Goal: Contribute content: Contribute content

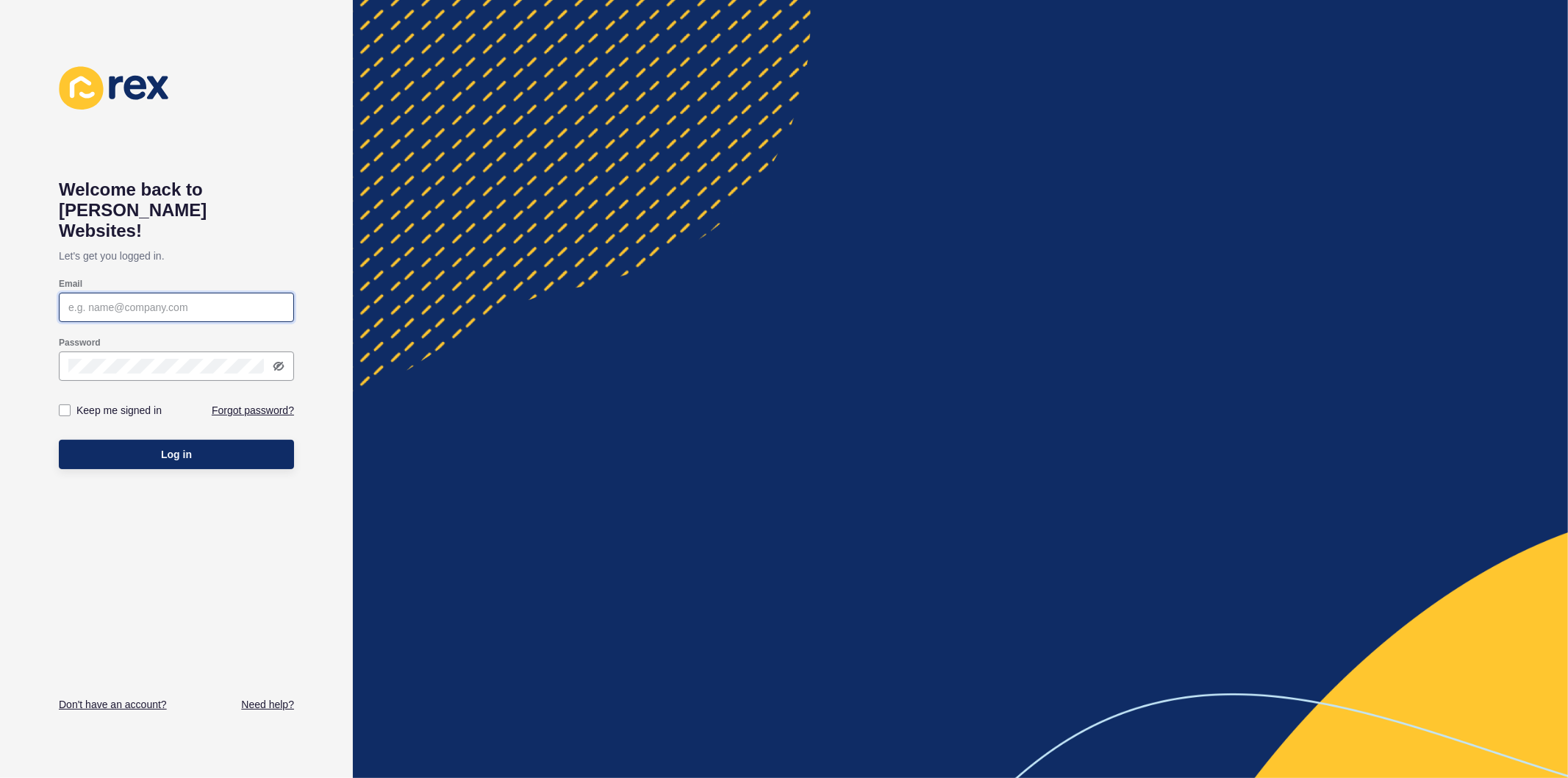
type input "[PERSON_NAME][EMAIL_ADDRESS][PERSON_NAME][DOMAIN_NAME]"
click at [65, 405] on label at bounding box center [65, 410] width 12 height 12
click at [65, 406] on input "Keep me signed in" at bounding box center [66, 411] width 10 height 10
checkbox input "true"
click at [105, 440] on button "Log in" at bounding box center [177, 454] width 235 height 30
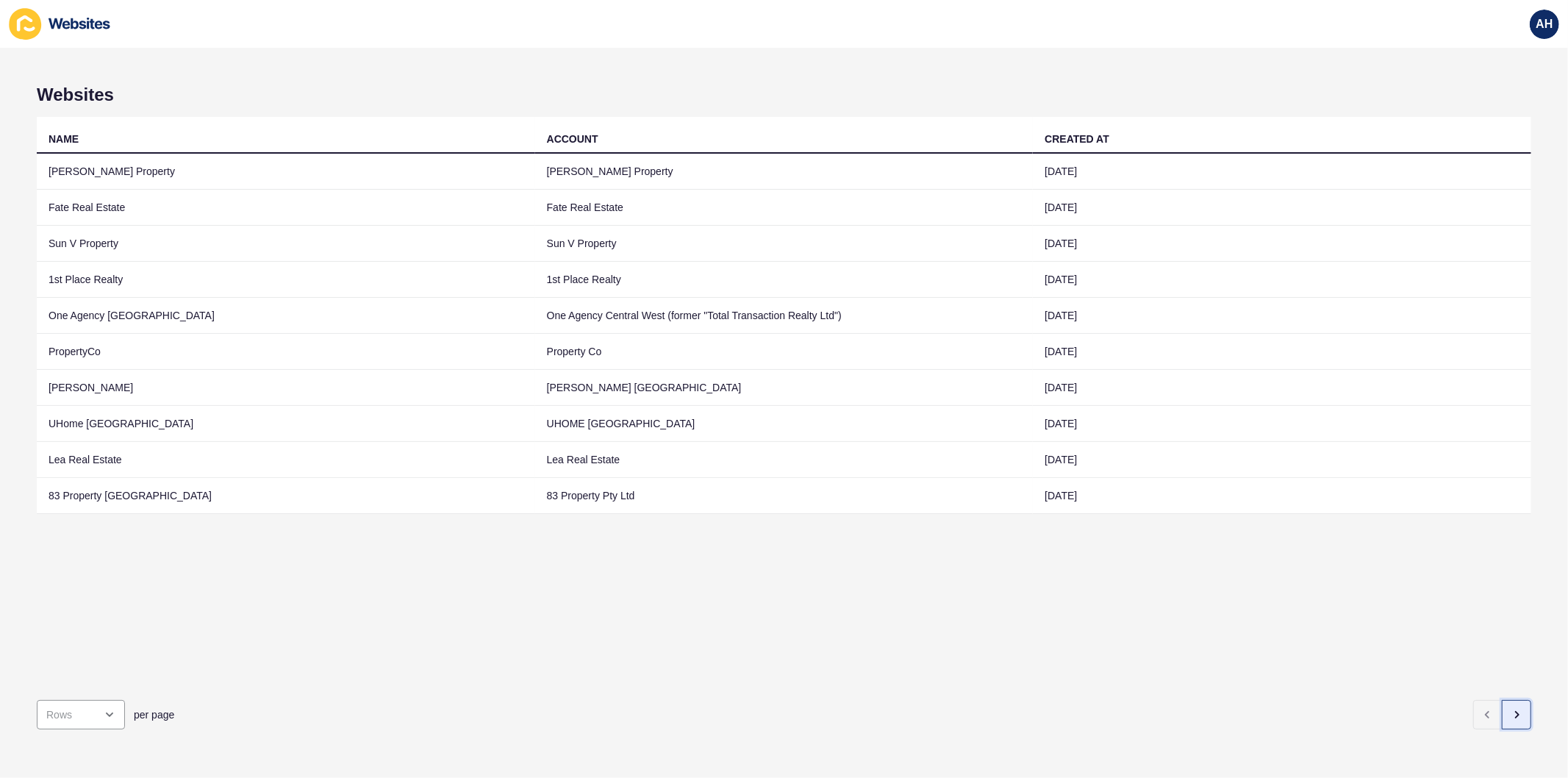
click at [1502, 700] on button "button" at bounding box center [1516, 714] width 30 height 30
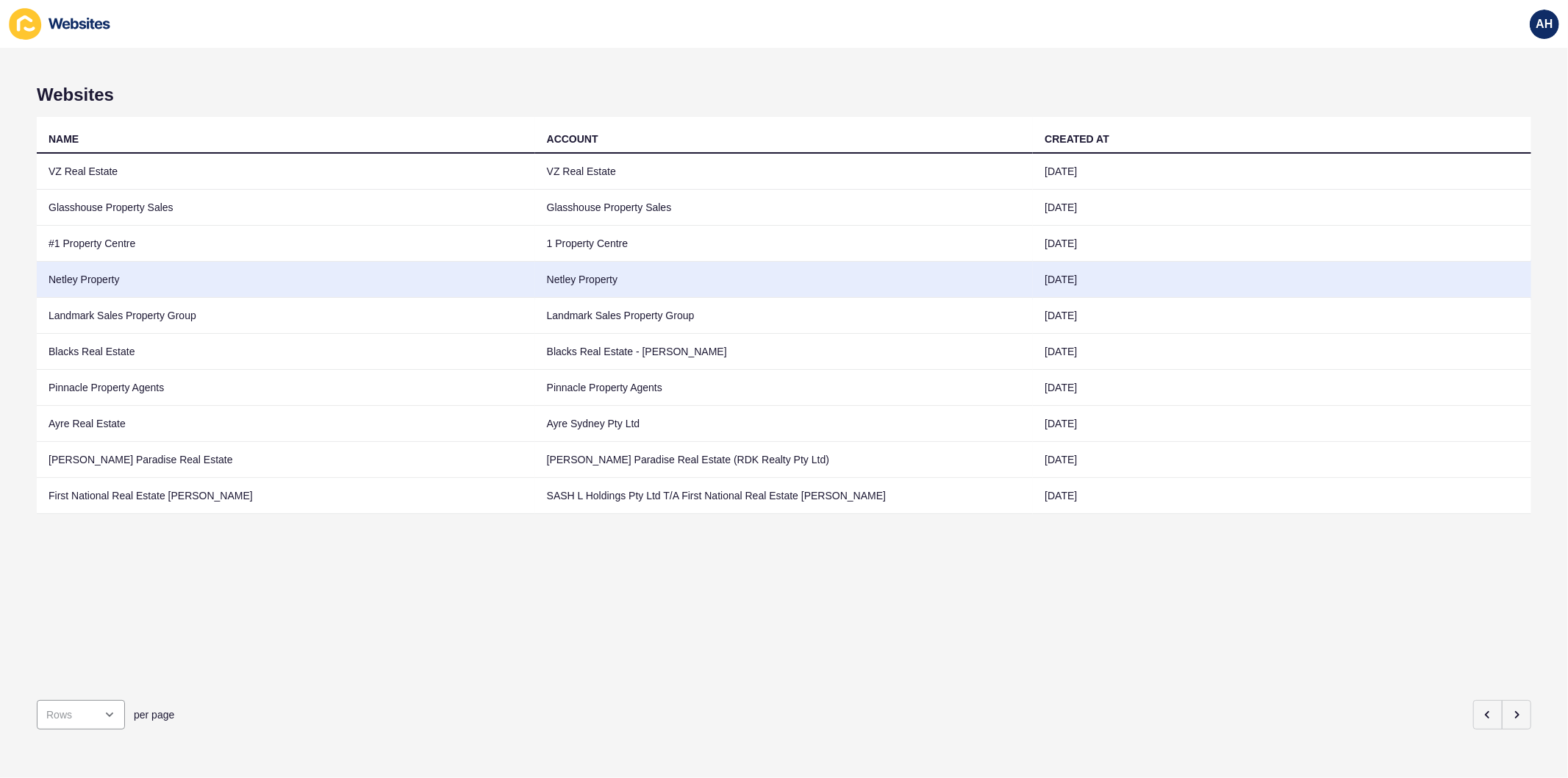
click at [730, 277] on td "Netley Property" at bounding box center [784, 279] width 498 height 36
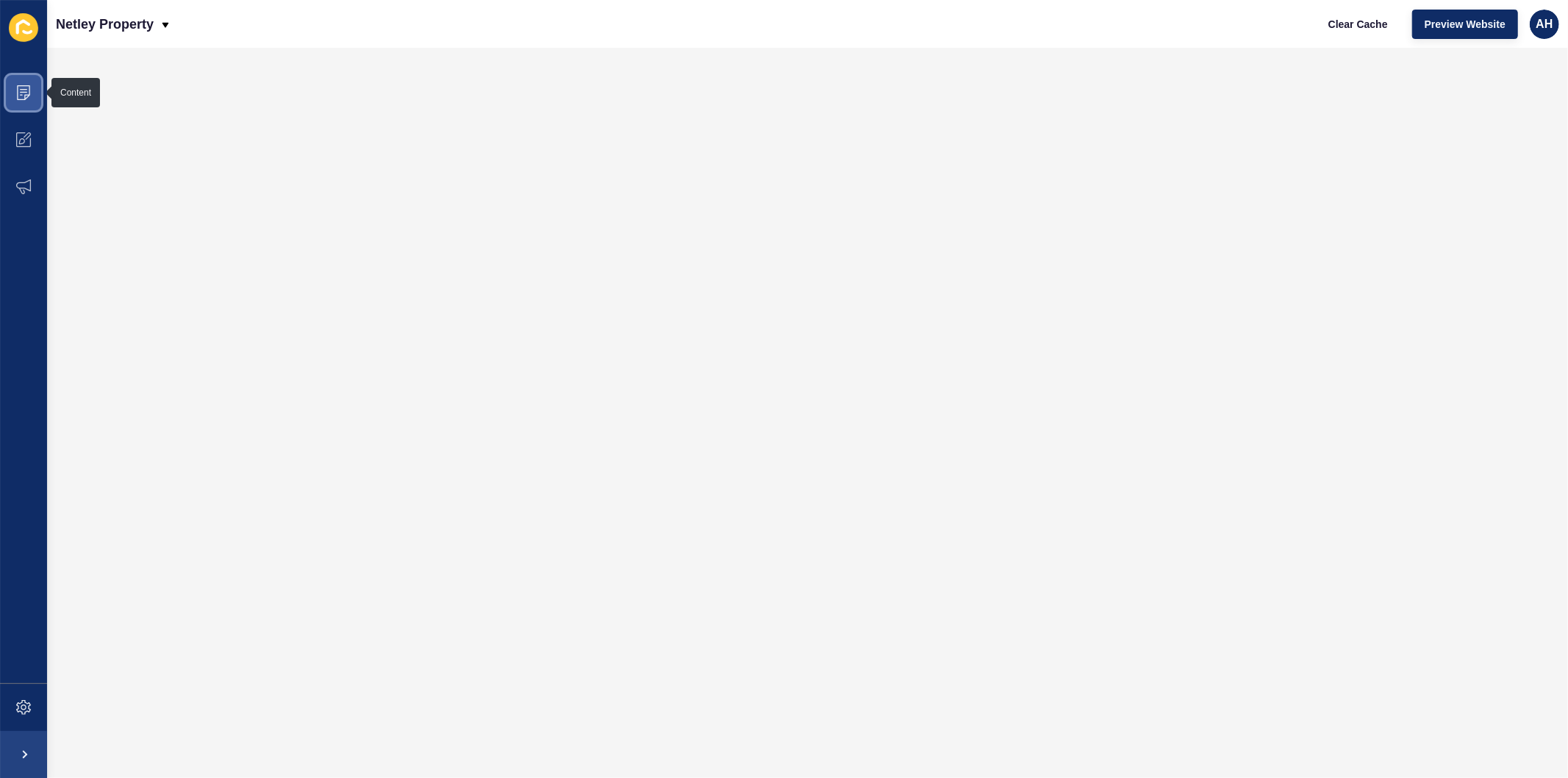
click at [18, 91] on icon at bounding box center [23, 93] width 14 height 14
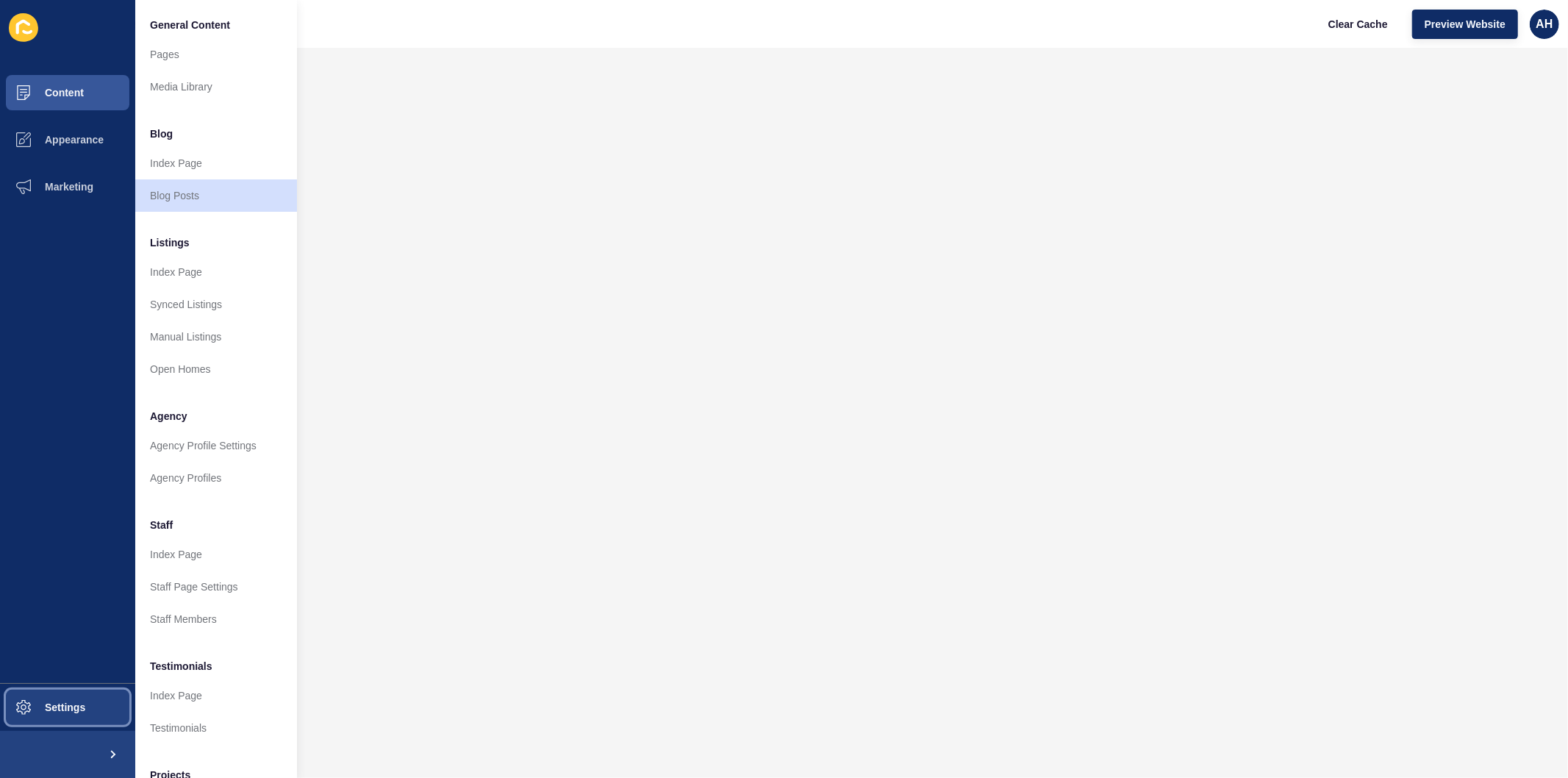
click at [86, 704] on button "Settings" at bounding box center [67, 707] width 135 height 47
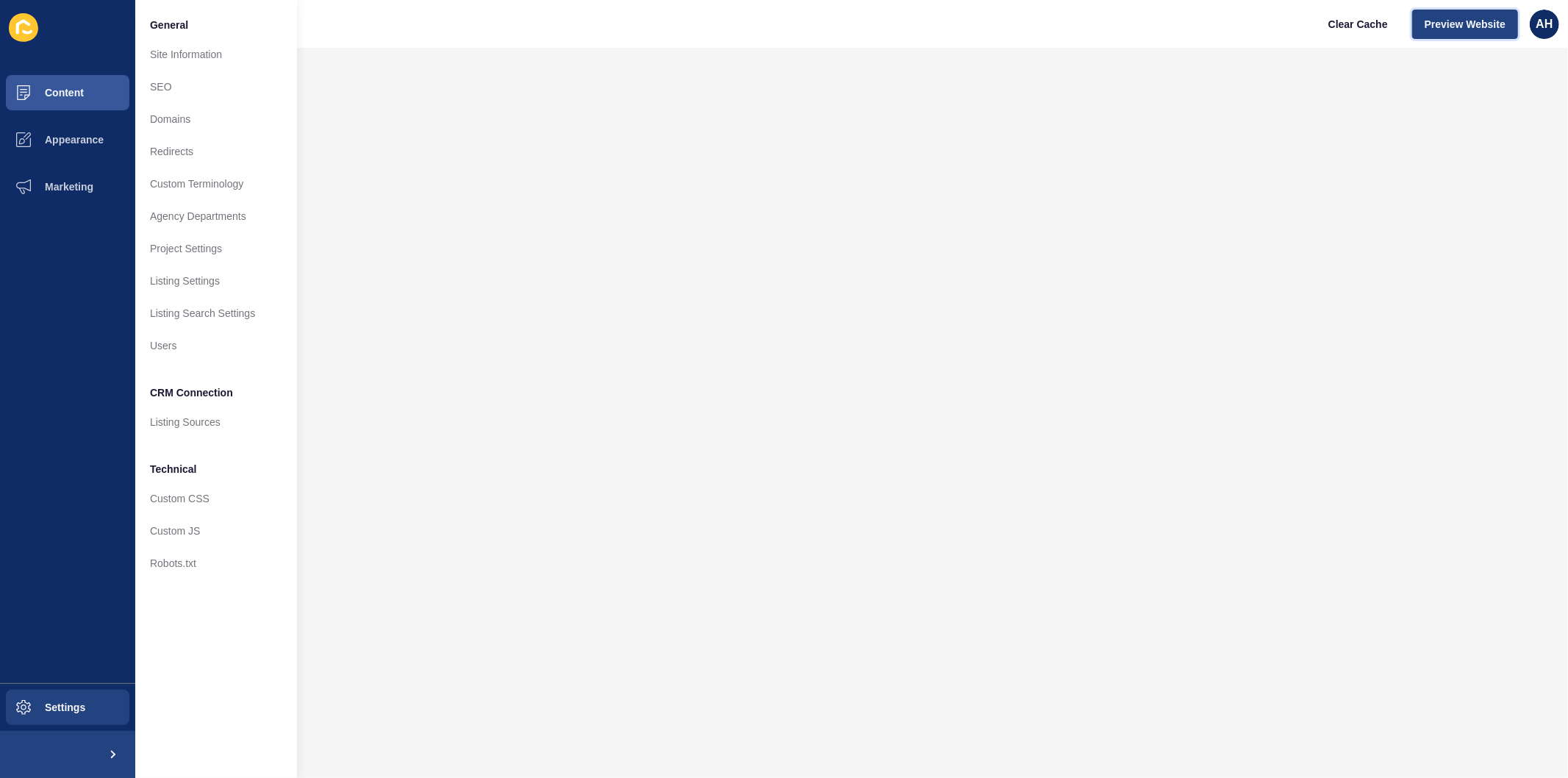
click at [1445, 26] on span "Preview Website" at bounding box center [1465, 24] width 81 height 14
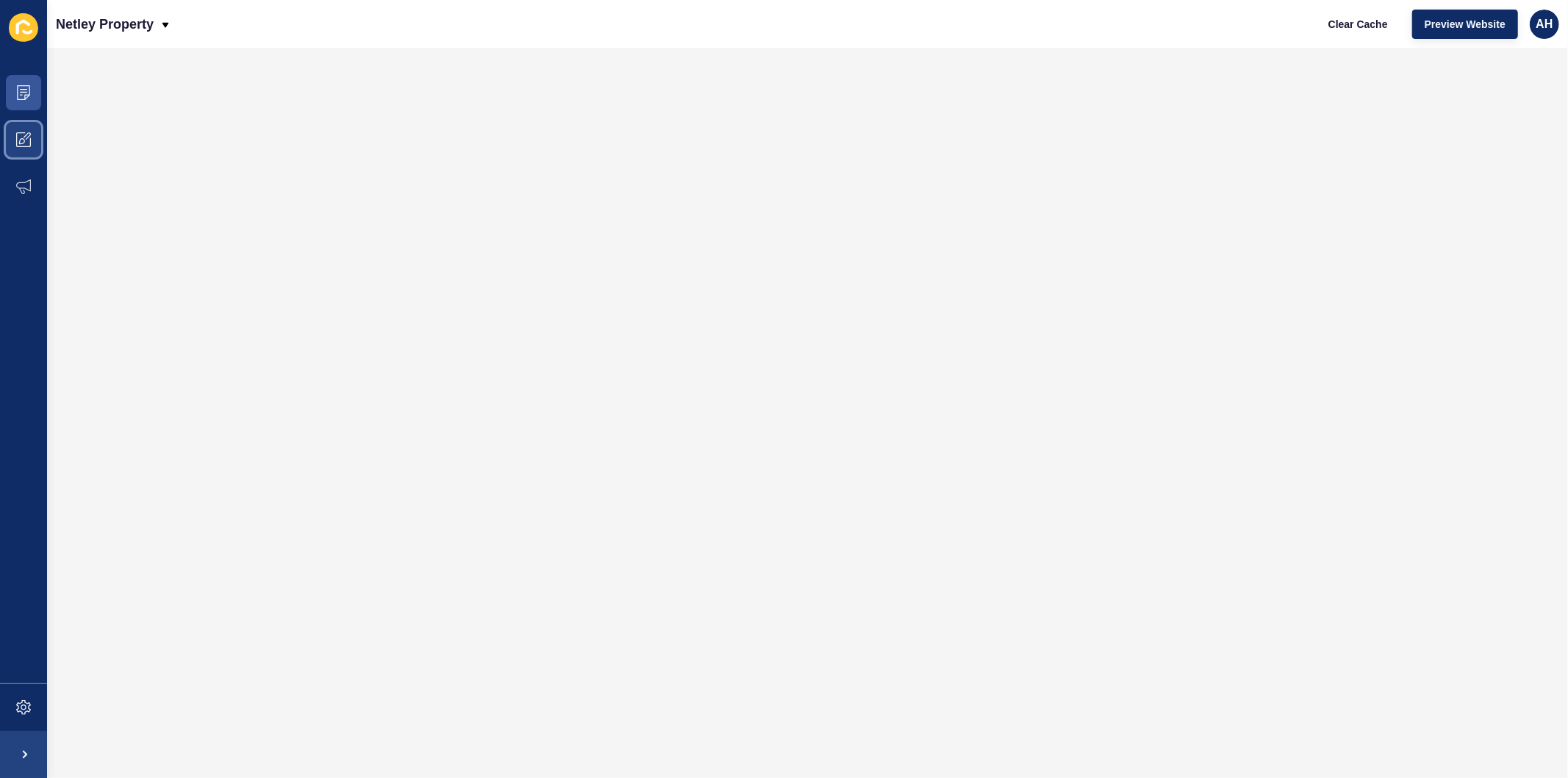
click at [26, 133] on icon at bounding box center [23, 139] width 14 height 14
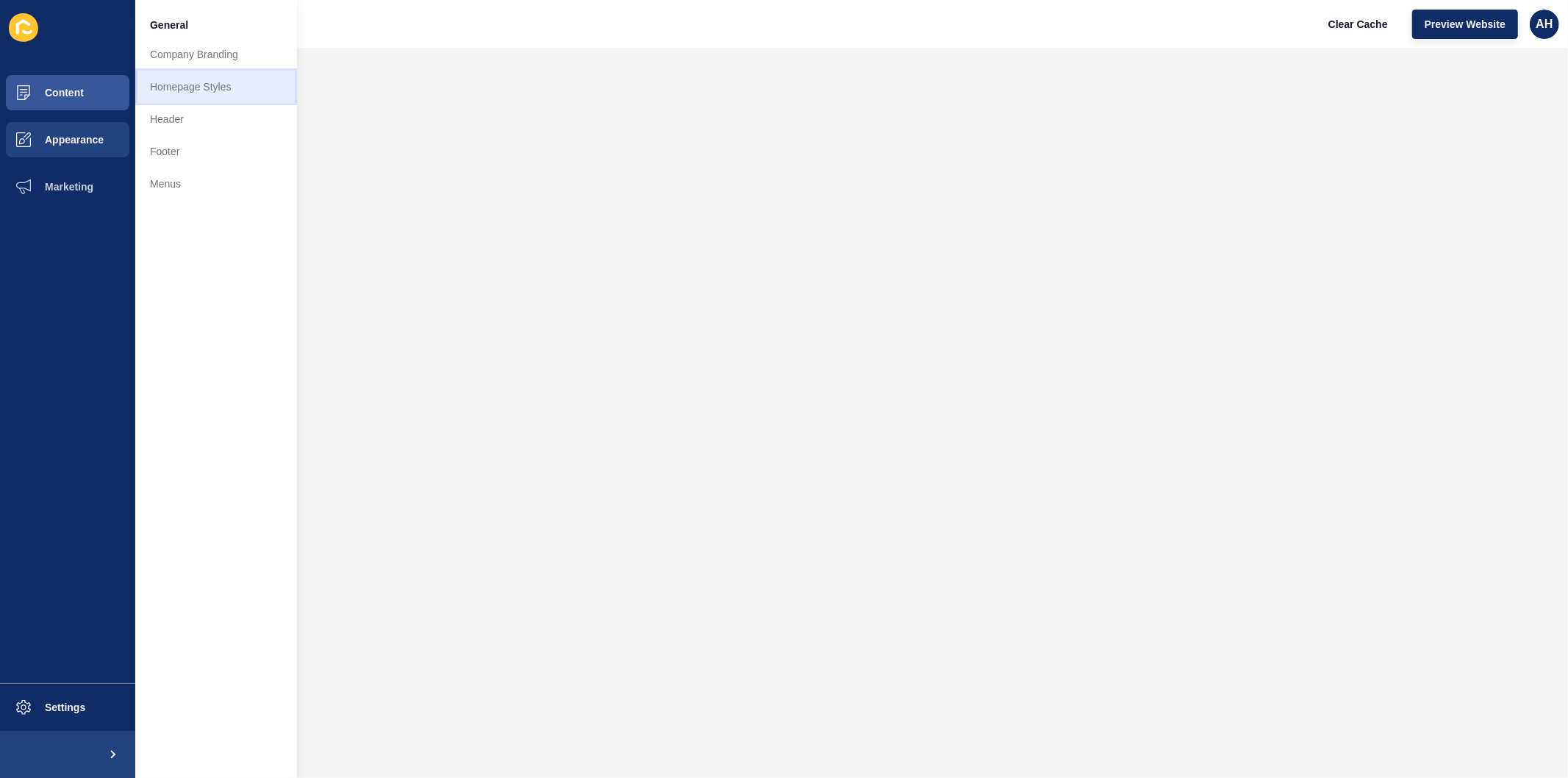
click at [211, 82] on link "Homepage Styles" at bounding box center [216, 86] width 162 height 32
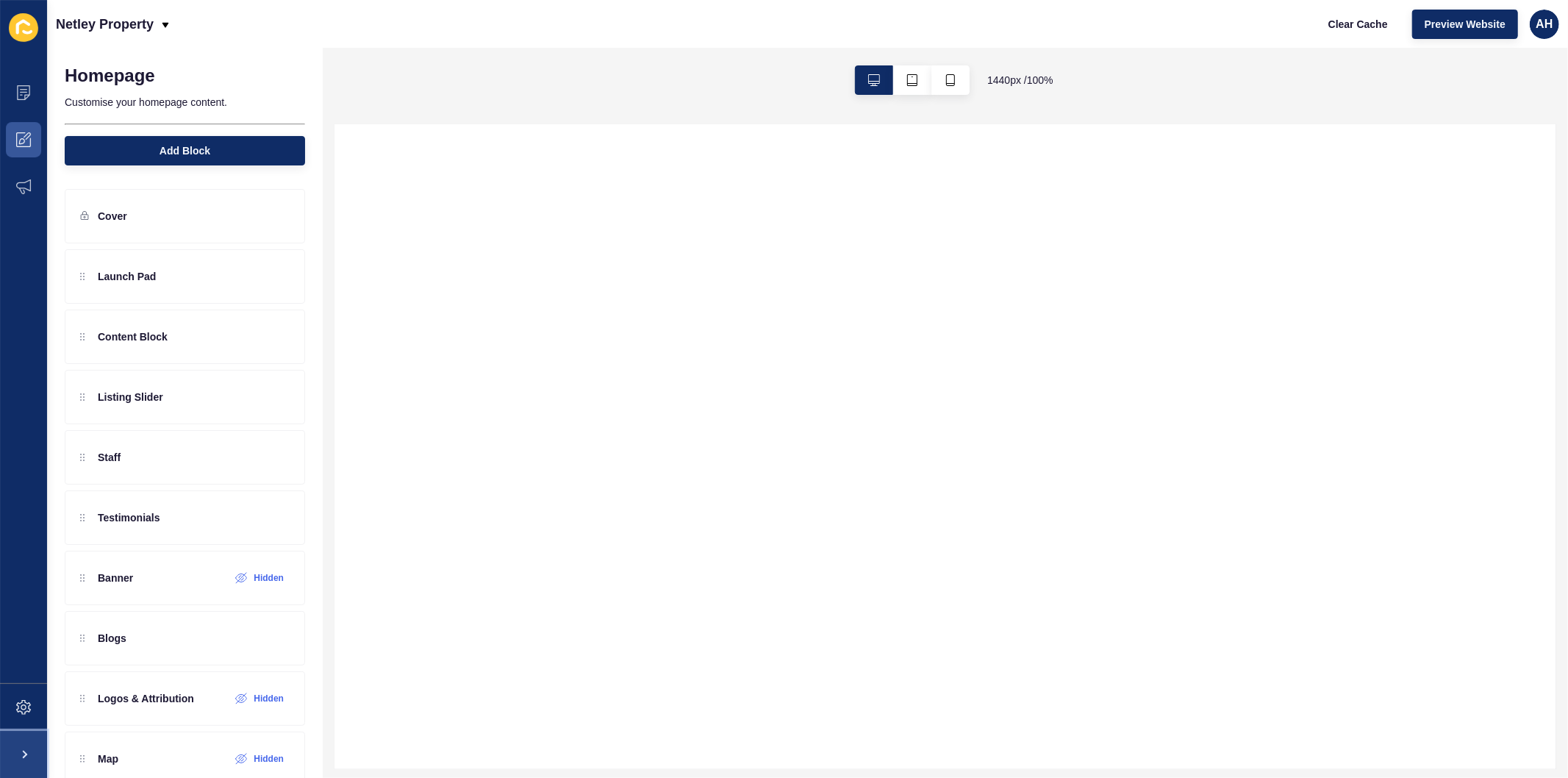
click at [28, 748] on span at bounding box center [23, 754] width 47 height 47
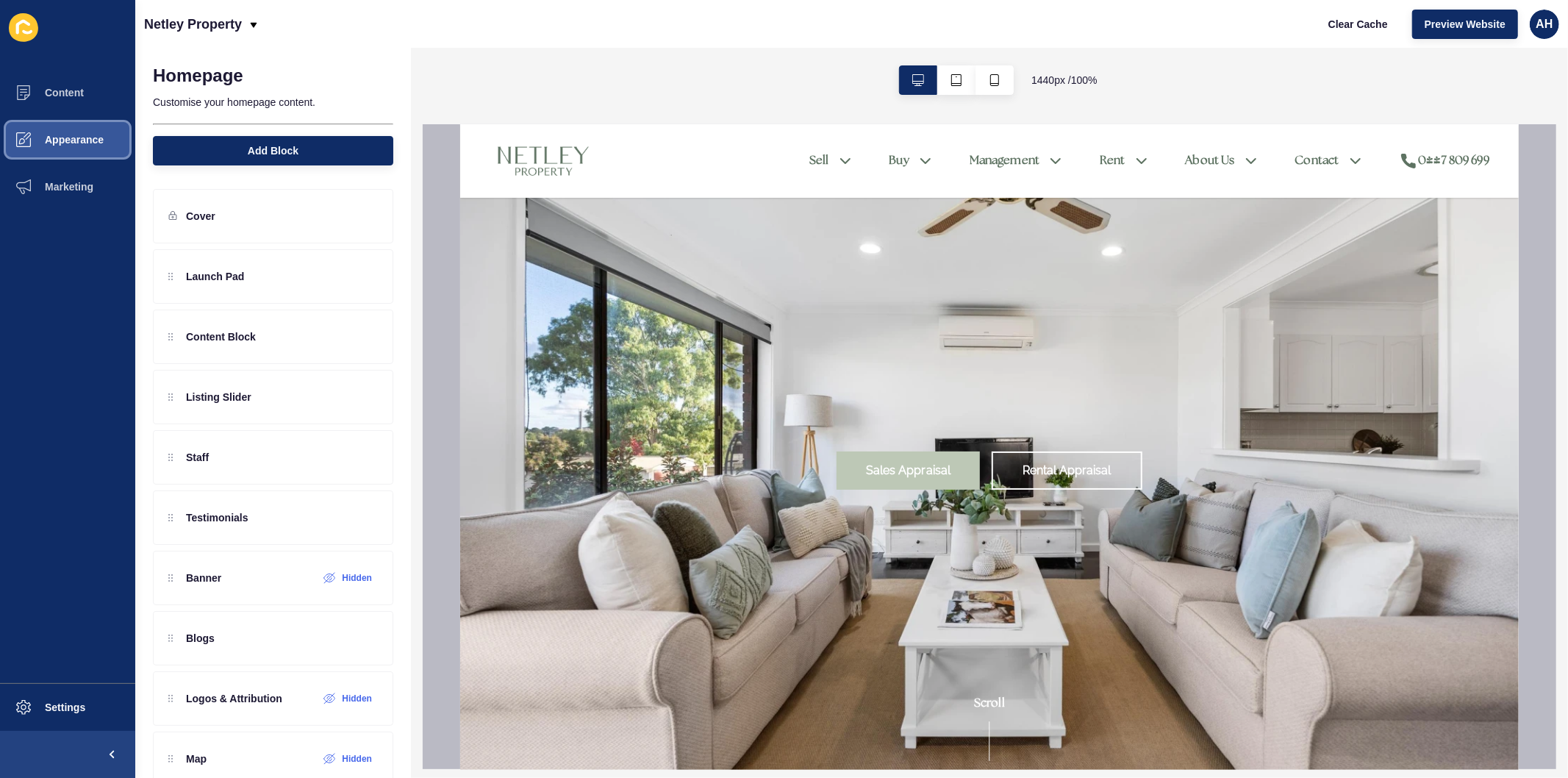
click at [67, 142] on span "Appearance" at bounding box center [50, 139] width 106 height 12
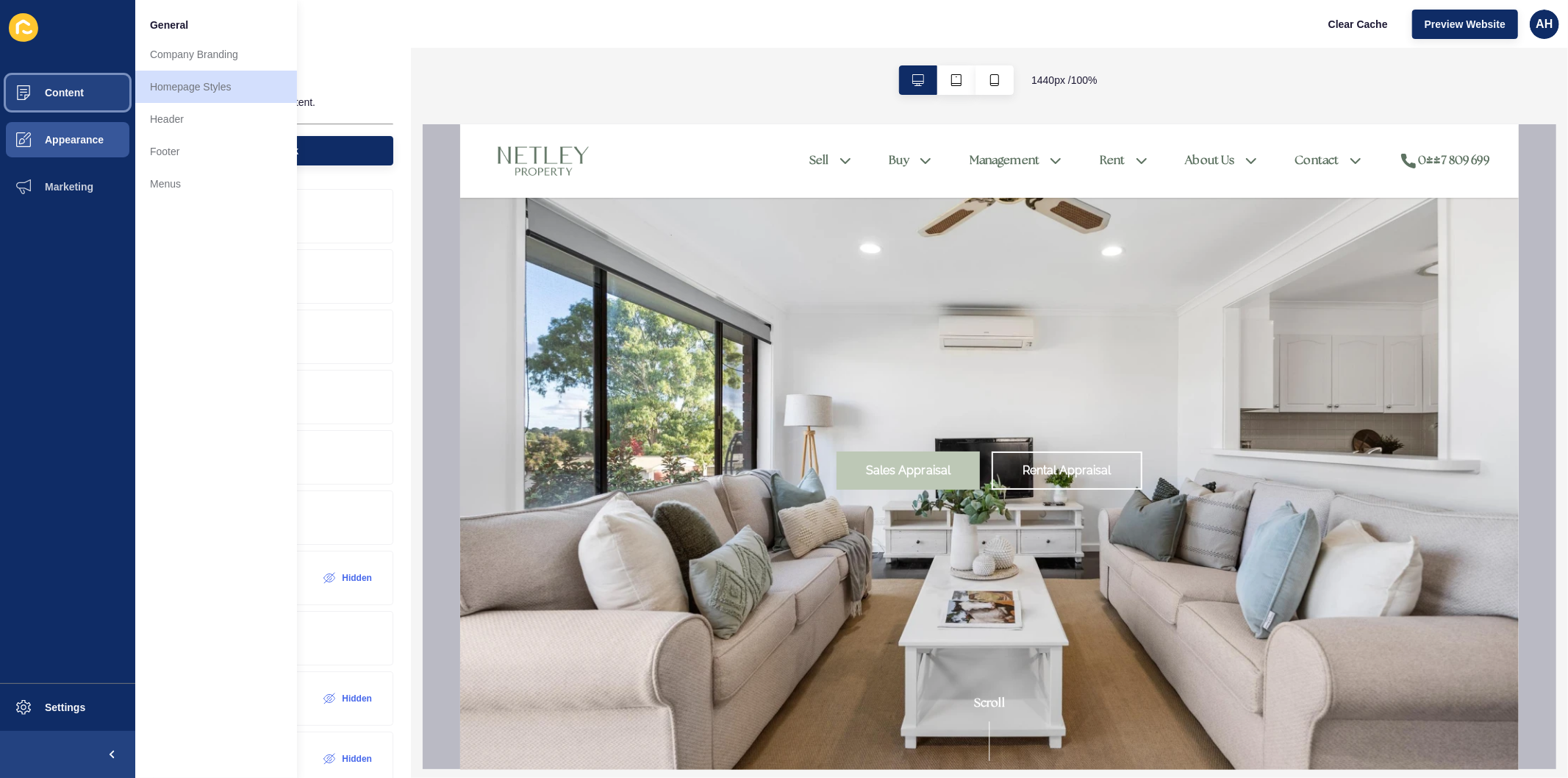
click at [91, 86] on button "Content" at bounding box center [67, 92] width 135 height 47
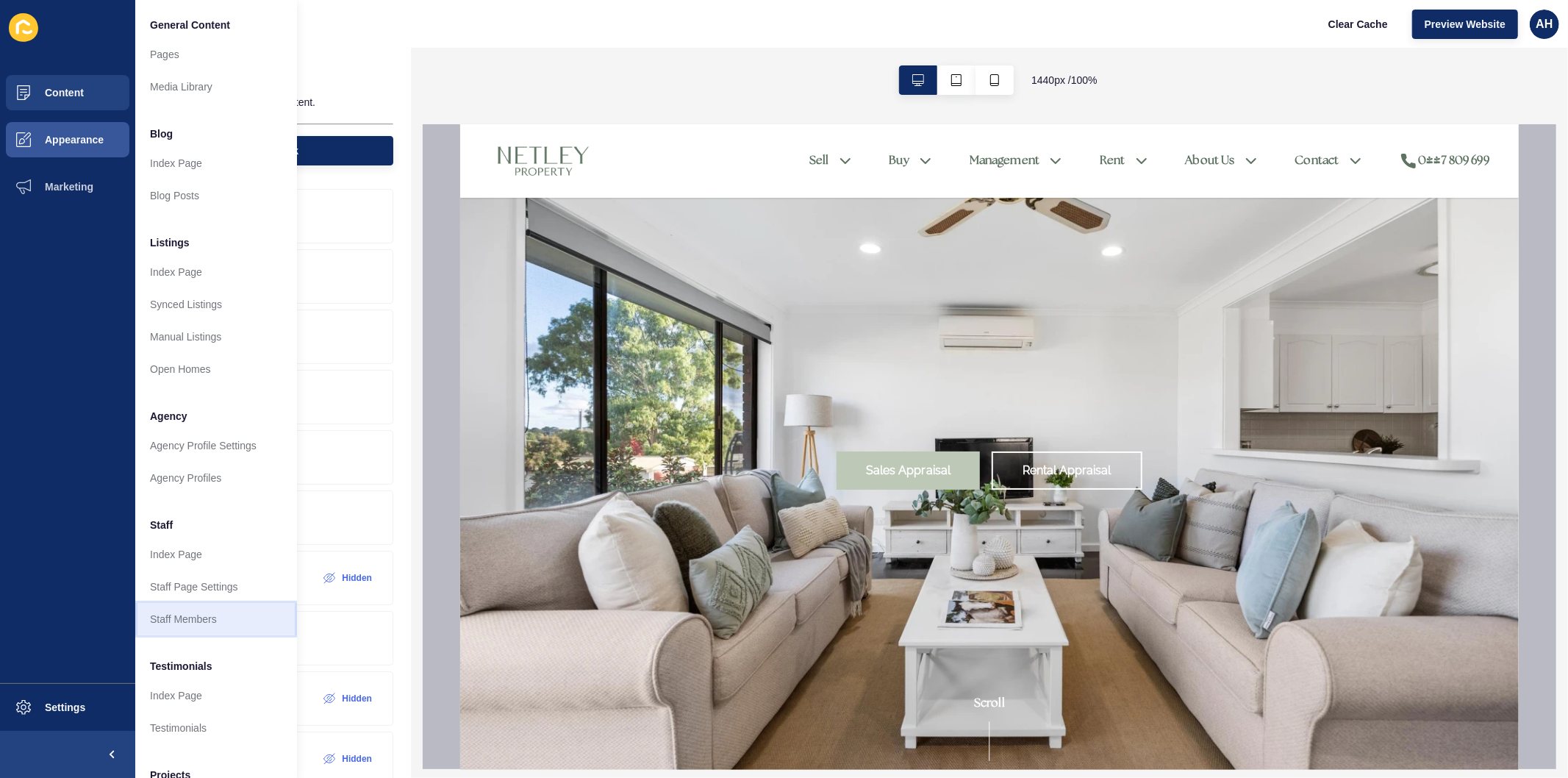
click at [182, 620] on link "Staff Members" at bounding box center [216, 619] width 162 height 32
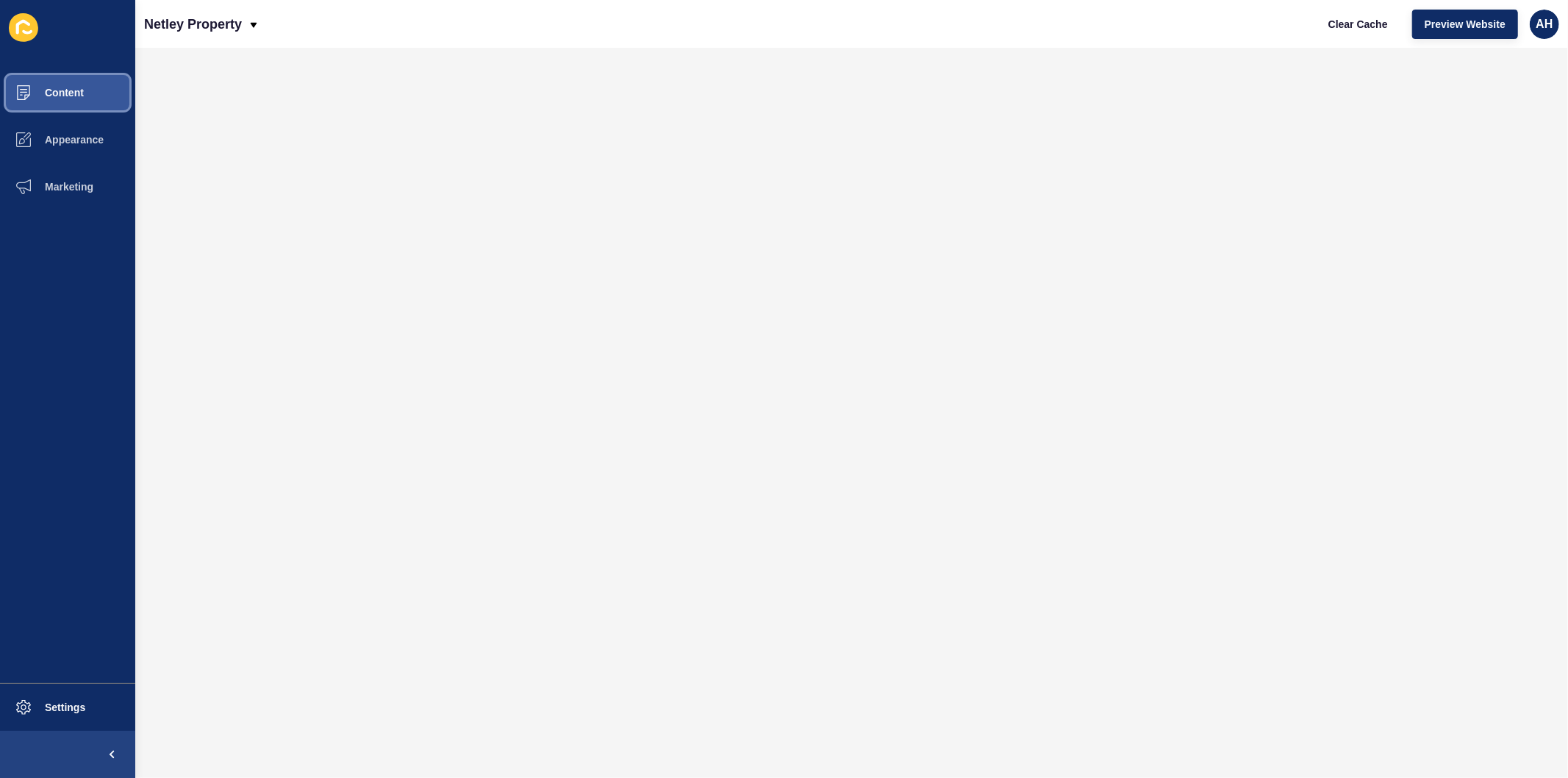
click at [86, 94] on button "Content" at bounding box center [67, 92] width 135 height 47
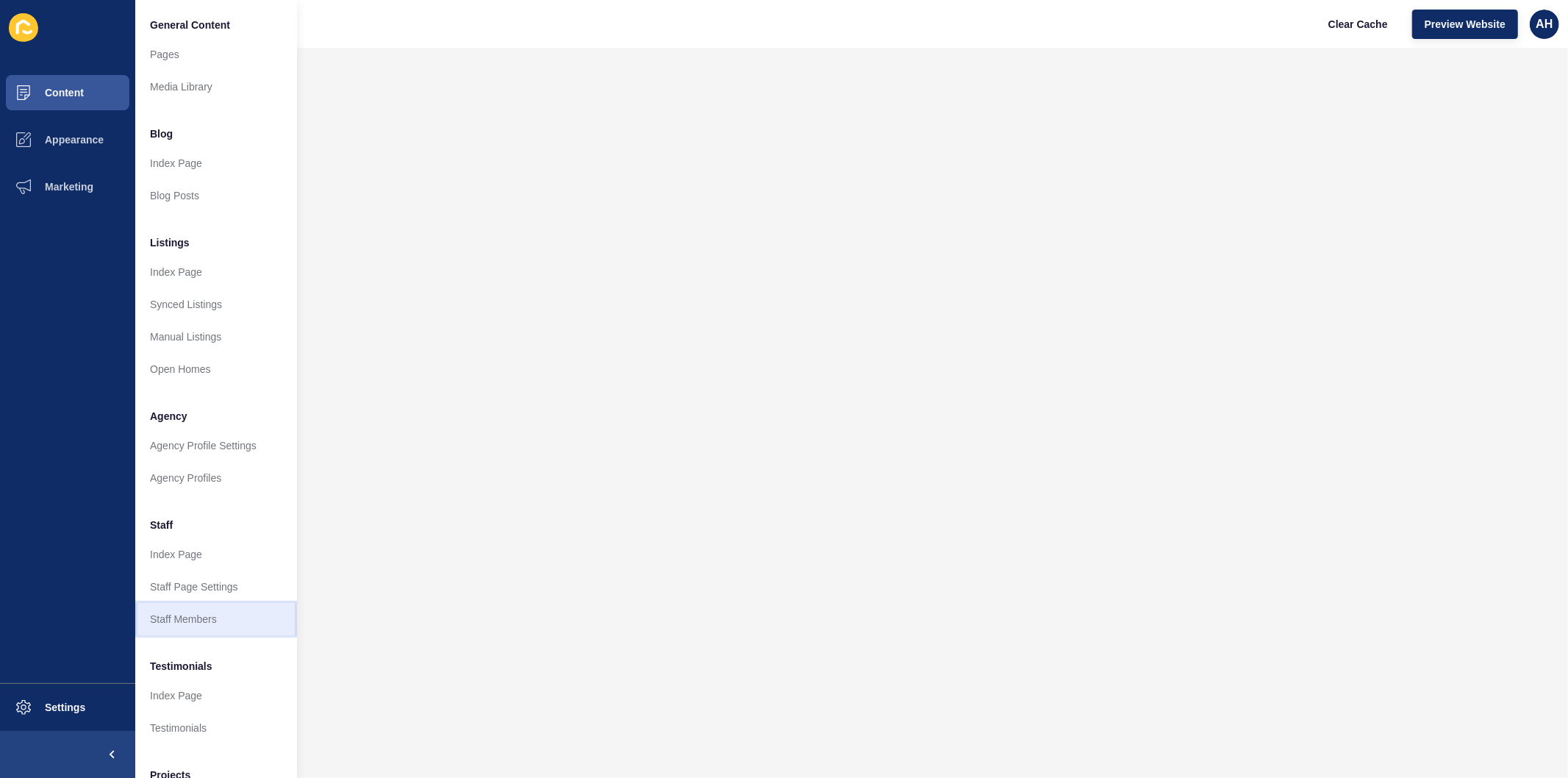
click at [223, 616] on link "Staff Members" at bounding box center [216, 619] width 162 height 32
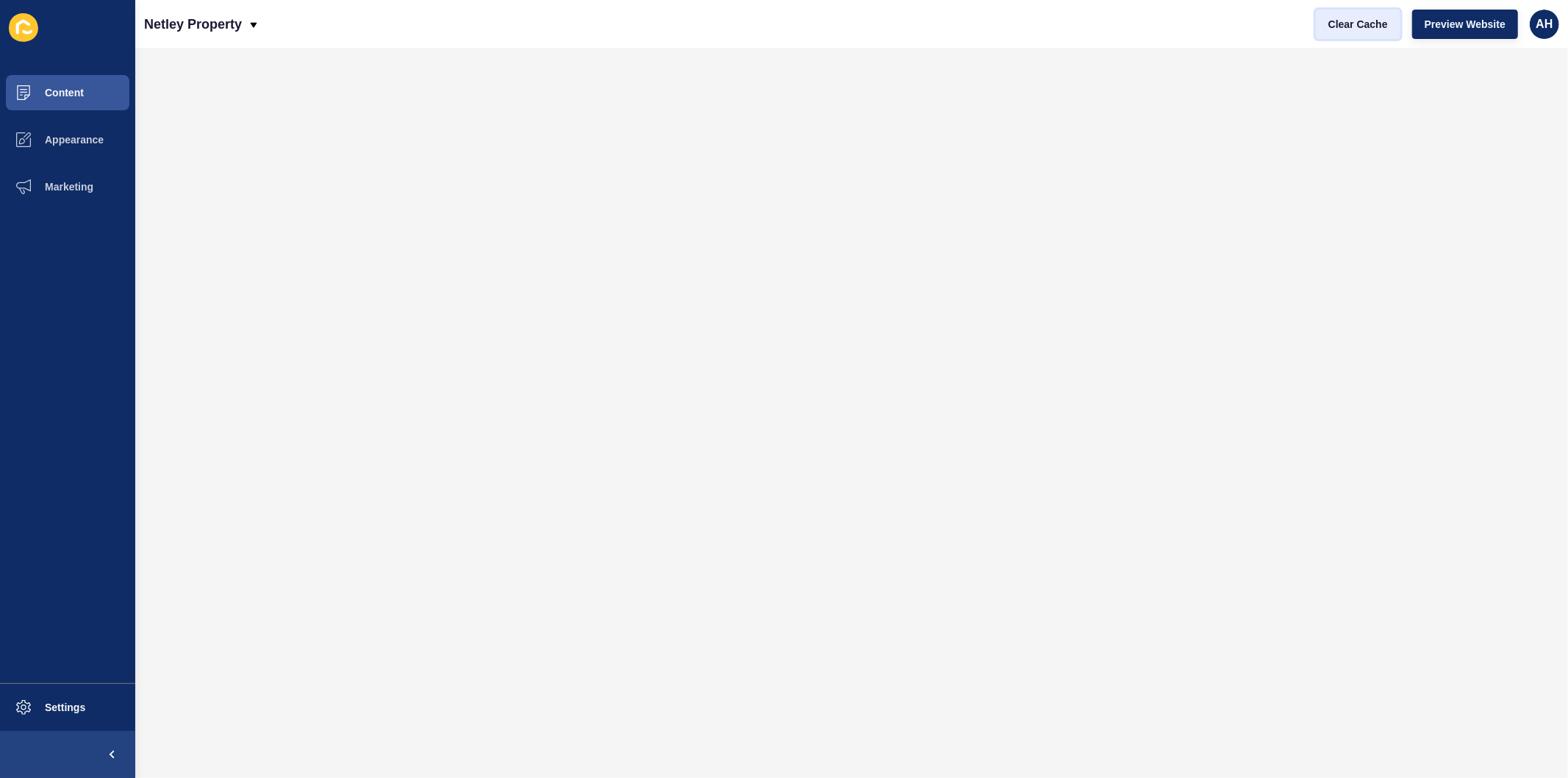
click at [1340, 15] on button "Clear Cache" at bounding box center [1359, 24] width 85 height 30
click at [70, 147] on button "Appearance" at bounding box center [67, 139] width 135 height 47
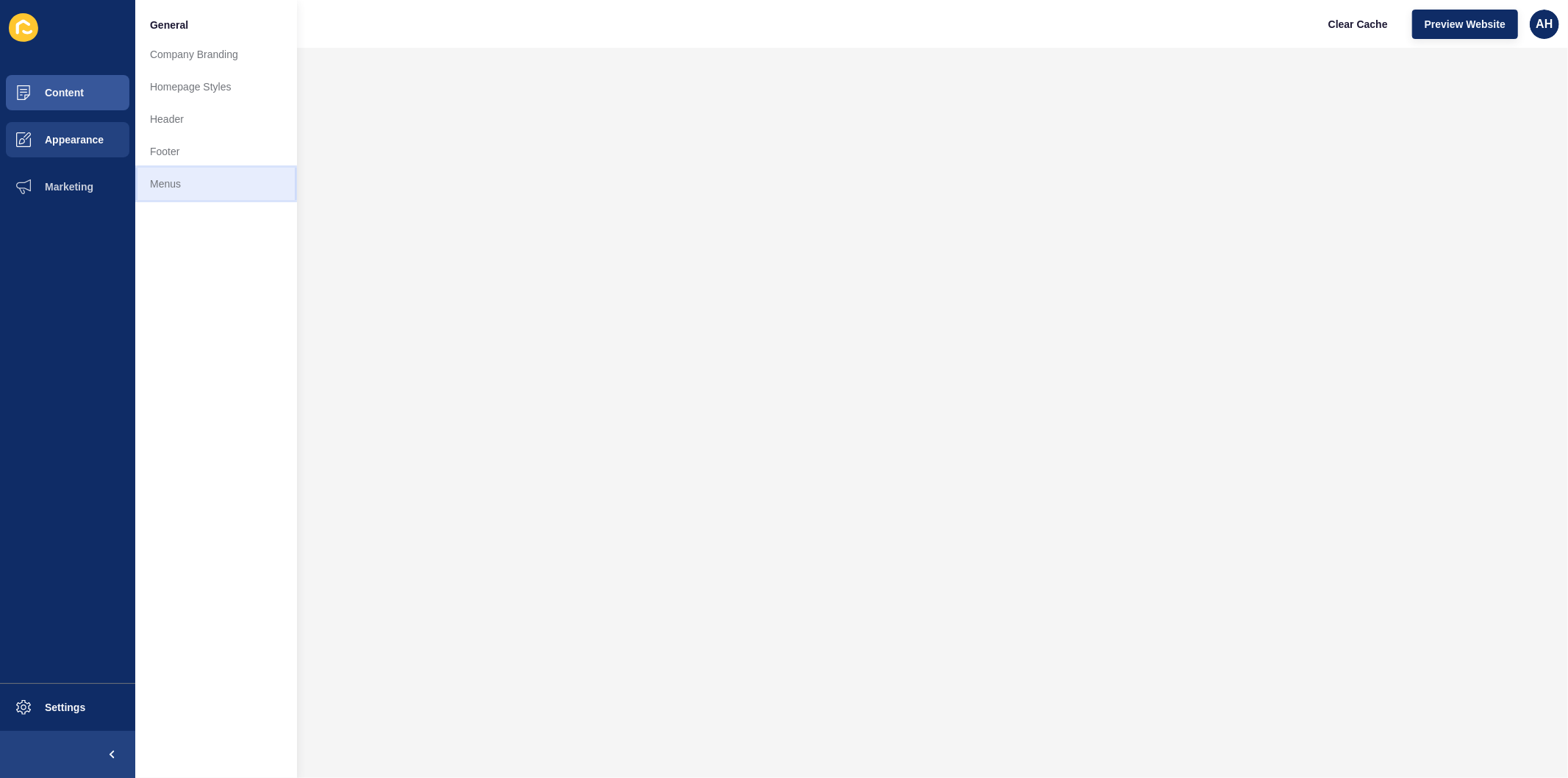
click at [195, 197] on link "Menus" at bounding box center [216, 184] width 162 height 32
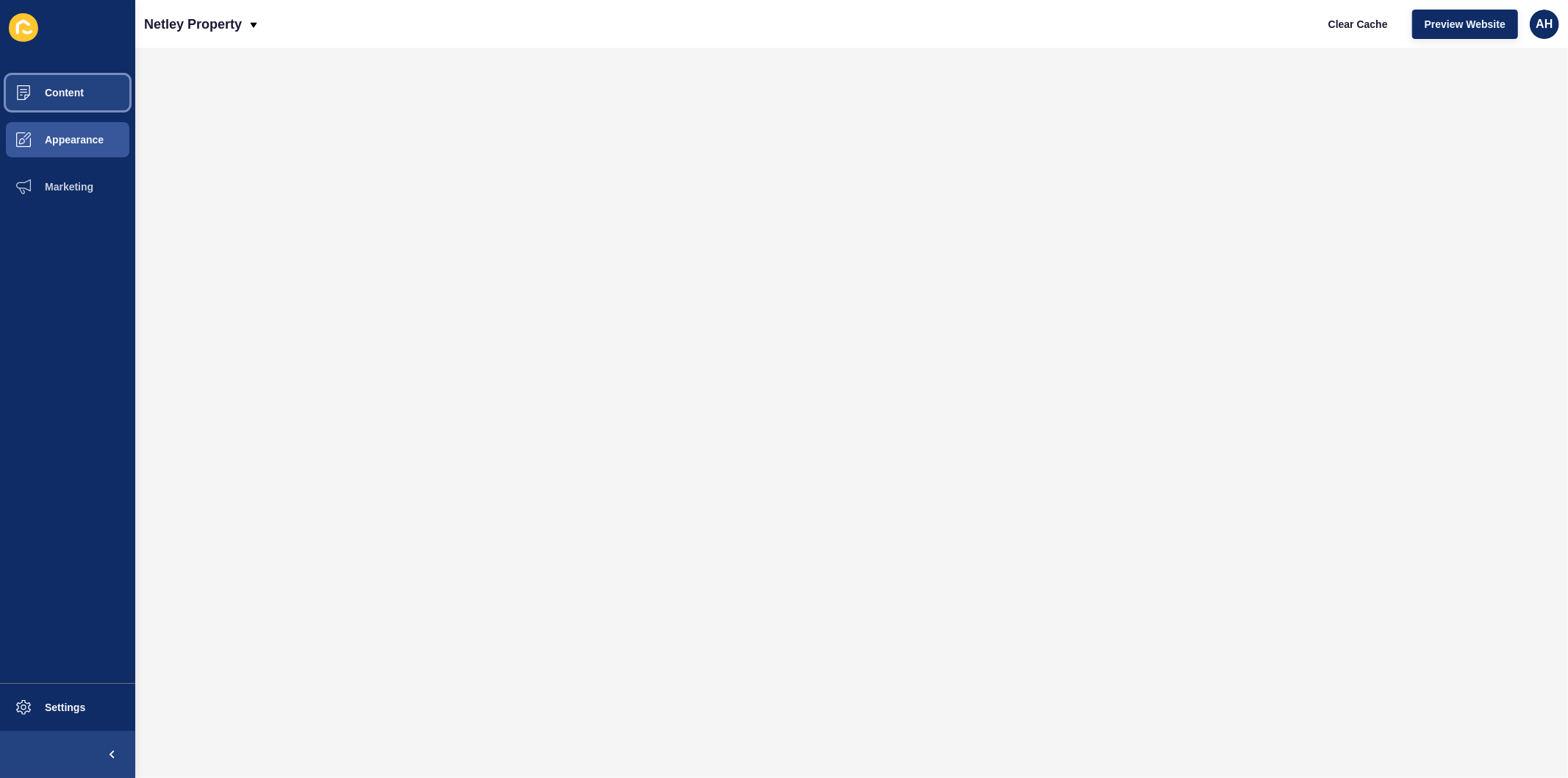
click at [62, 91] on span "Content" at bounding box center [41, 92] width 86 height 12
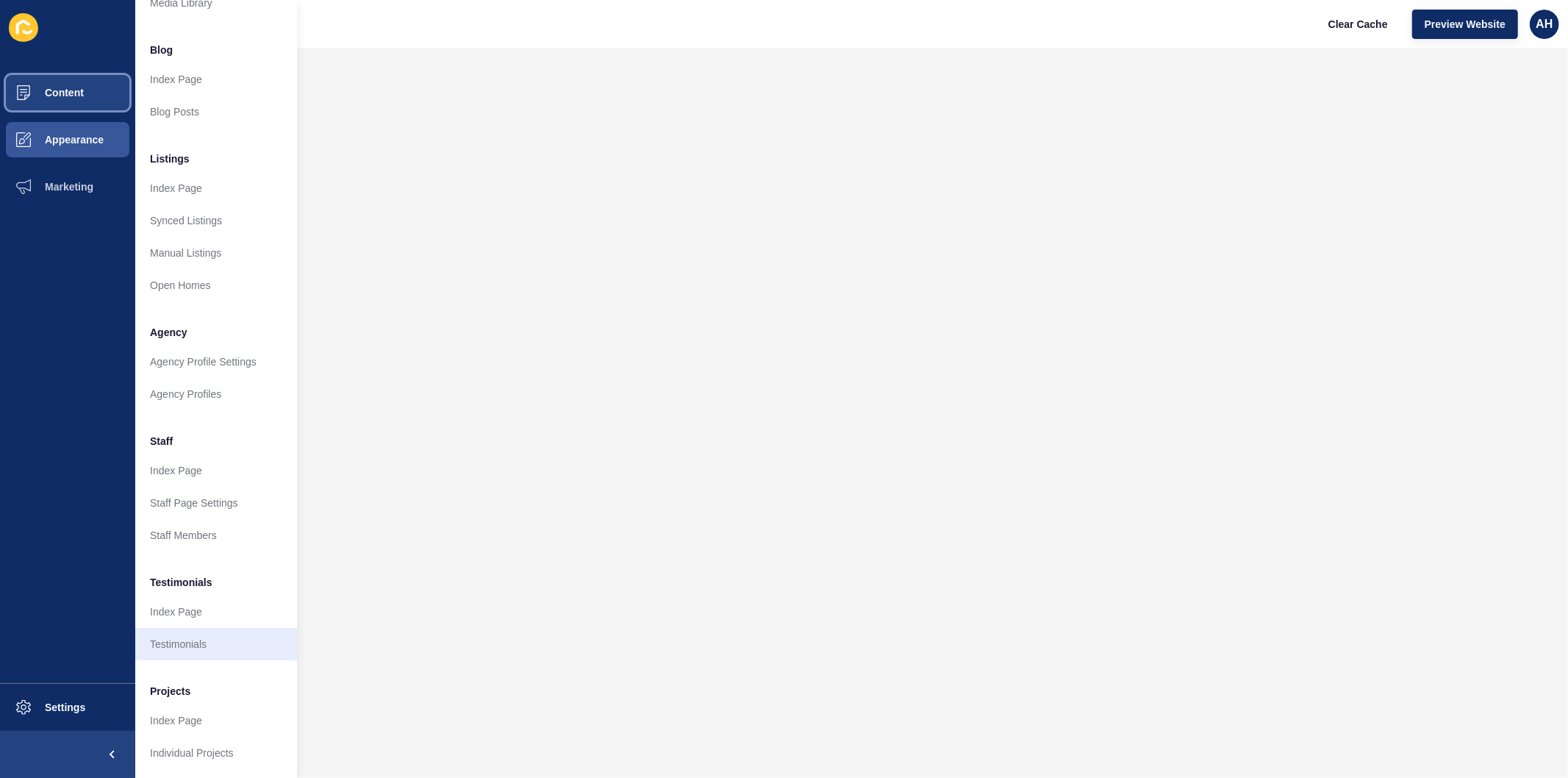
scroll to position [96, 0]
click at [186, 603] on link "Index Page" at bounding box center [216, 612] width 162 height 32
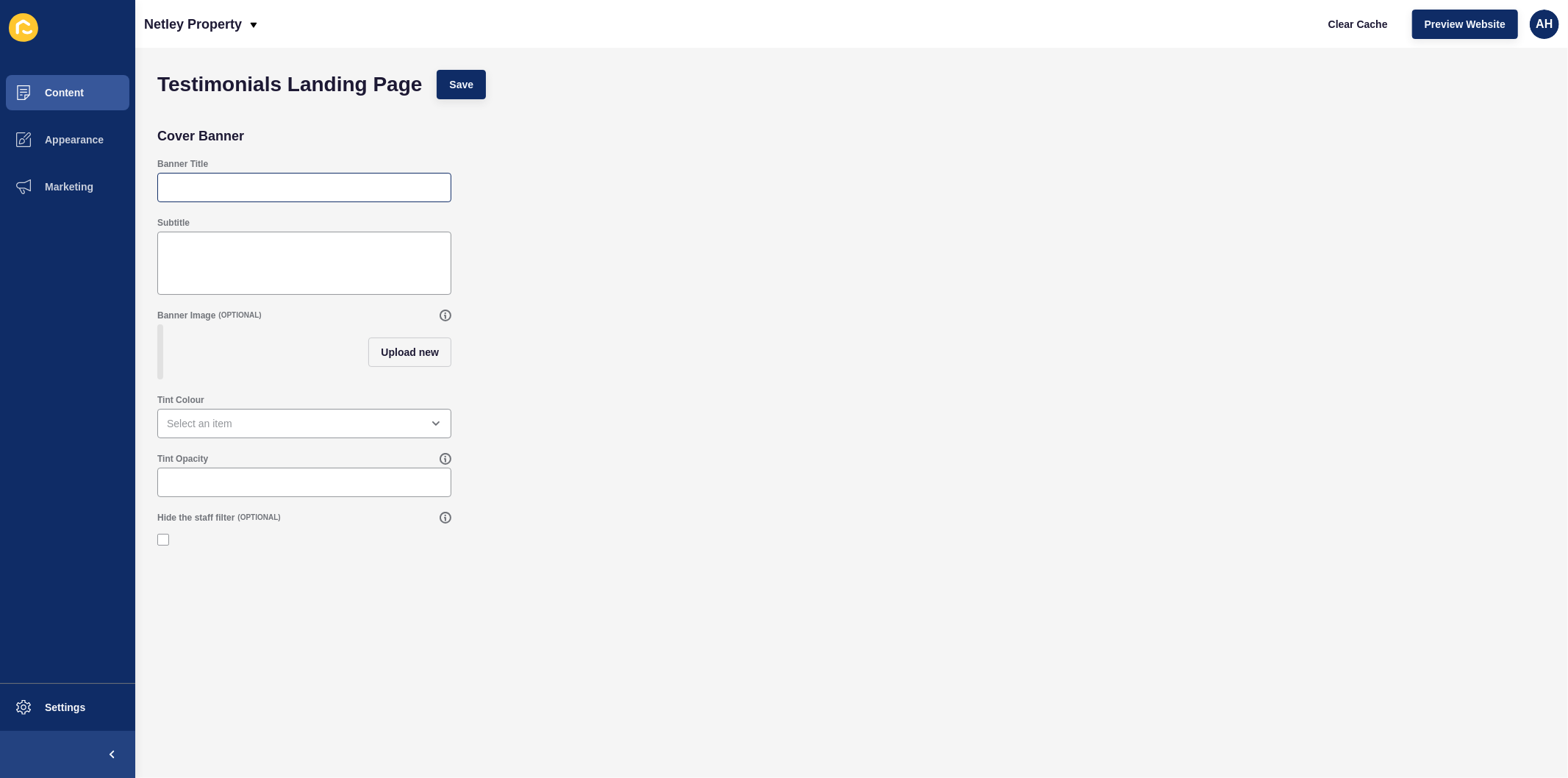
click at [240, 178] on div at bounding box center [305, 187] width 294 height 30
type input "Testimonials"
click at [417, 360] on span "Upload new" at bounding box center [409, 352] width 58 height 14
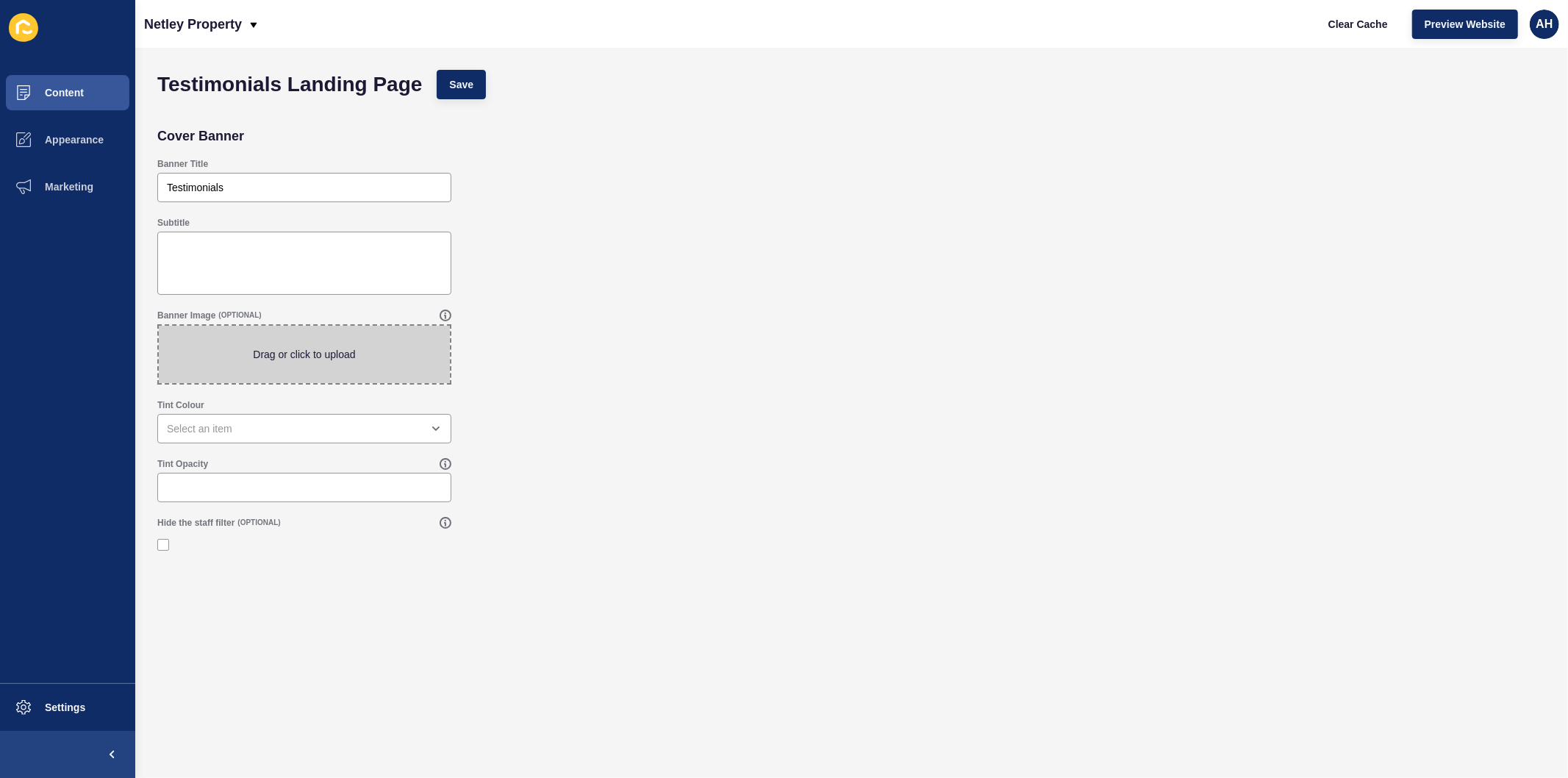
click at [333, 355] on span at bounding box center [305, 354] width 291 height 58
click at [159, 325] on input "Drag or click to upload" at bounding box center [159, 325] width 0 height 0
type input "C:\fakepath\1.jpg"
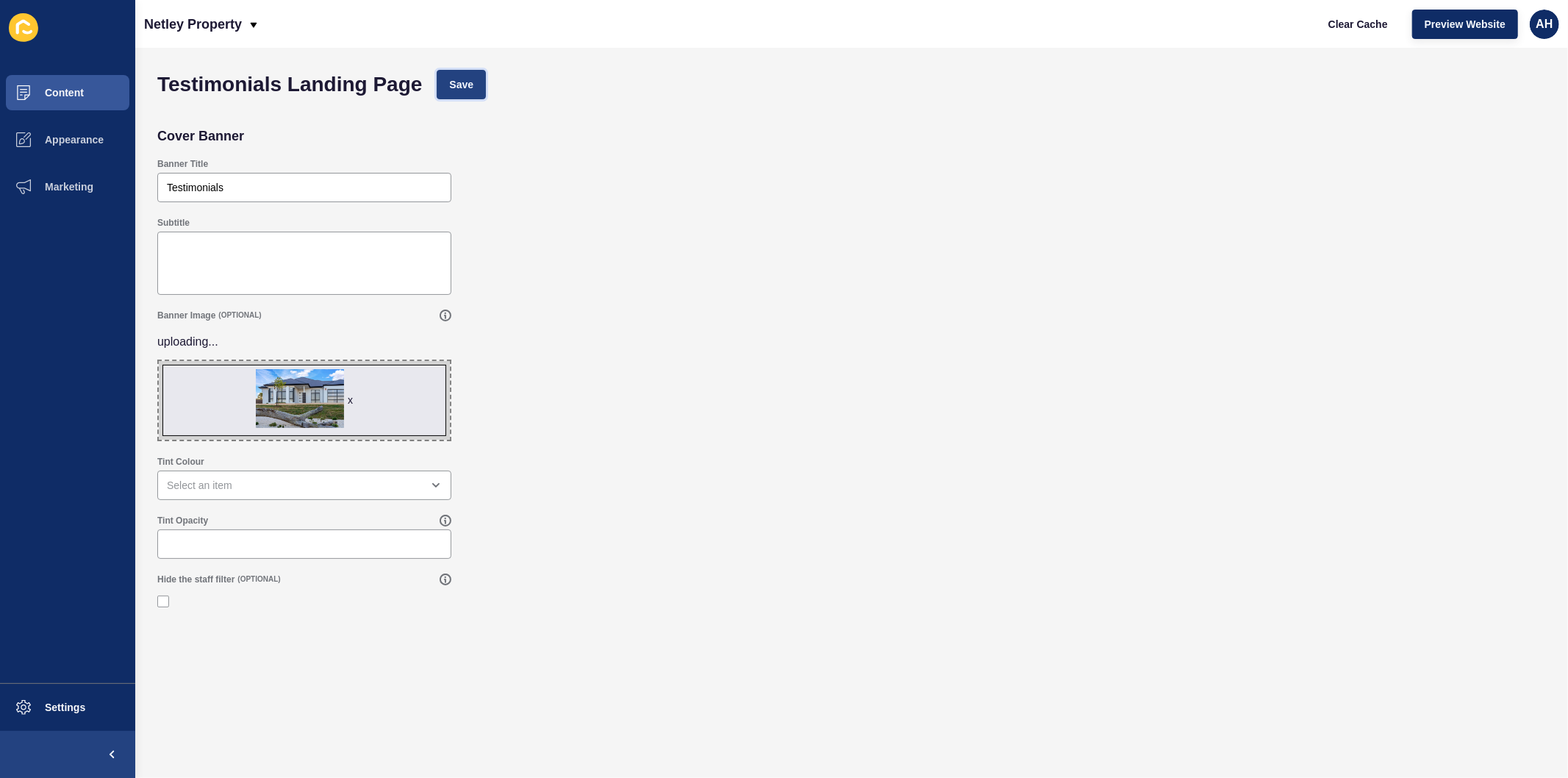
click at [457, 84] on span "Save" at bounding box center [461, 85] width 24 height 14
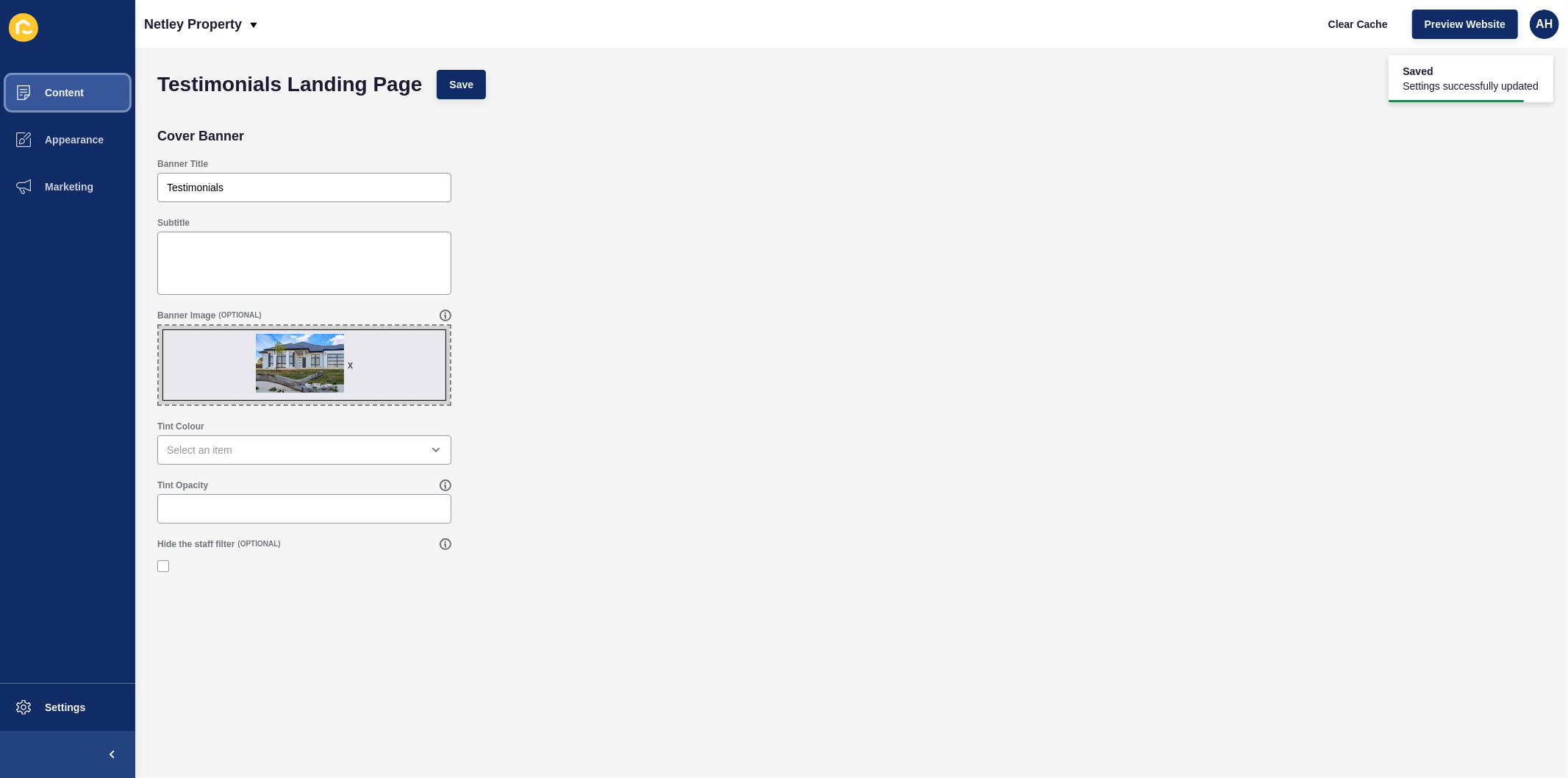
click at [62, 96] on span "Content" at bounding box center [41, 92] width 86 height 12
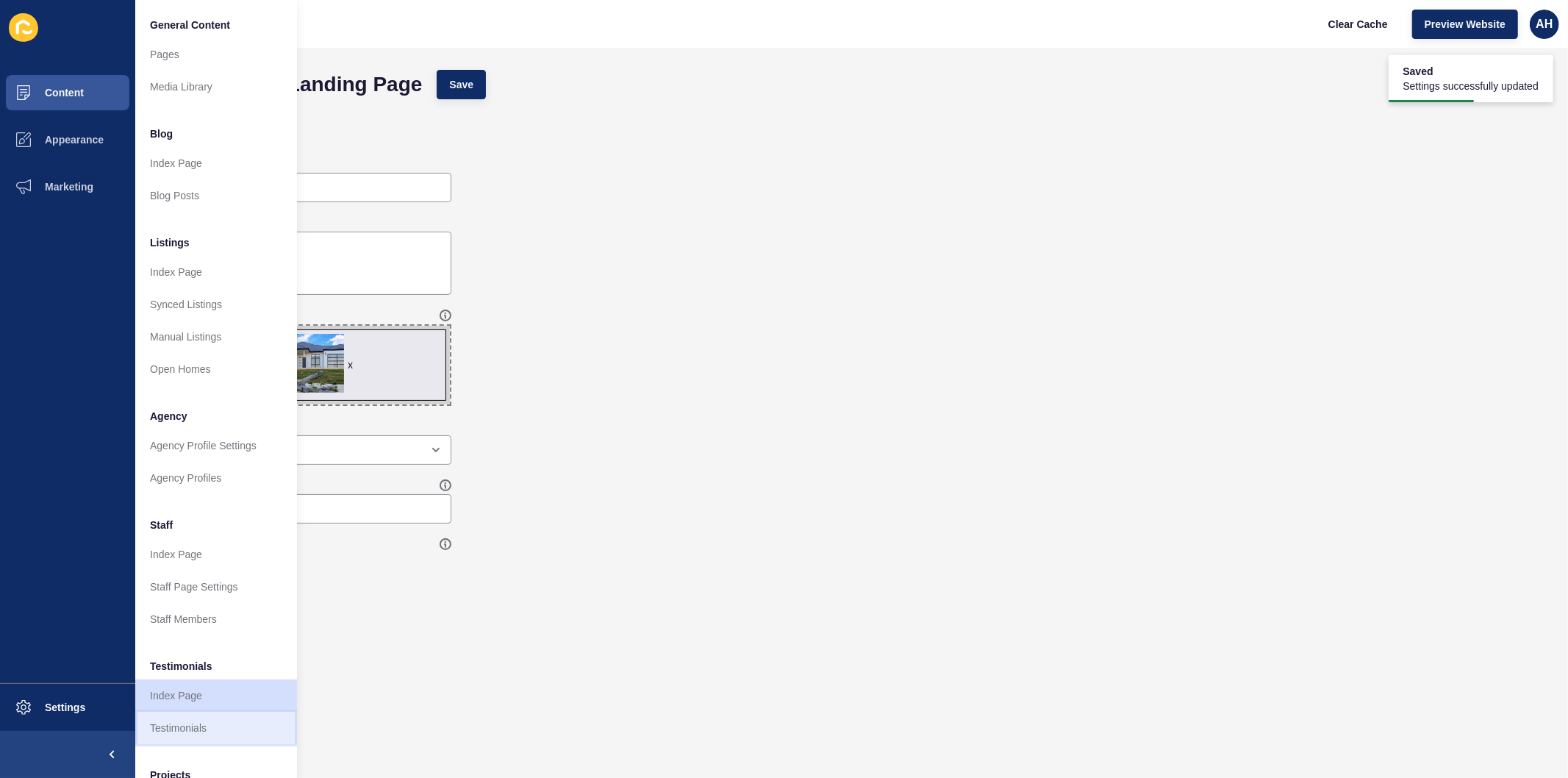
click at [216, 721] on link "Testimonials" at bounding box center [216, 728] width 162 height 32
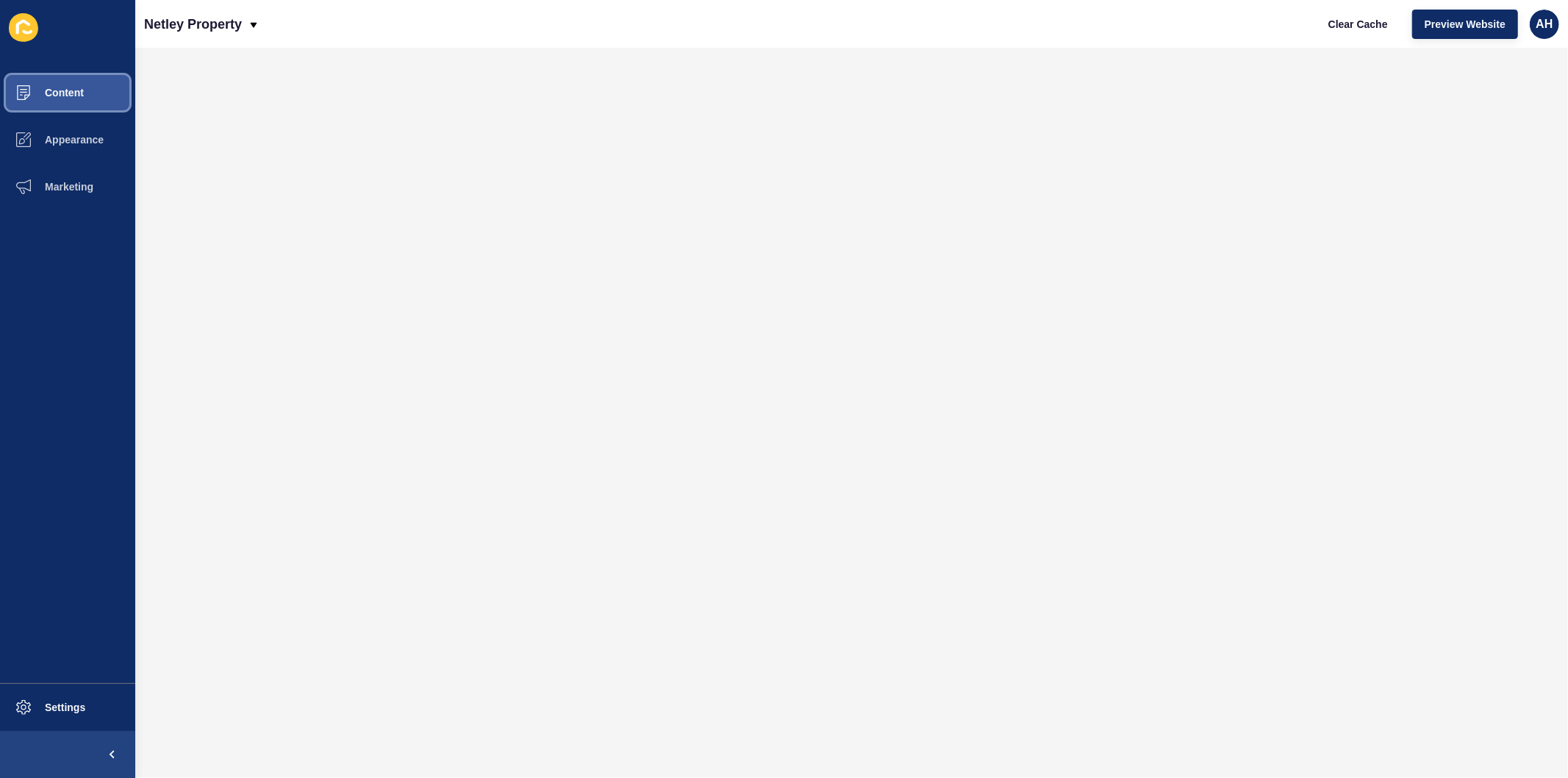
click at [59, 90] on span "Content" at bounding box center [41, 92] width 86 height 12
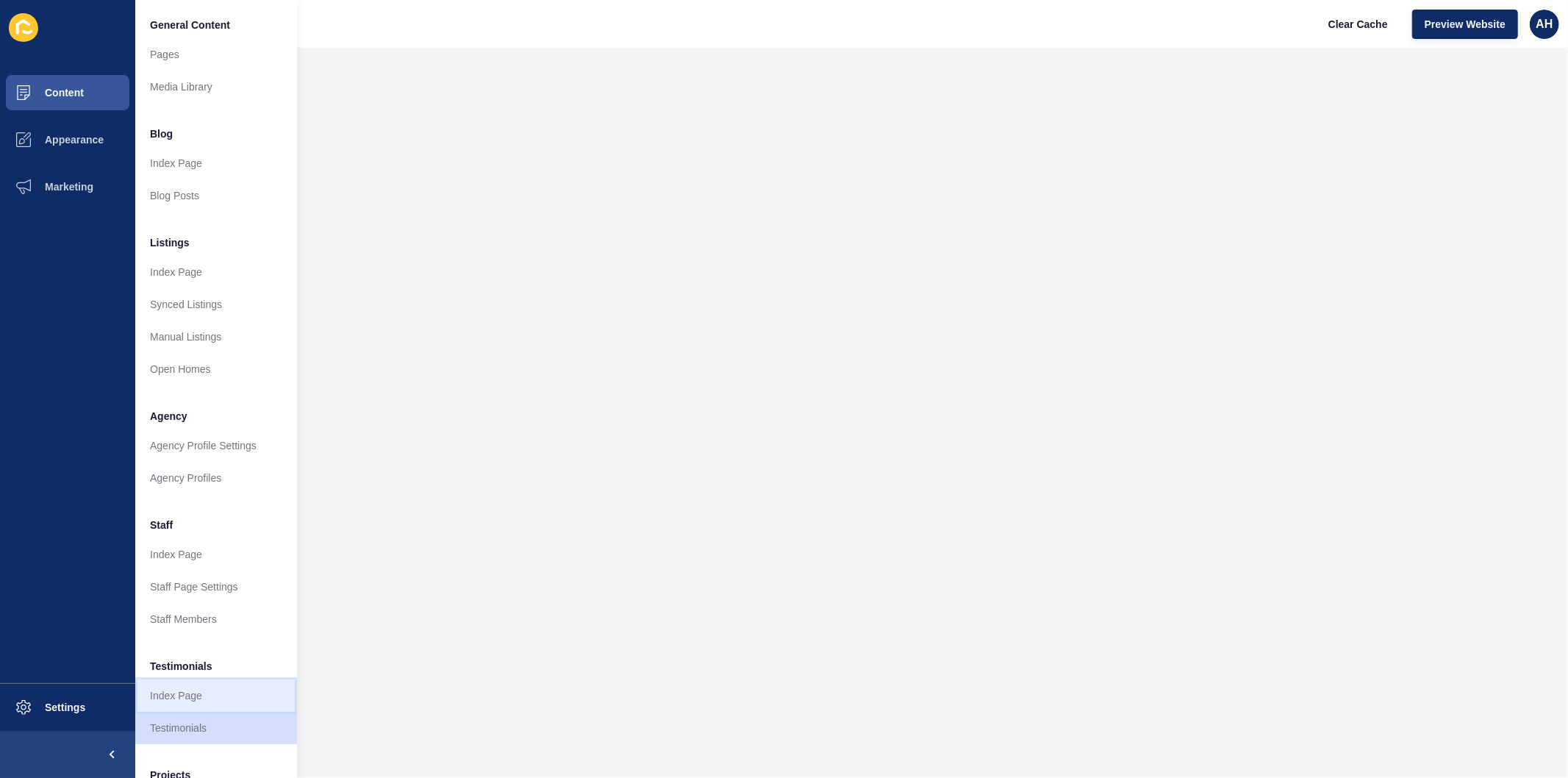
click at [200, 704] on link "Index Page" at bounding box center [216, 696] width 162 height 32
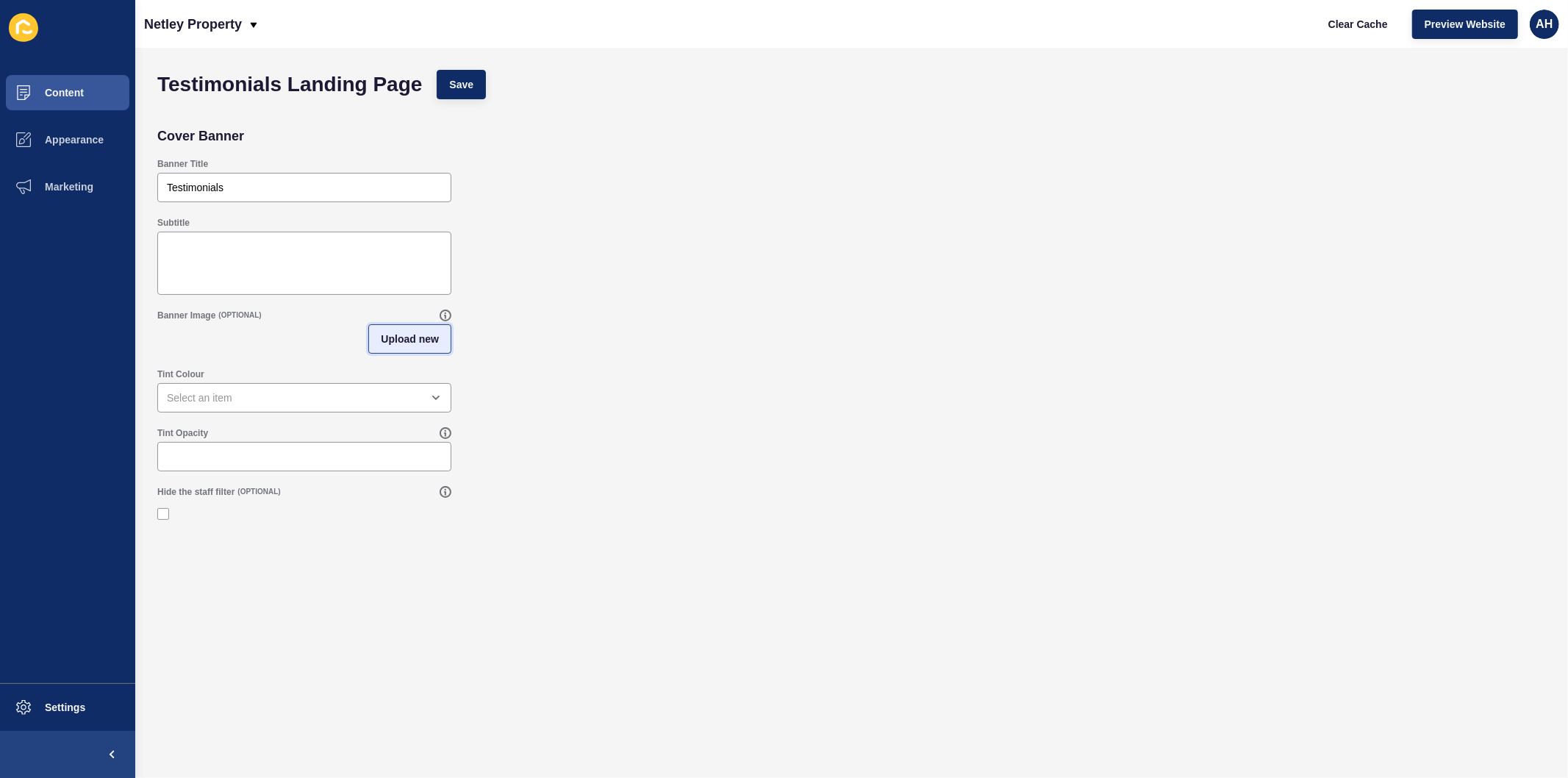
click at [400, 340] on span "Upload new" at bounding box center [409, 339] width 58 height 14
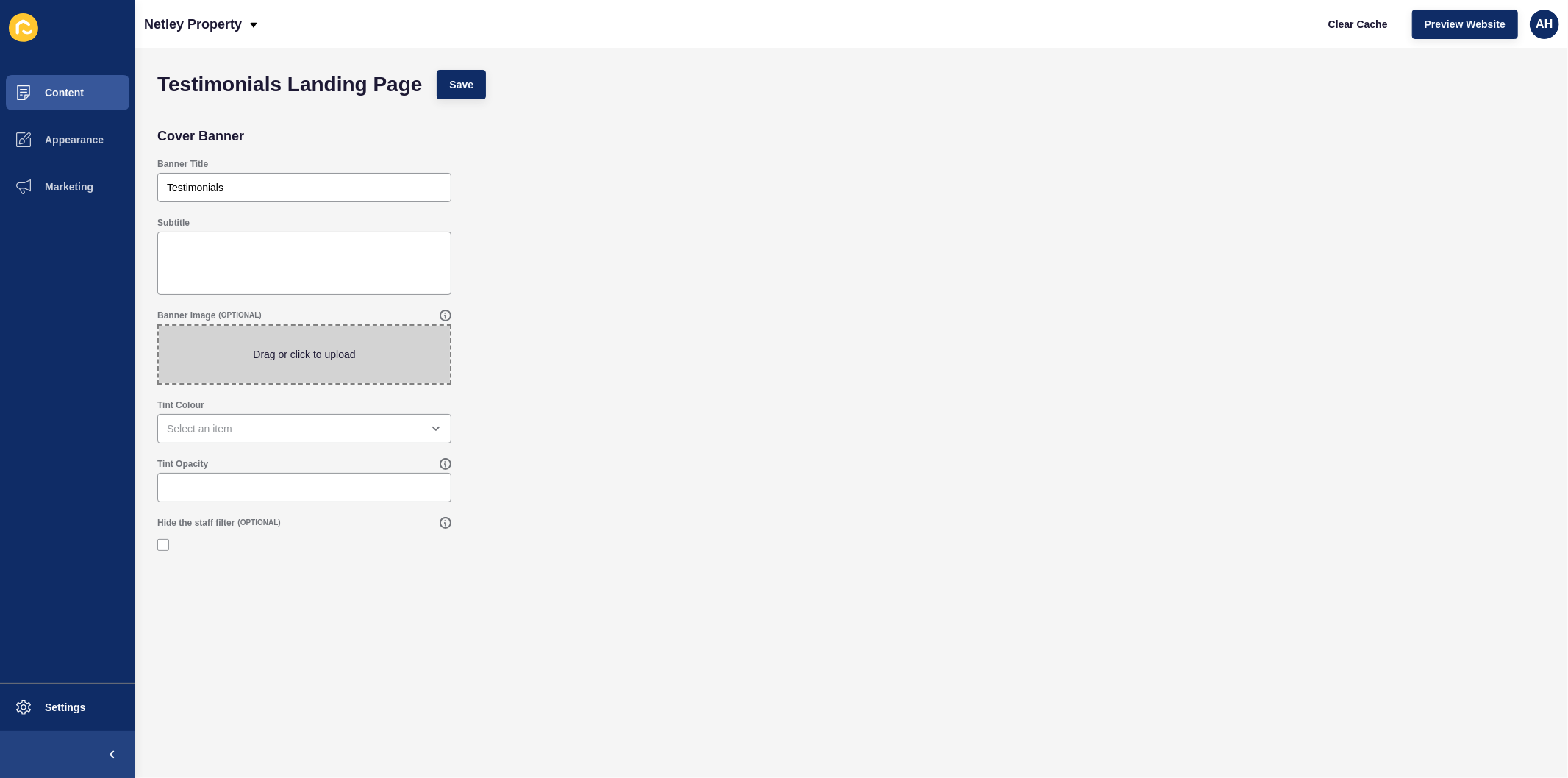
click at [261, 366] on span at bounding box center [305, 354] width 291 height 58
click at [159, 325] on input "Drag or click to upload" at bounding box center [159, 325] width 0 height 0
type input "C:\fakepath\1.jpg"
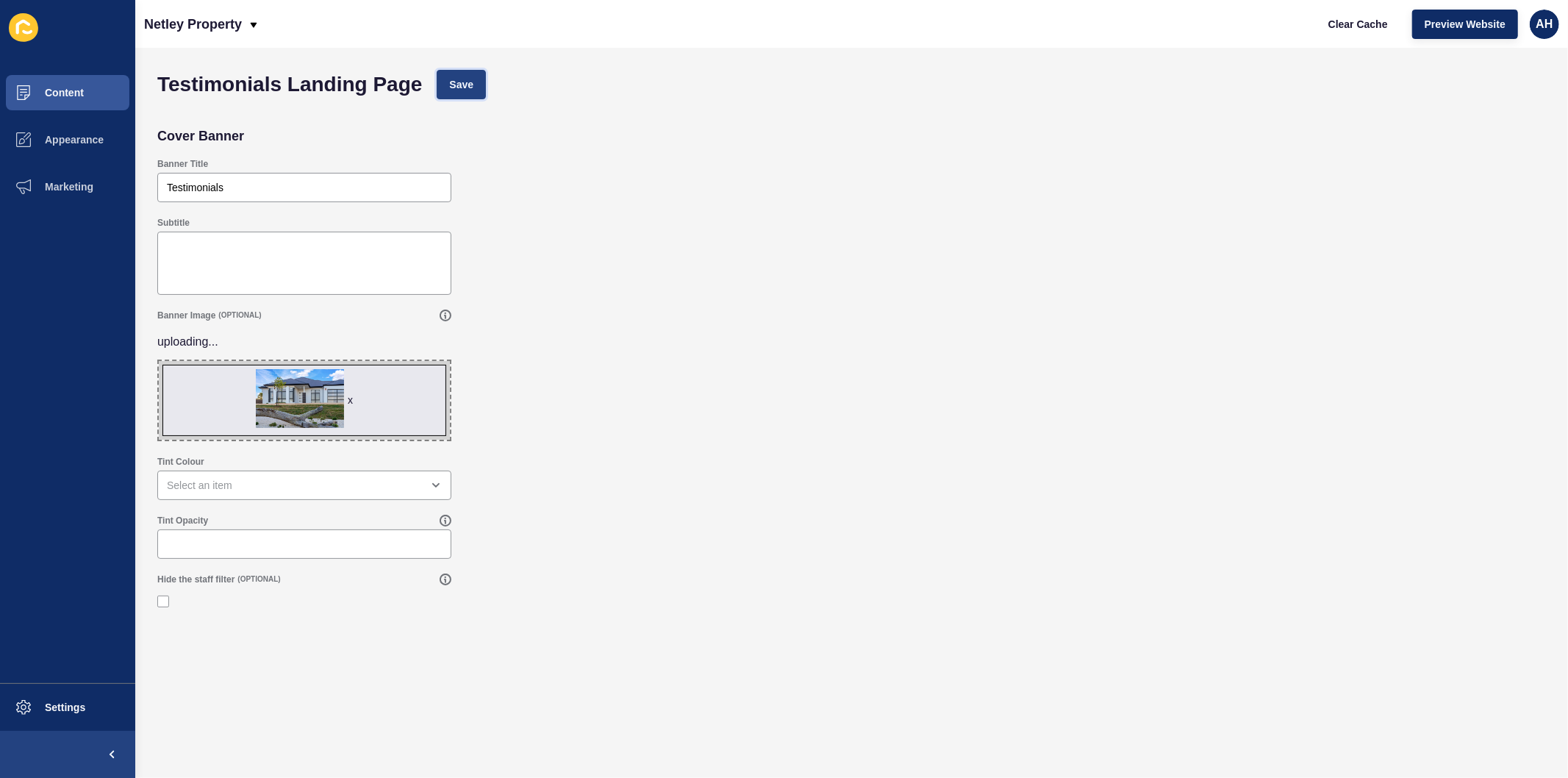
click at [461, 75] on button "Save" at bounding box center [461, 84] width 50 height 30
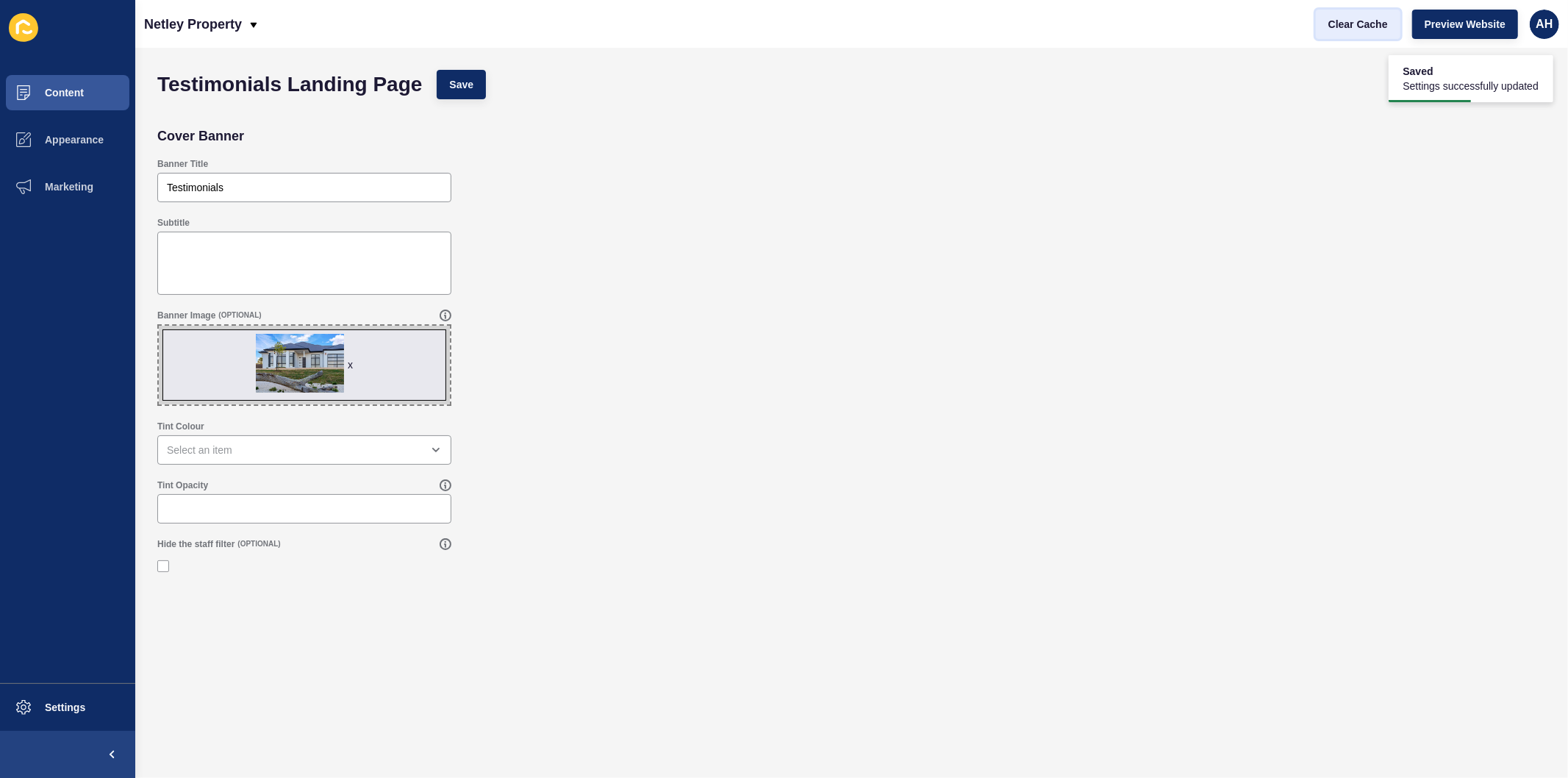
click at [1338, 28] on span "Clear Cache" at bounding box center [1358, 24] width 59 height 14
click at [458, 82] on span "Save" at bounding box center [461, 85] width 24 height 14
click at [71, 102] on button "Content" at bounding box center [67, 92] width 135 height 47
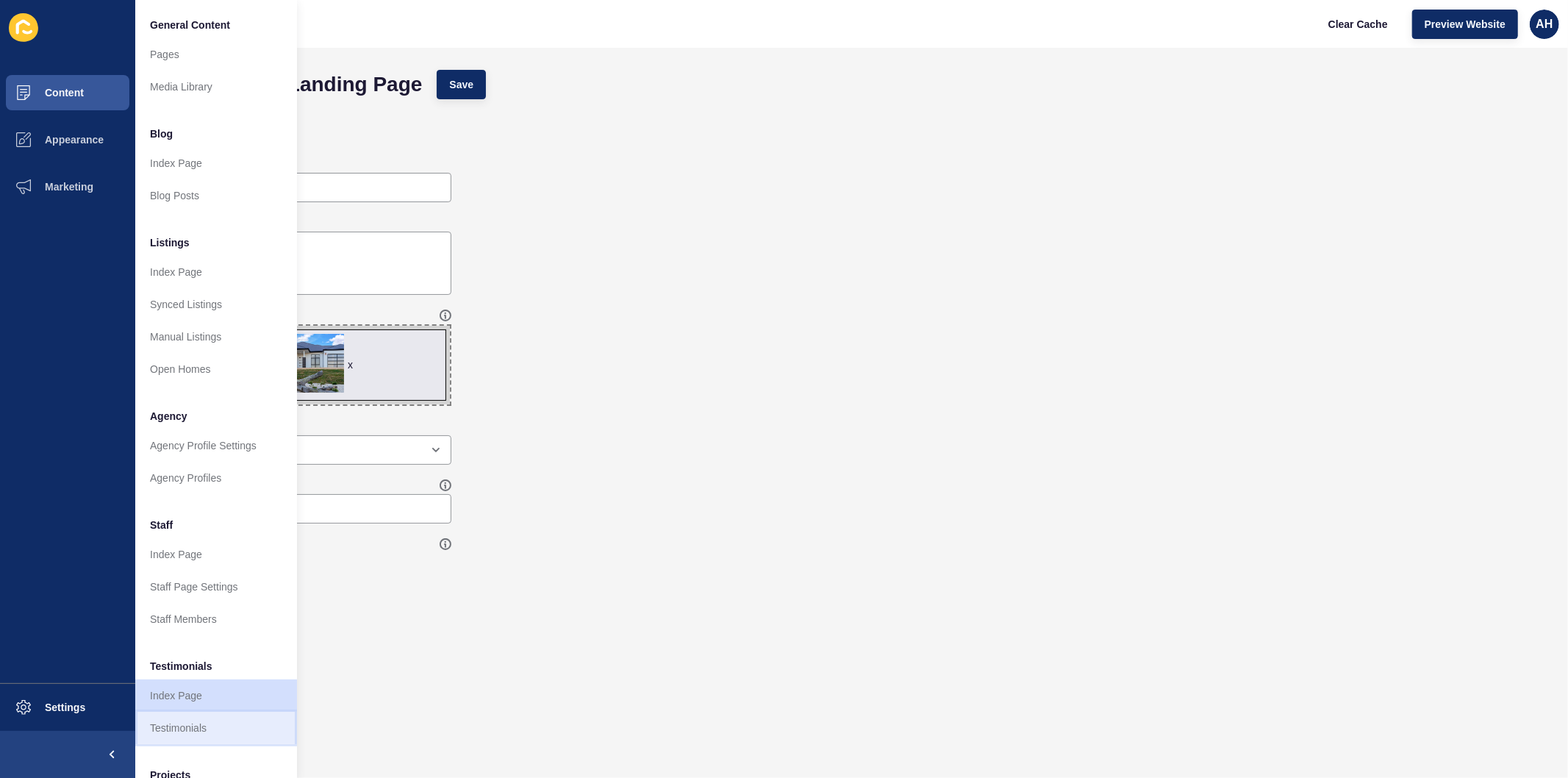
click at [179, 736] on link "Testimonials" at bounding box center [216, 728] width 162 height 32
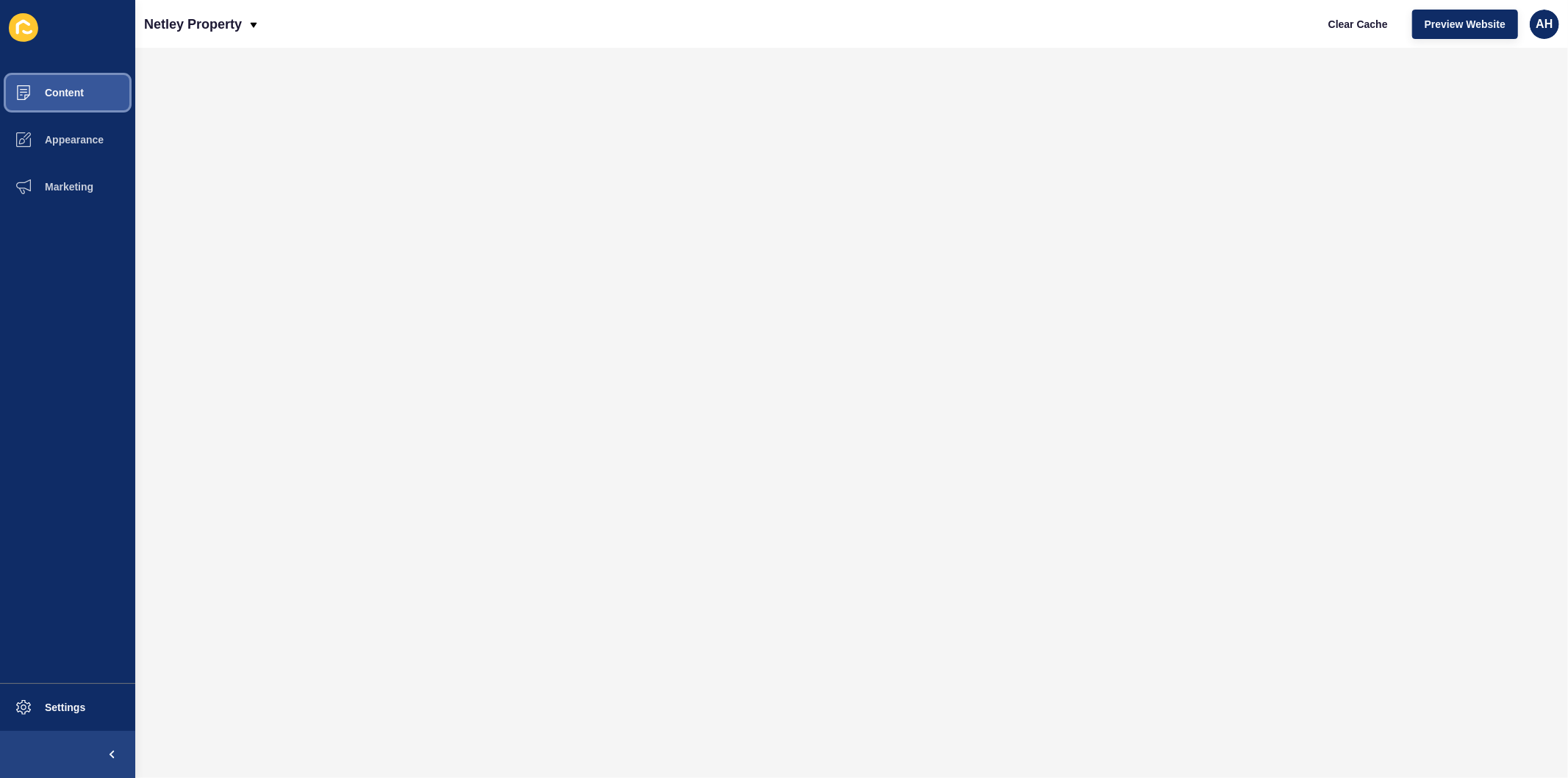
click at [70, 96] on span "Content" at bounding box center [41, 92] width 86 height 12
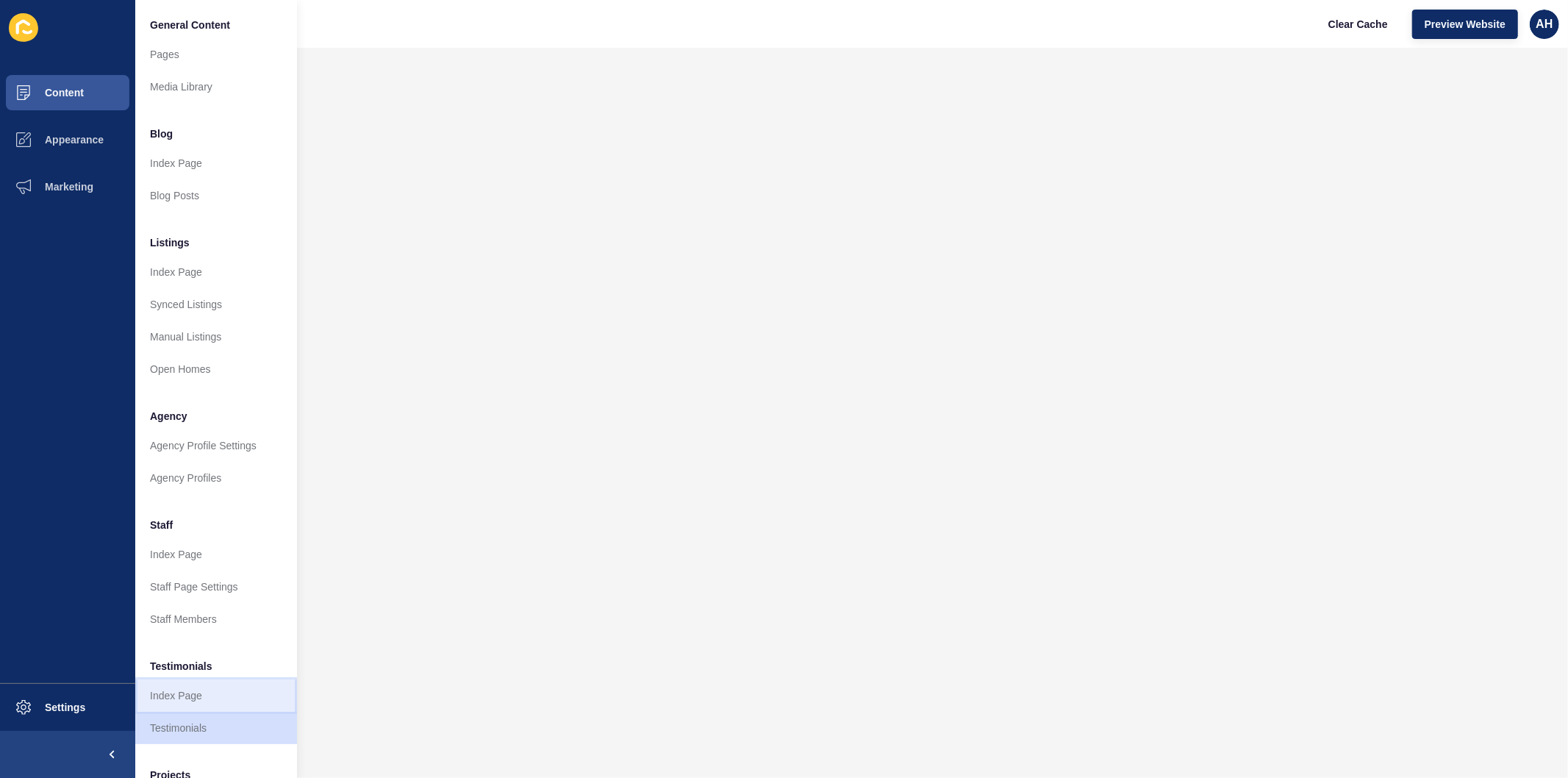
click at [188, 698] on link "Index Page" at bounding box center [216, 696] width 162 height 32
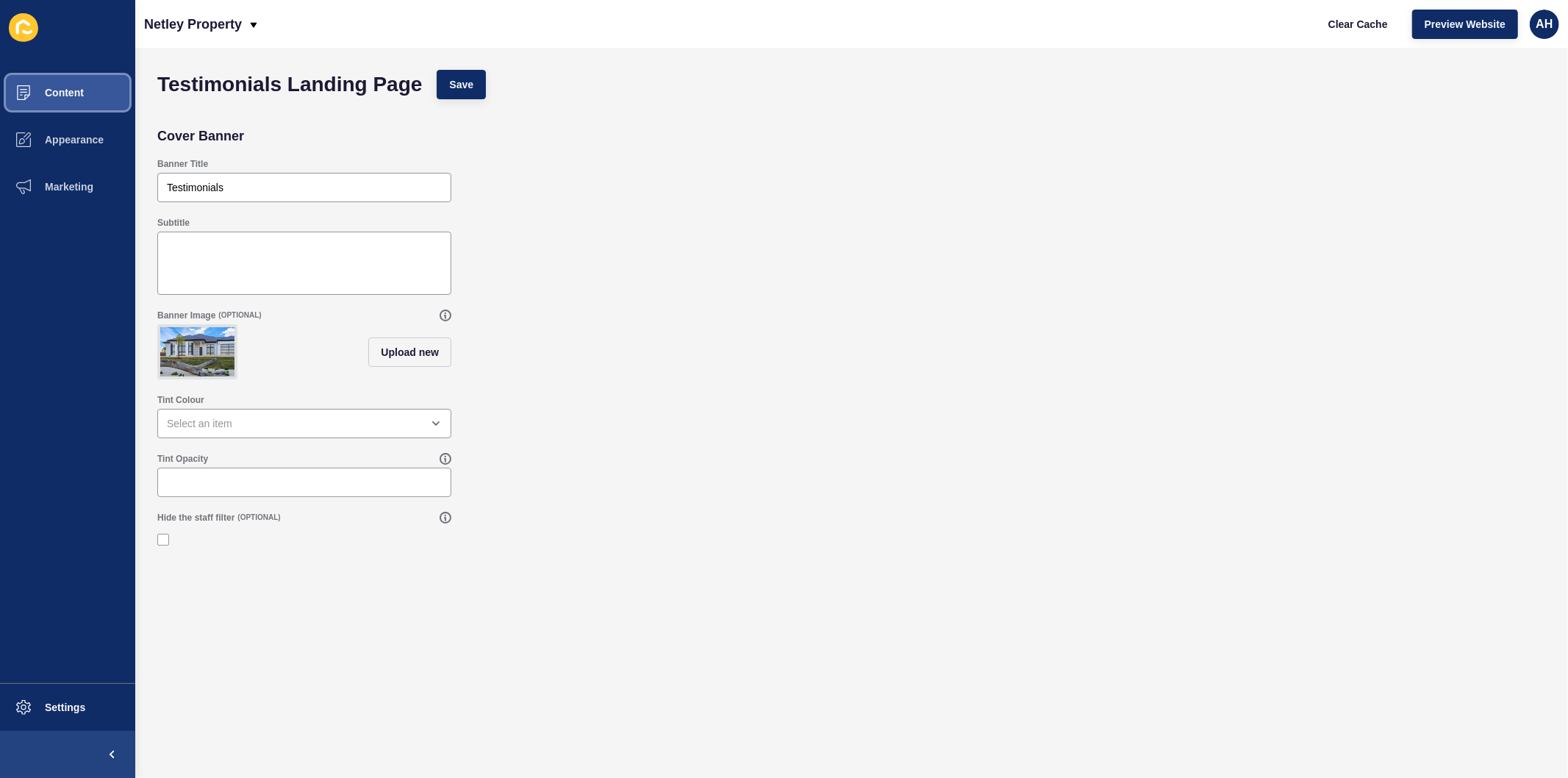
click at [56, 86] on button "Content" at bounding box center [67, 92] width 135 height 47
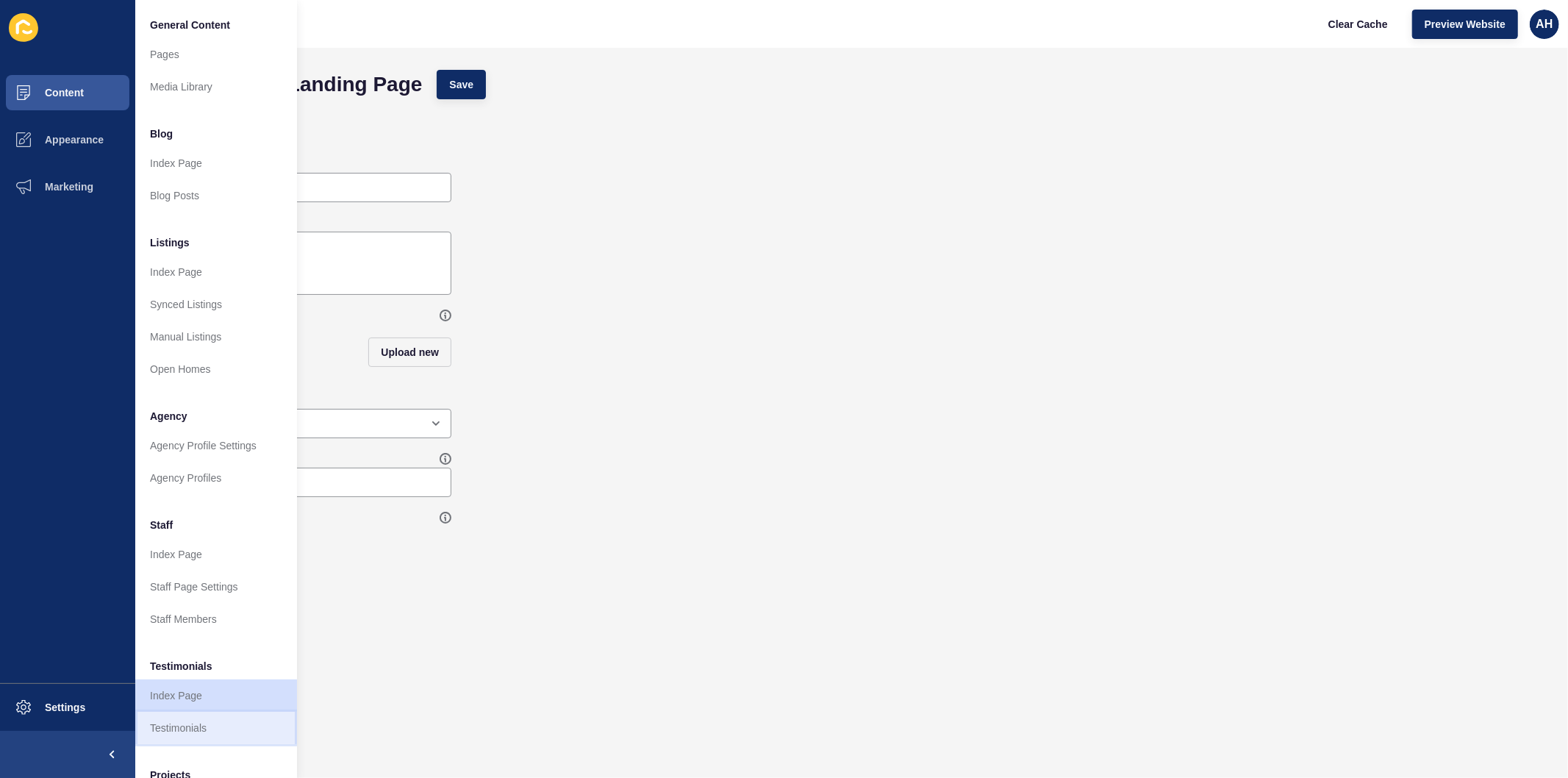
click at [193, 725] on link "Testimonials" at bounding box center [216, 728] width 162 height 32
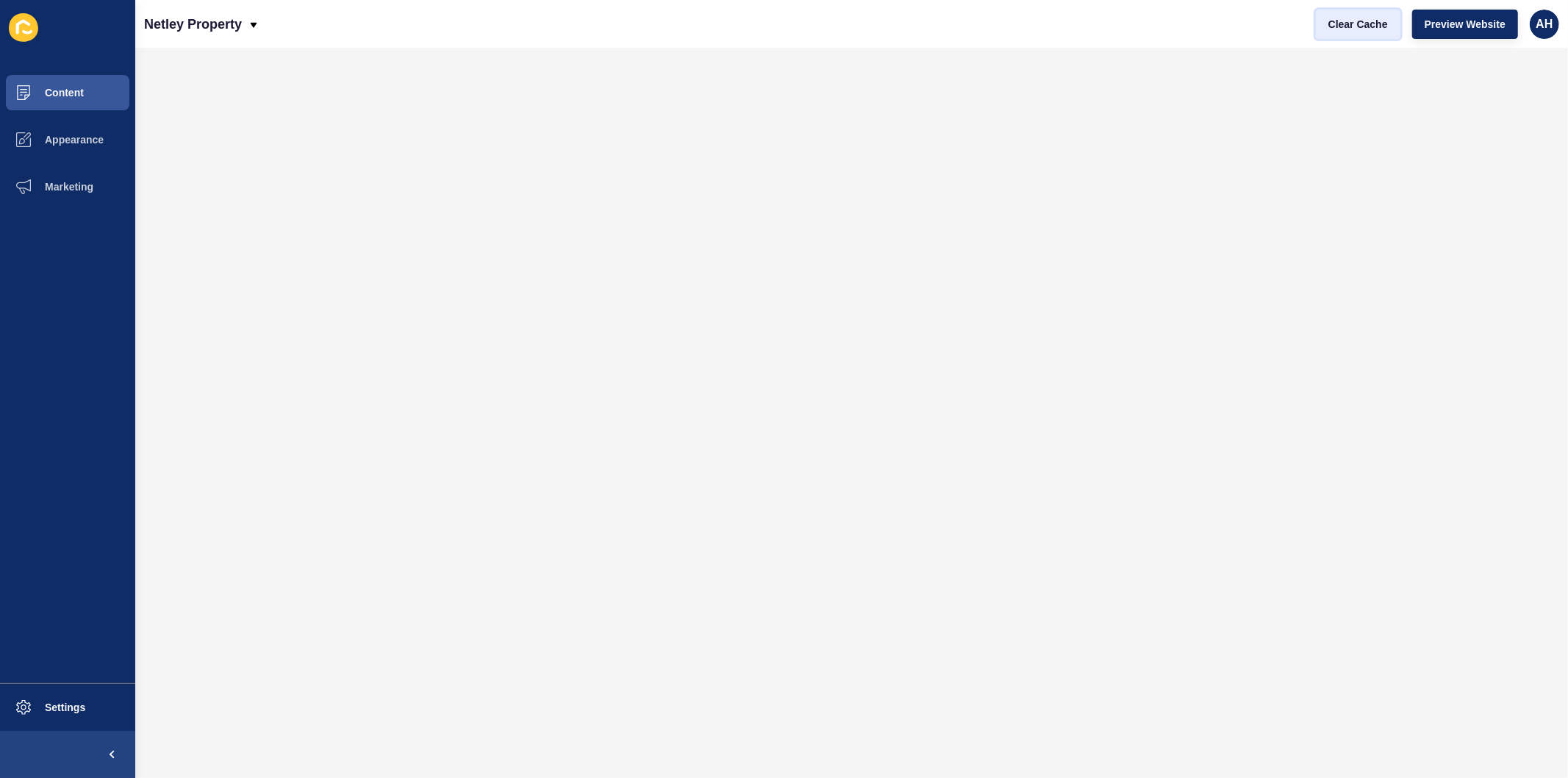
click at [1332, 20] on span "Clear Cache" at bounding box center [1358, 24] width 59 height 14
click at [40, 138] on span "Appearance" at bounding box center [50, 139] width 106 height 12
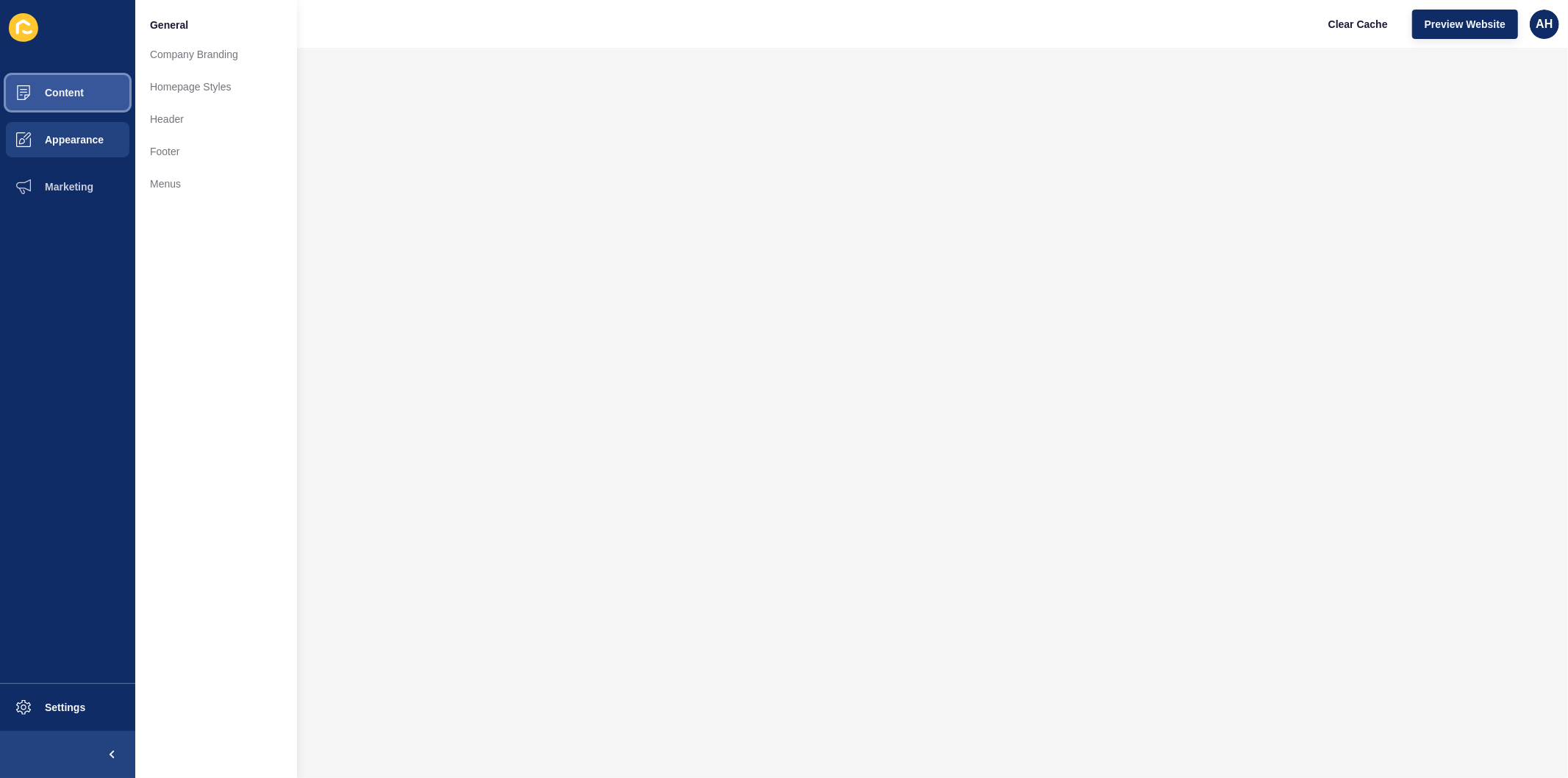
click at [67, 86] on span "Content" at bounding box center [41, 92] width 86 height 12
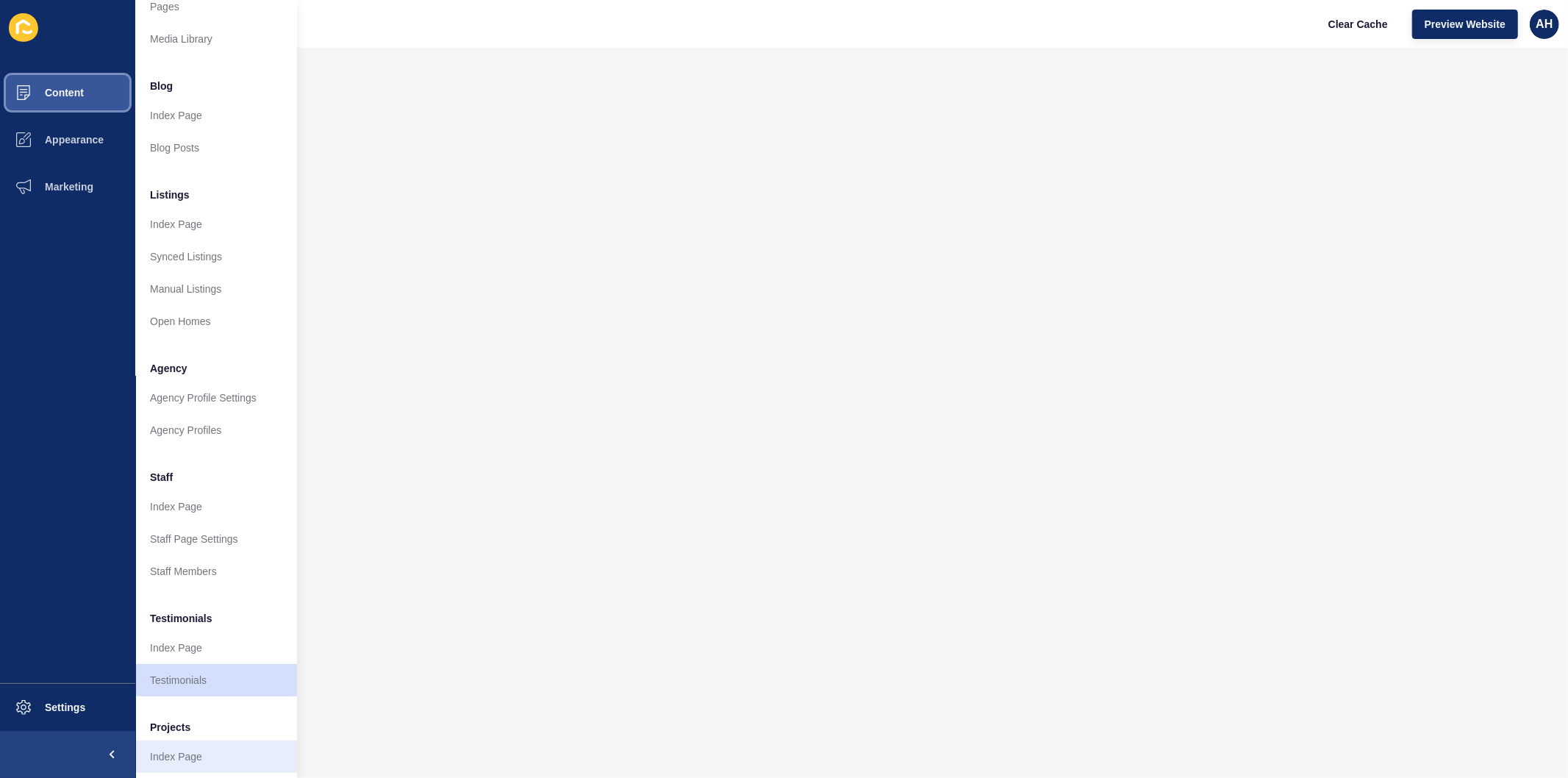
scroll to position [96, 0]
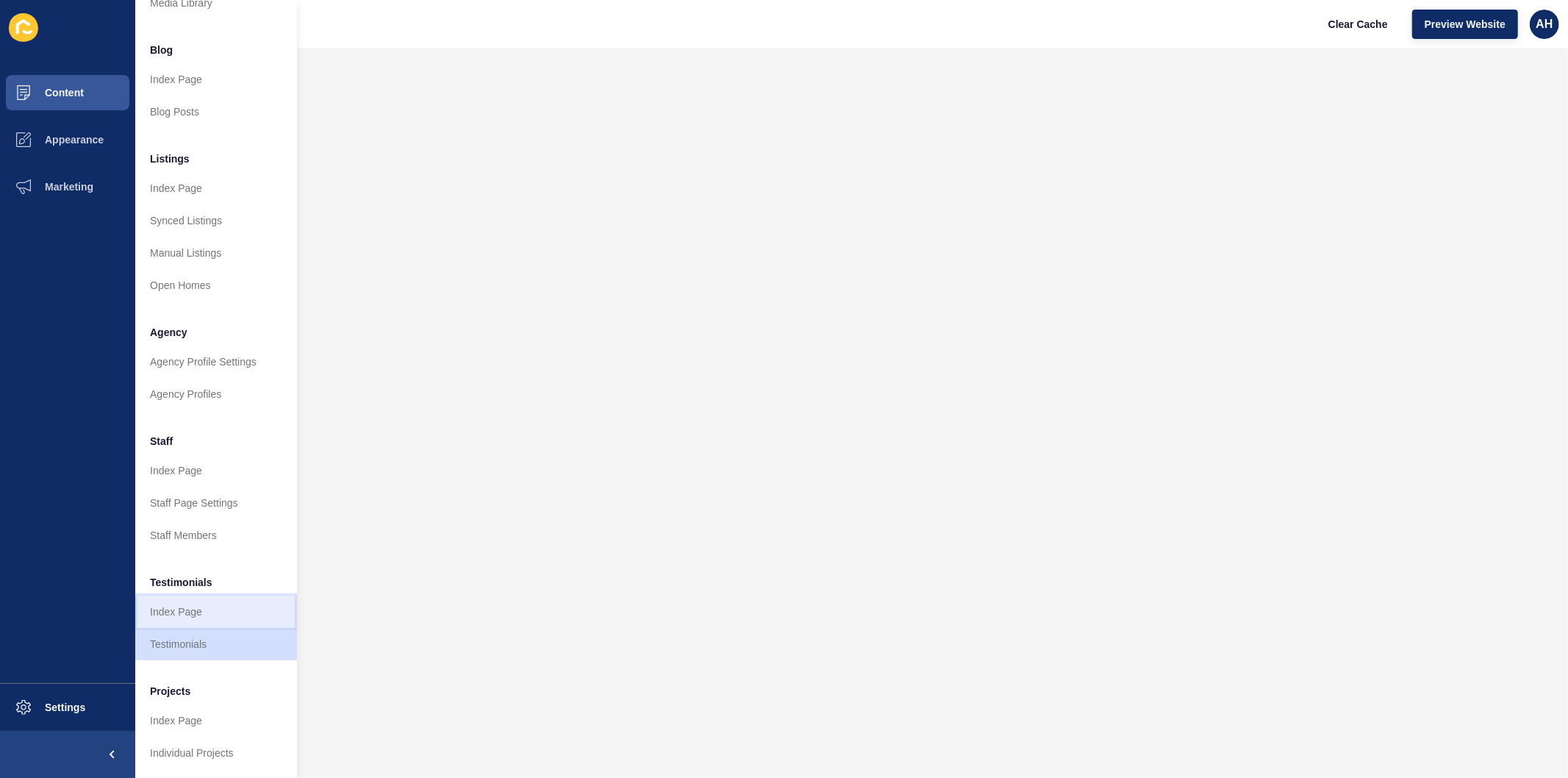
click at [196, 596] on link "Index Page" at bounding box center [216, 612] width 162 height 32
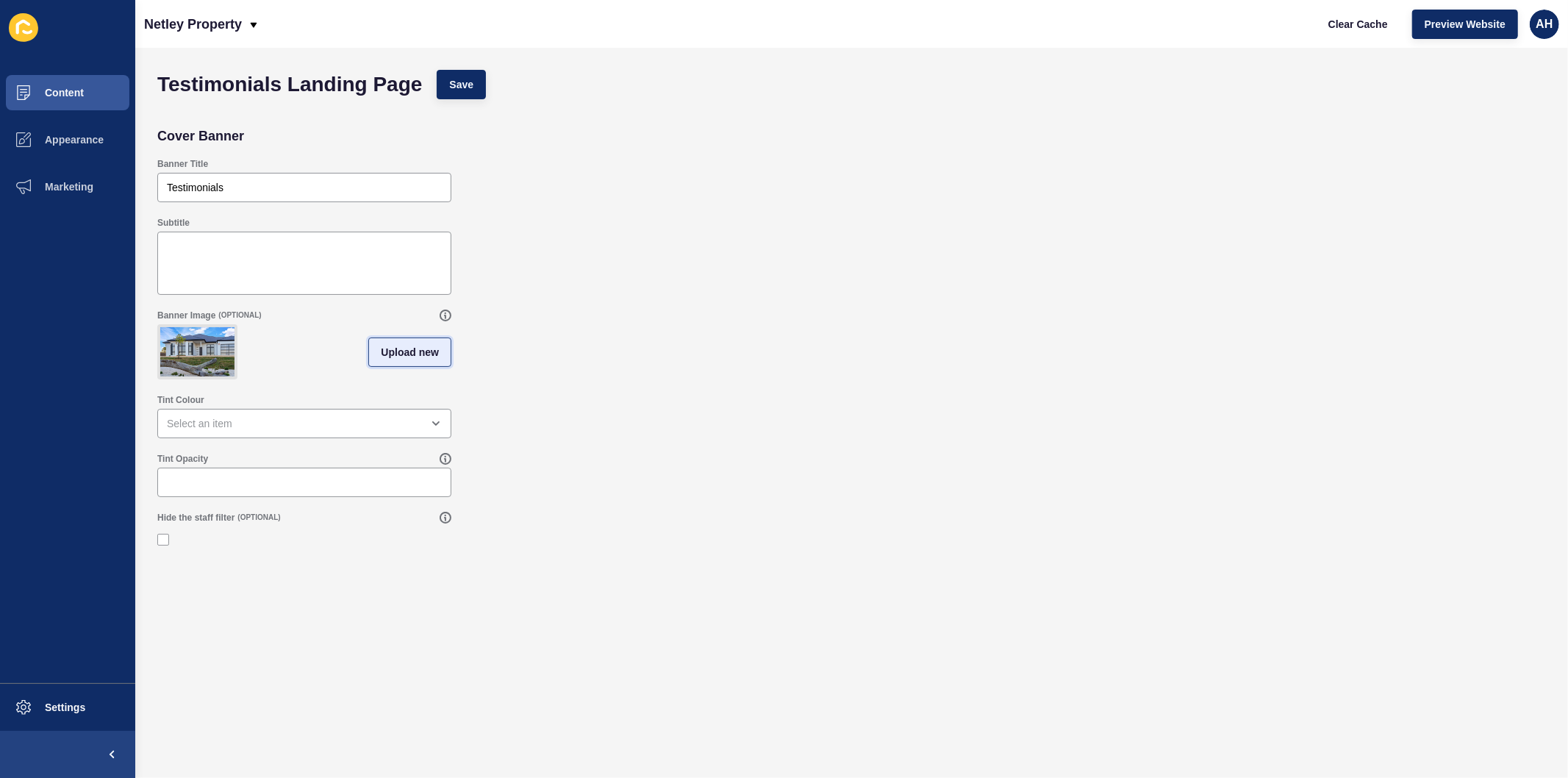
click at [415, 360] on span "Upload new" at bounding box center [409, 352] width 58 height 14
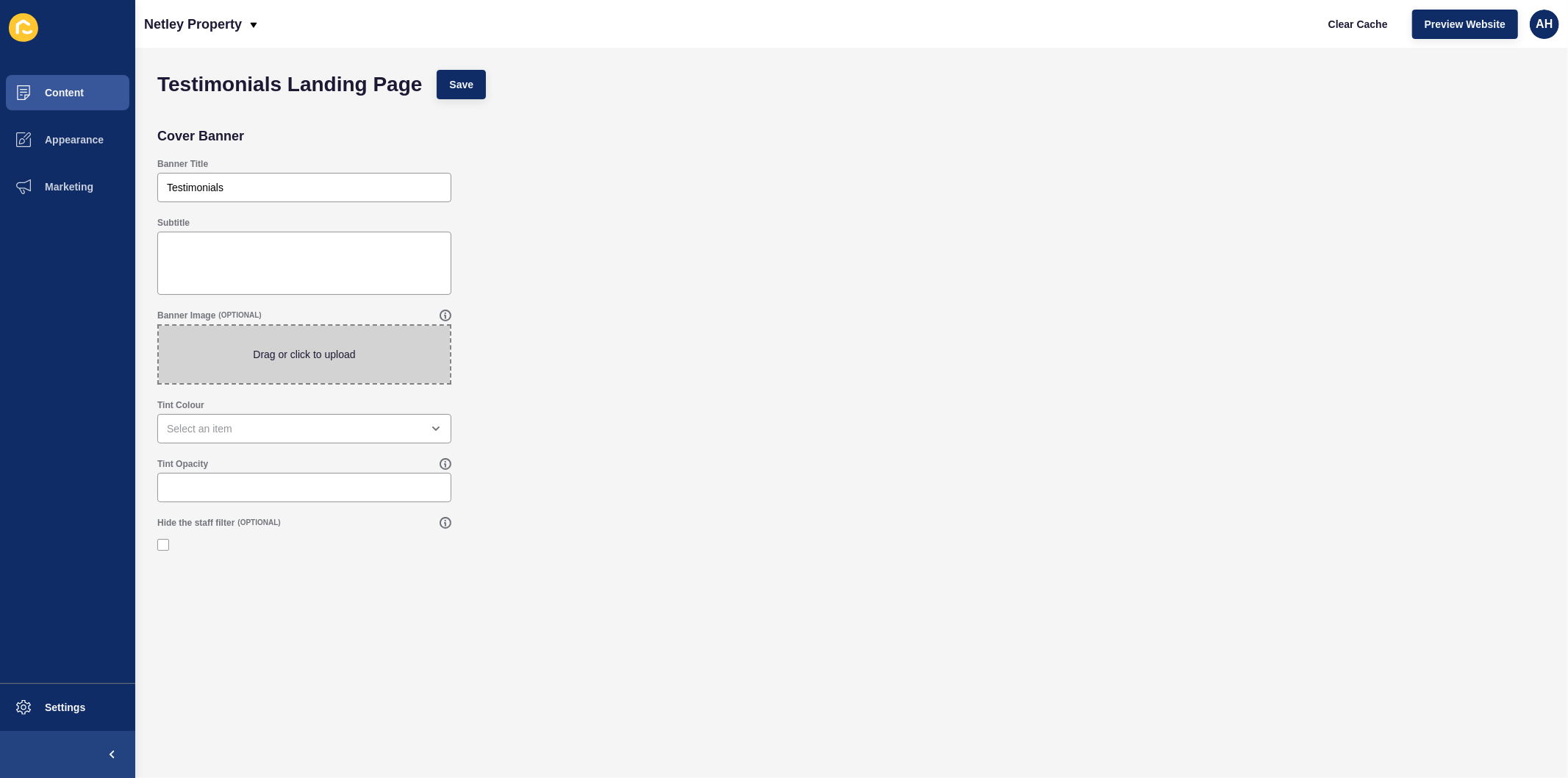
click at [324, 351] on span at bounding box center [305, 354] width 291 height 58
click at [159, 325] on input "Drag or click to upload" at bounding box center [159, 325] width 0 height 0
type input "C:\fakepath\DSC05626.jpg"
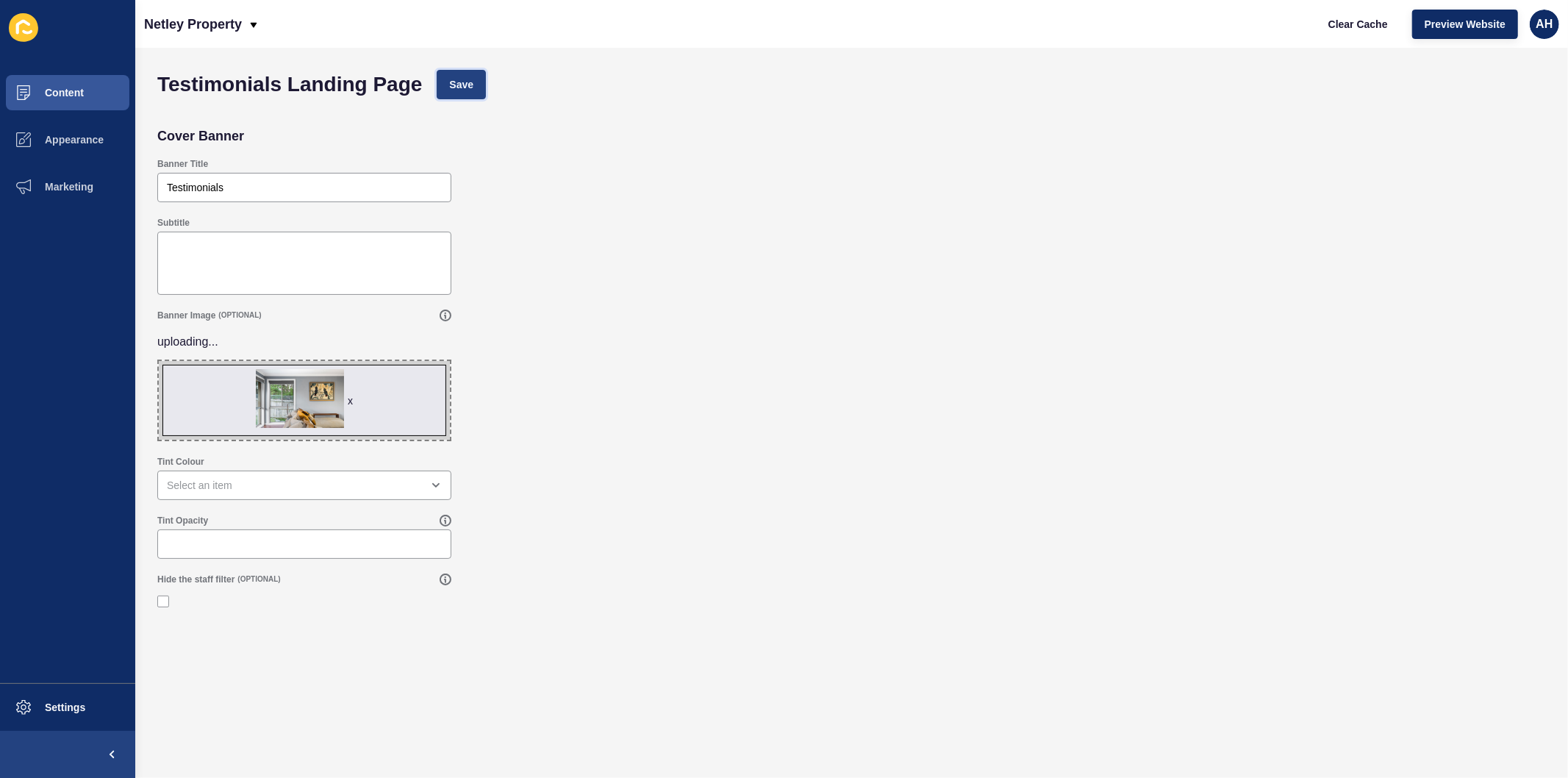
click at [471, 84] on span "Save" at bounding box center [461, 85] width 24 height 14
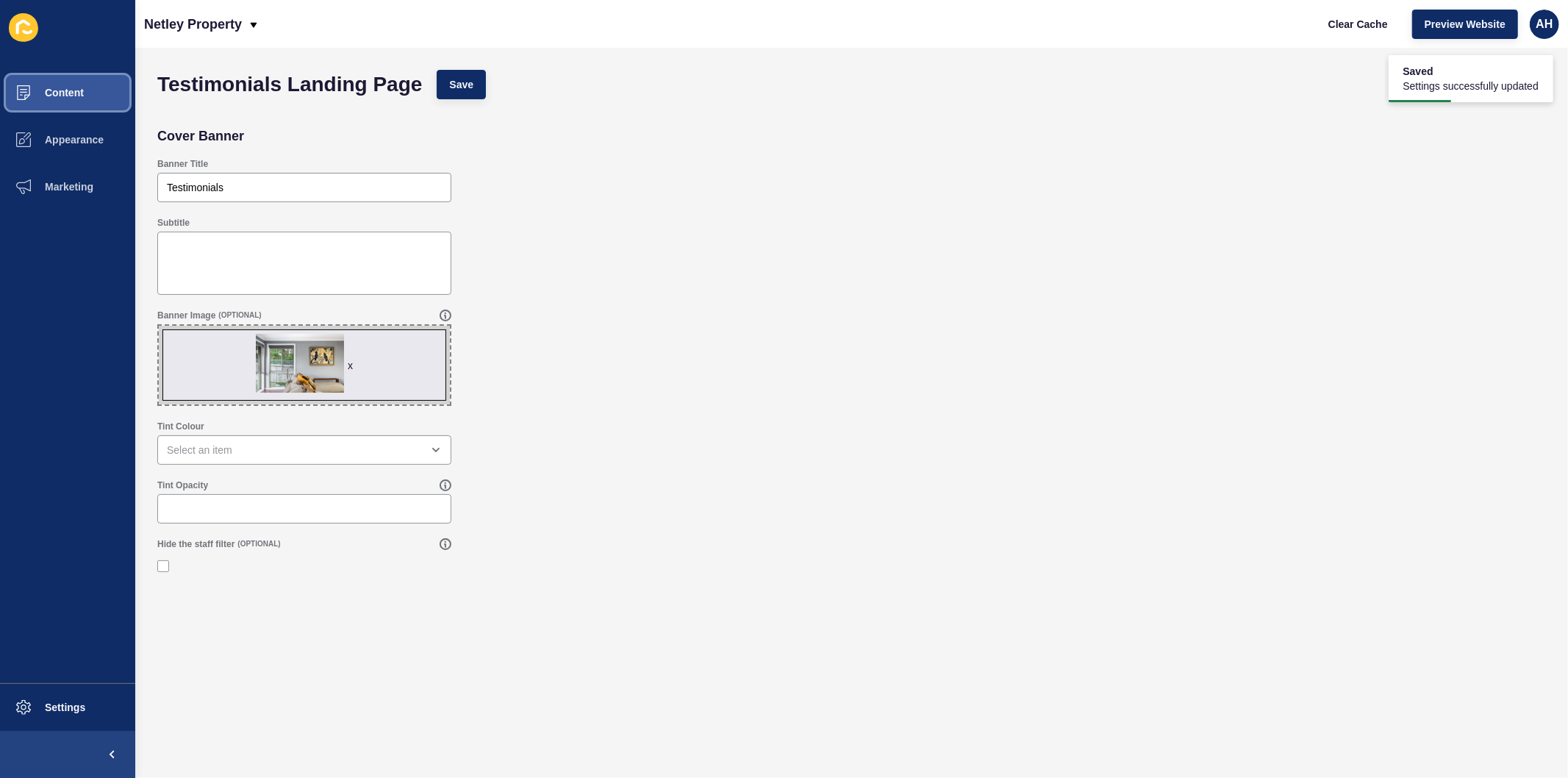
click at [47, 90] on span "Content" at bounding box center [41, 92] width 86 height 12
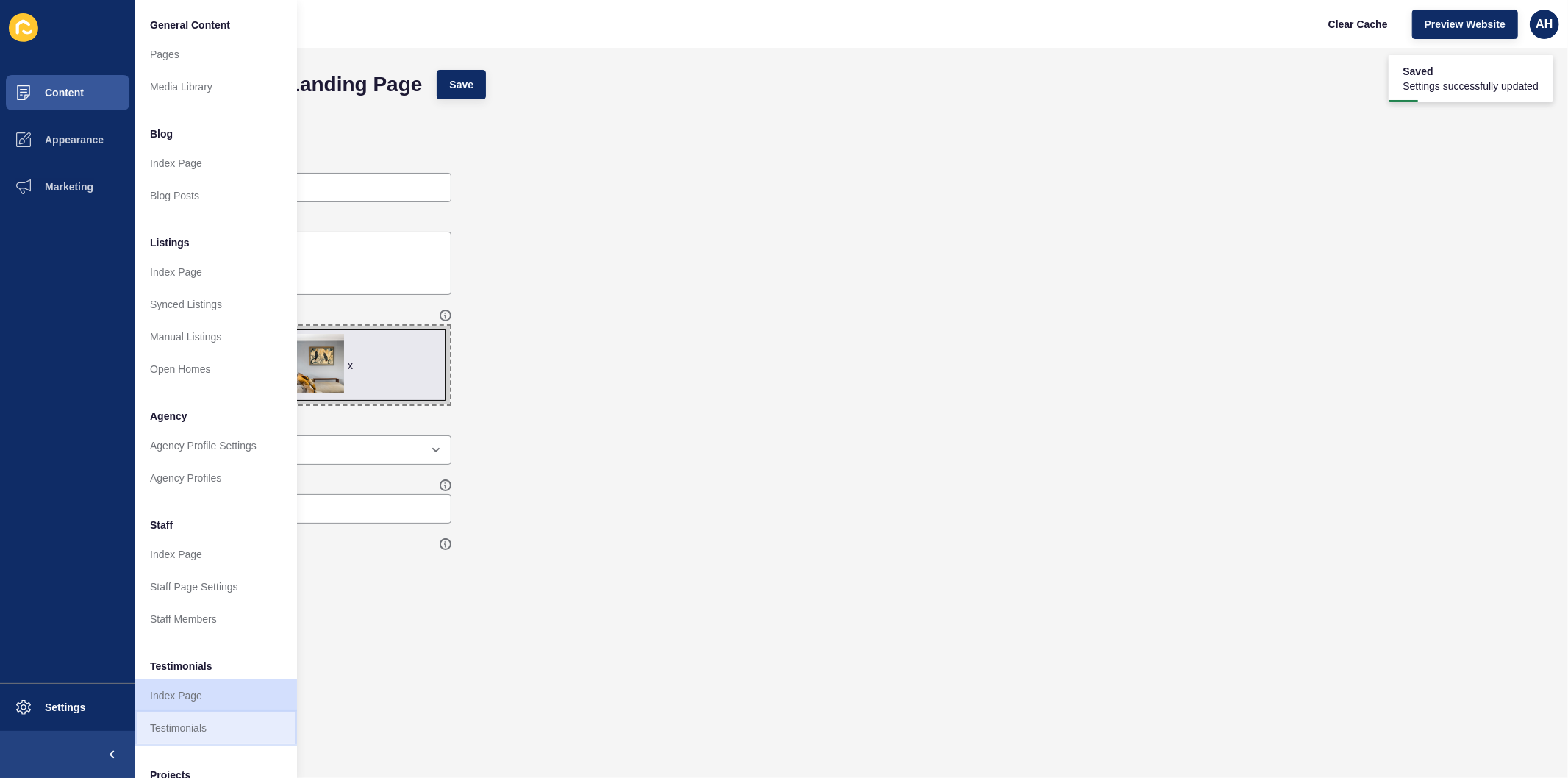
click at [196, 720] on link "Testimonials" at bounding box center [216, 728] width 162 height 32
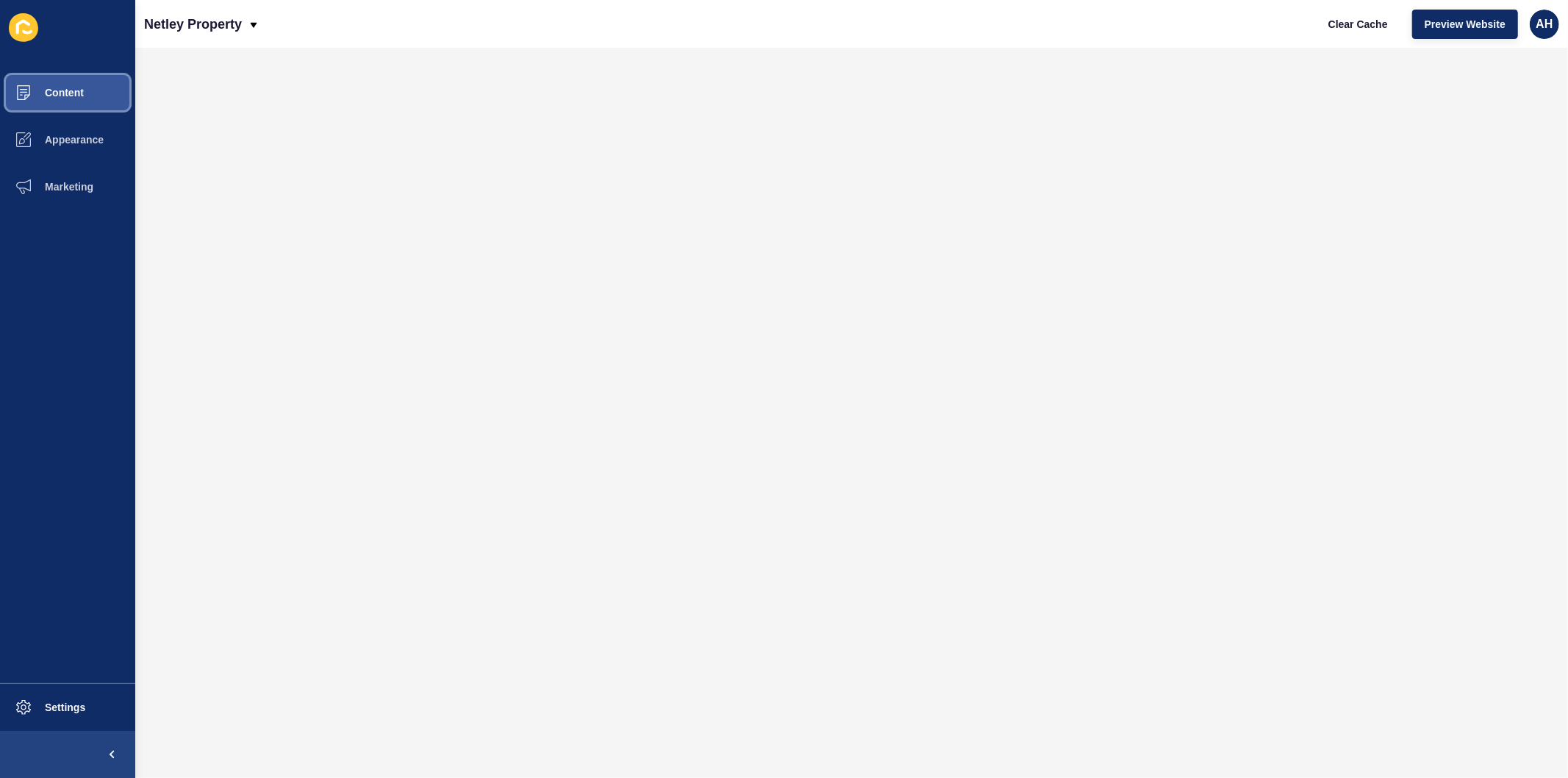
click at [76, 90] on span "Content" at bounding box center [41, 92] width 86 height 12
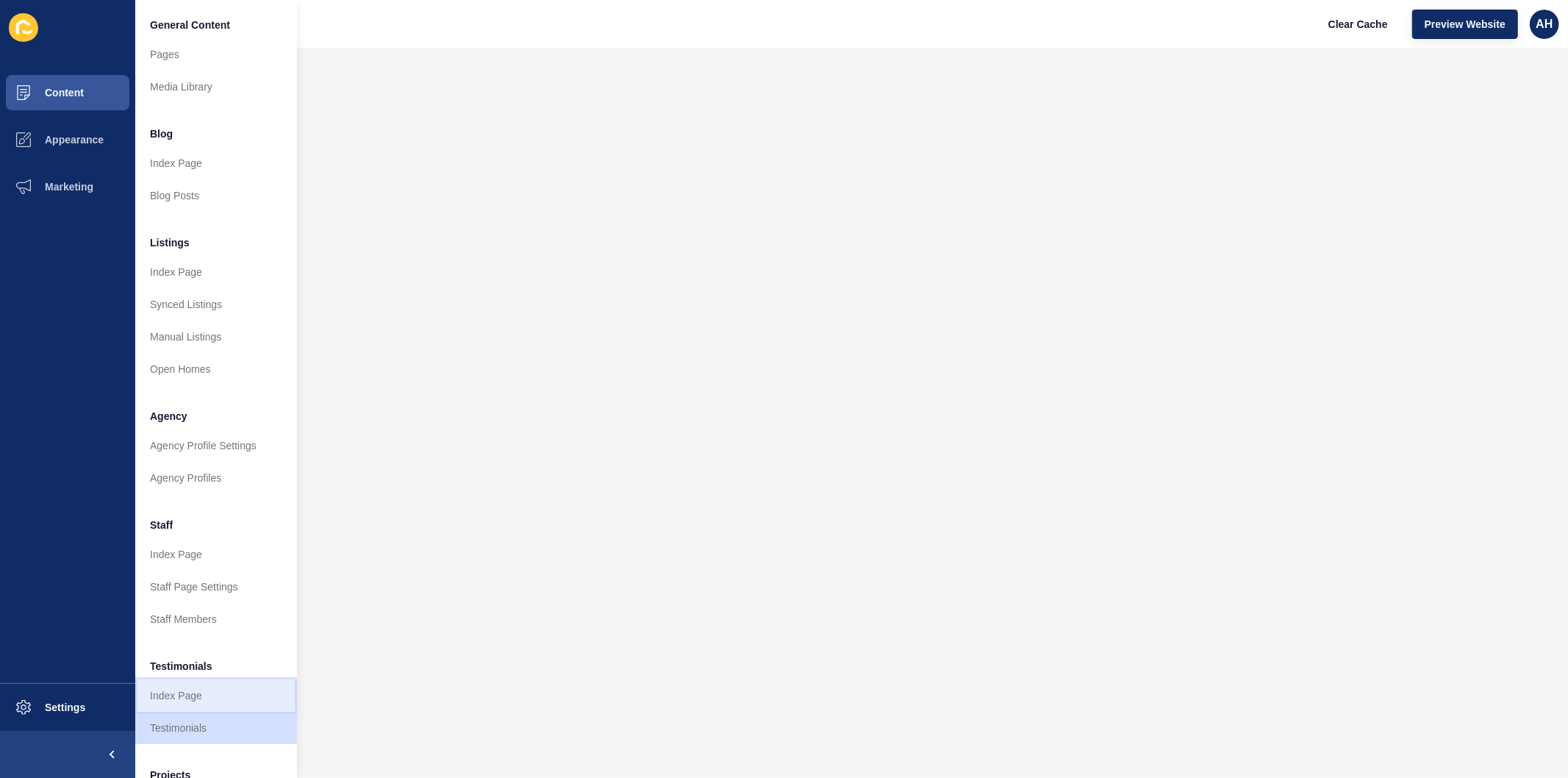
click at [194, 702] on link "Index Page" at bounding box center [216, 696] width 162 height 32
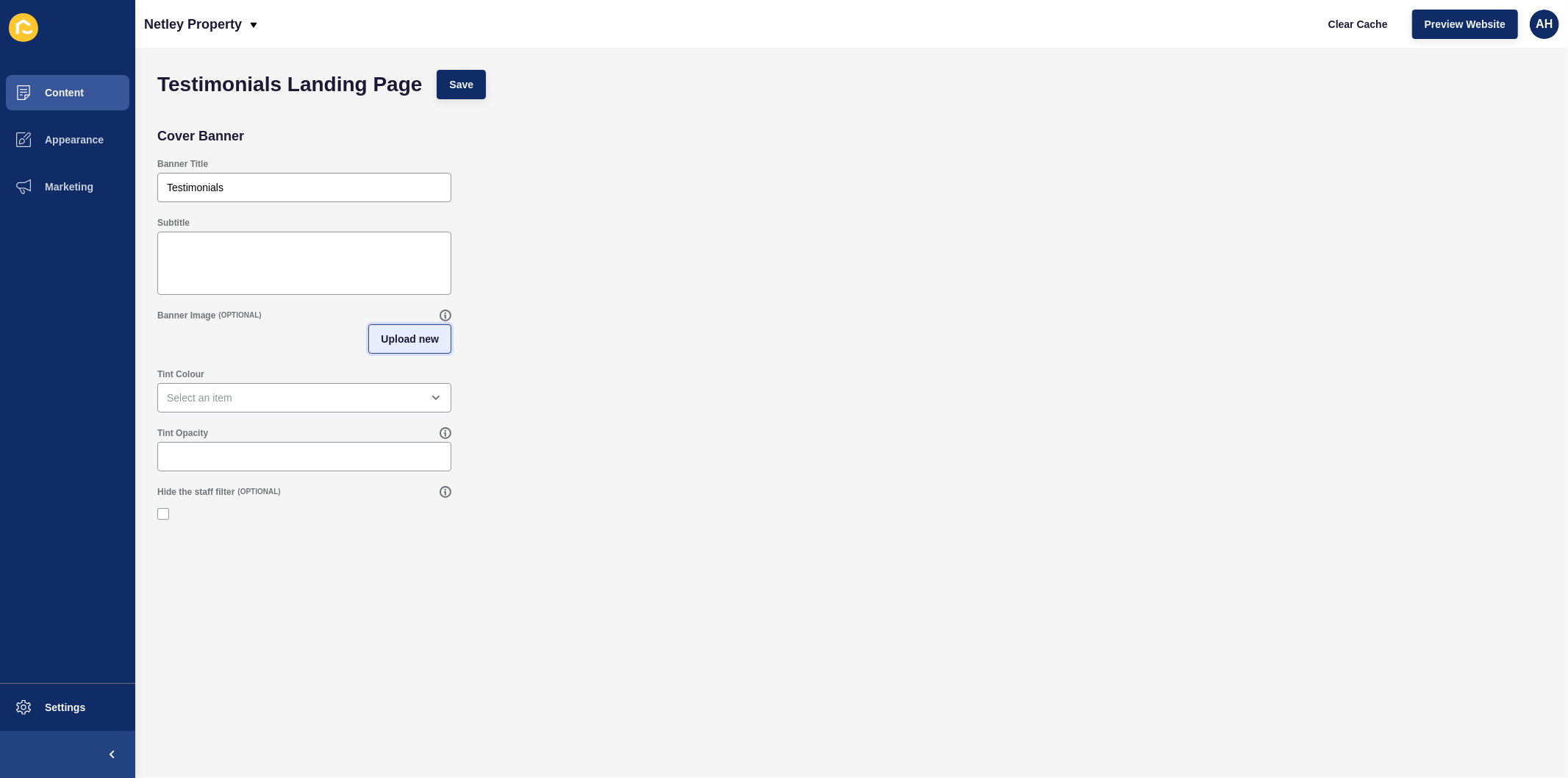
click at [405, 333] on span "Upload new" at bounding box center [409, 339] width 58 height 14
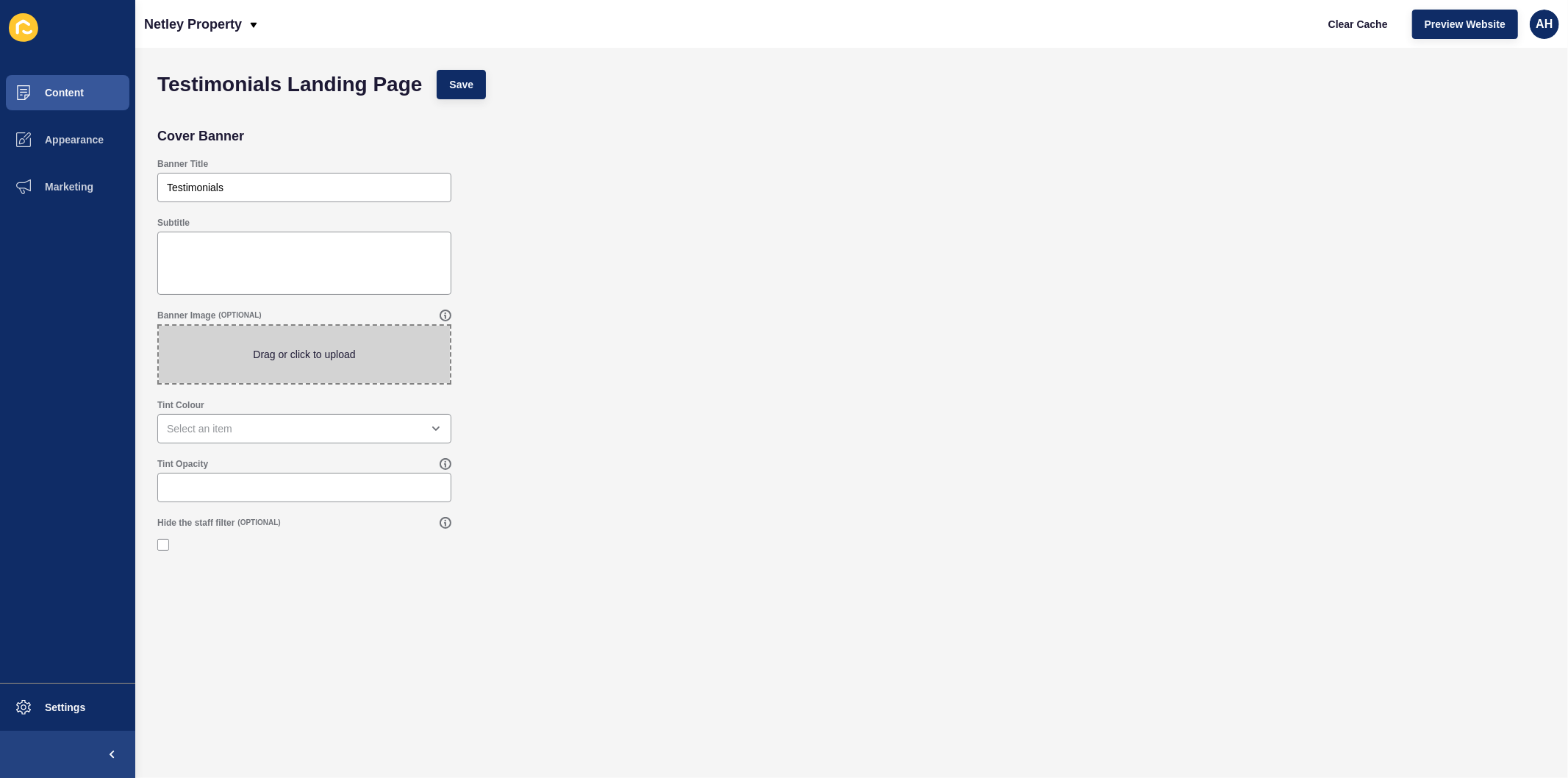
click at [231, 353] on span at bounding box center [305, 354] width 291 height 58
click at [159, 325] on input "Drag or click to upload" at bounding box center [159, 325] width 0 height 0
type input "C:\fakepath\DSC05626.jpg"
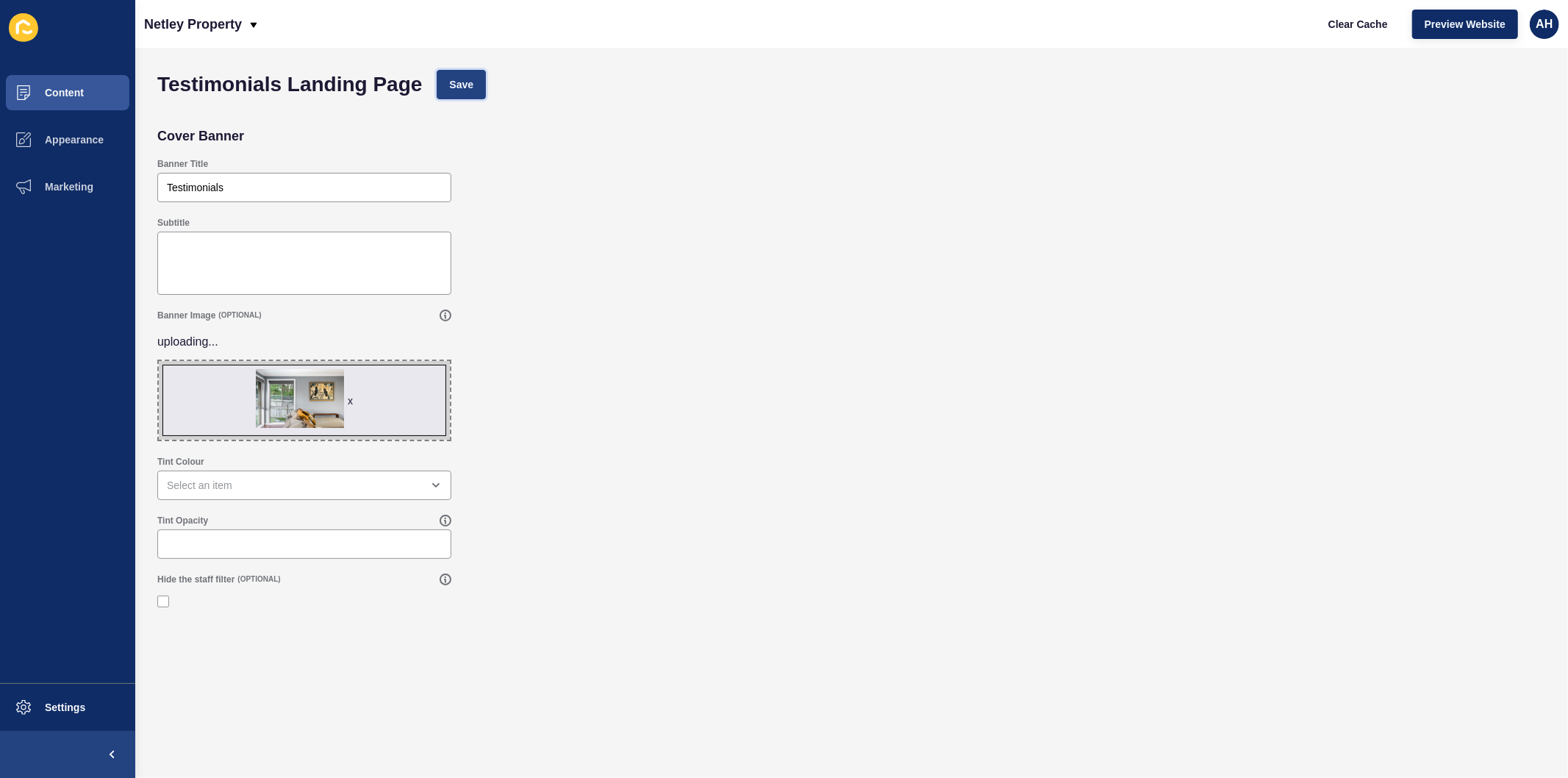
click at [457, 86] on span "Save" at bounding box center [461, 85] width 24 height 14
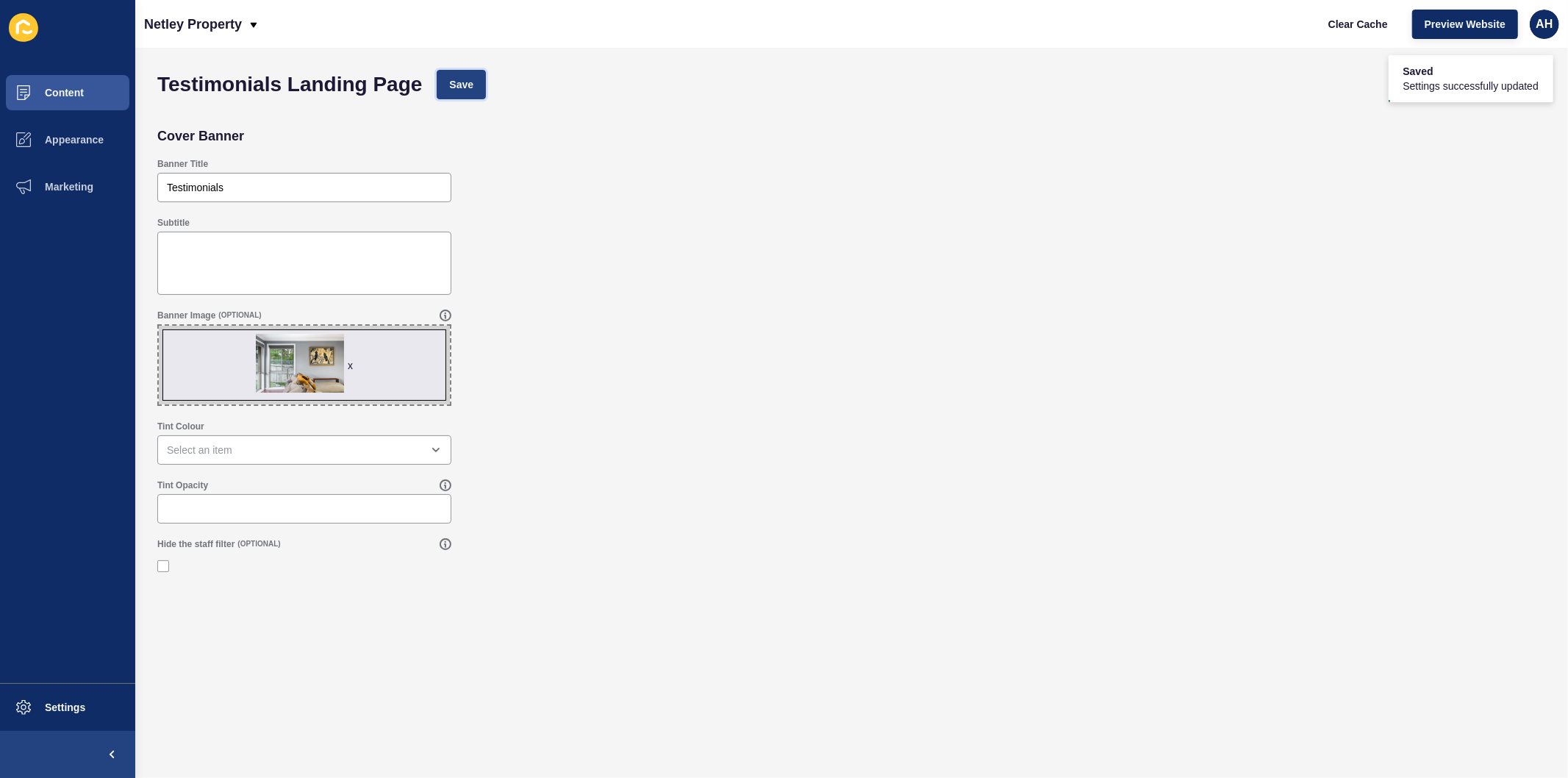
click at [473, 88] on span "Save" at bounding box center [461, 85] width 24 height 14
click at [59, 141] on span "Appearance" at bounding box center [50, 139] width 106 height 12
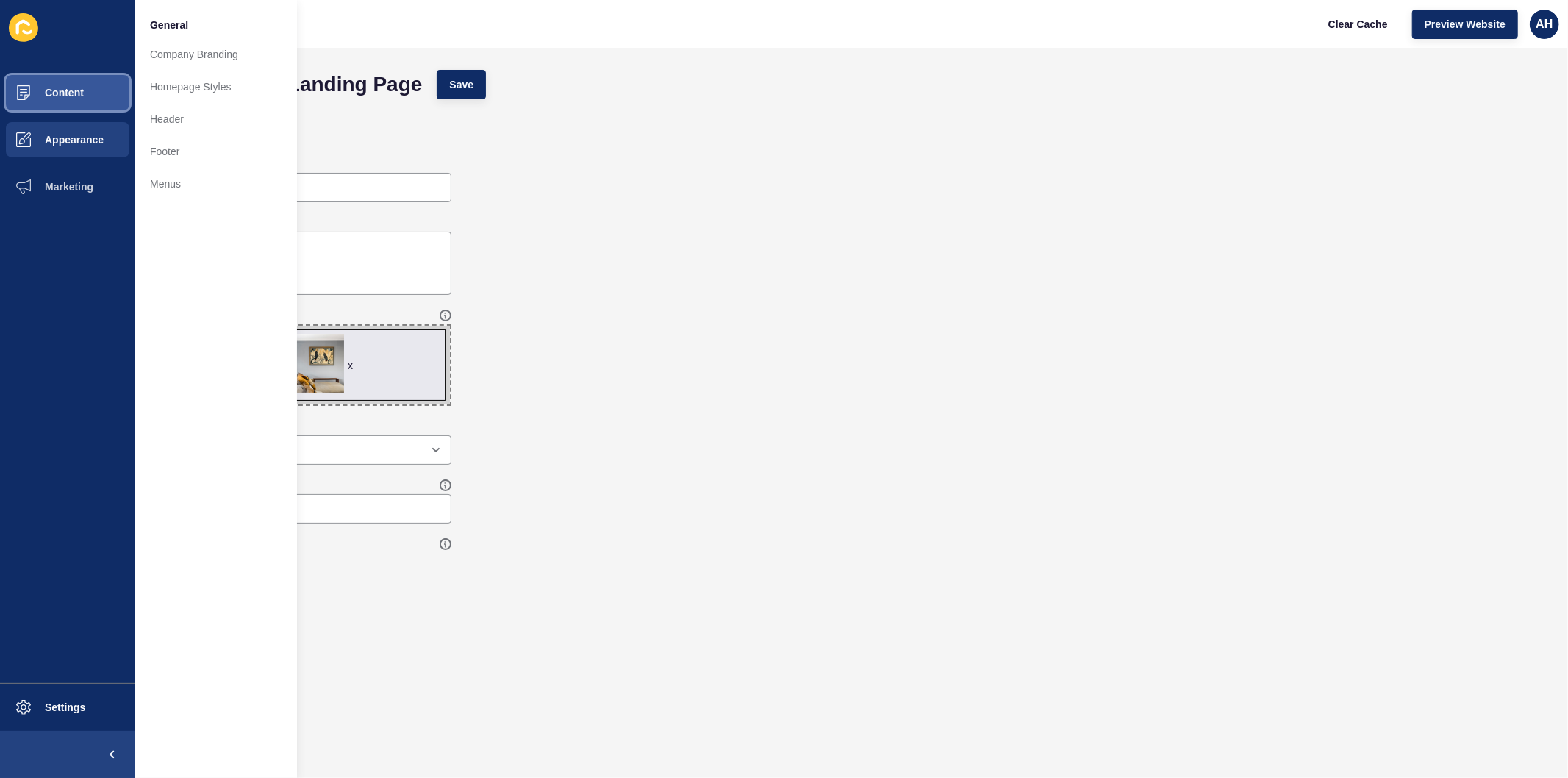
click at [91, 90] on button "Content" at bounding box center [67, 92] width 135 height 47
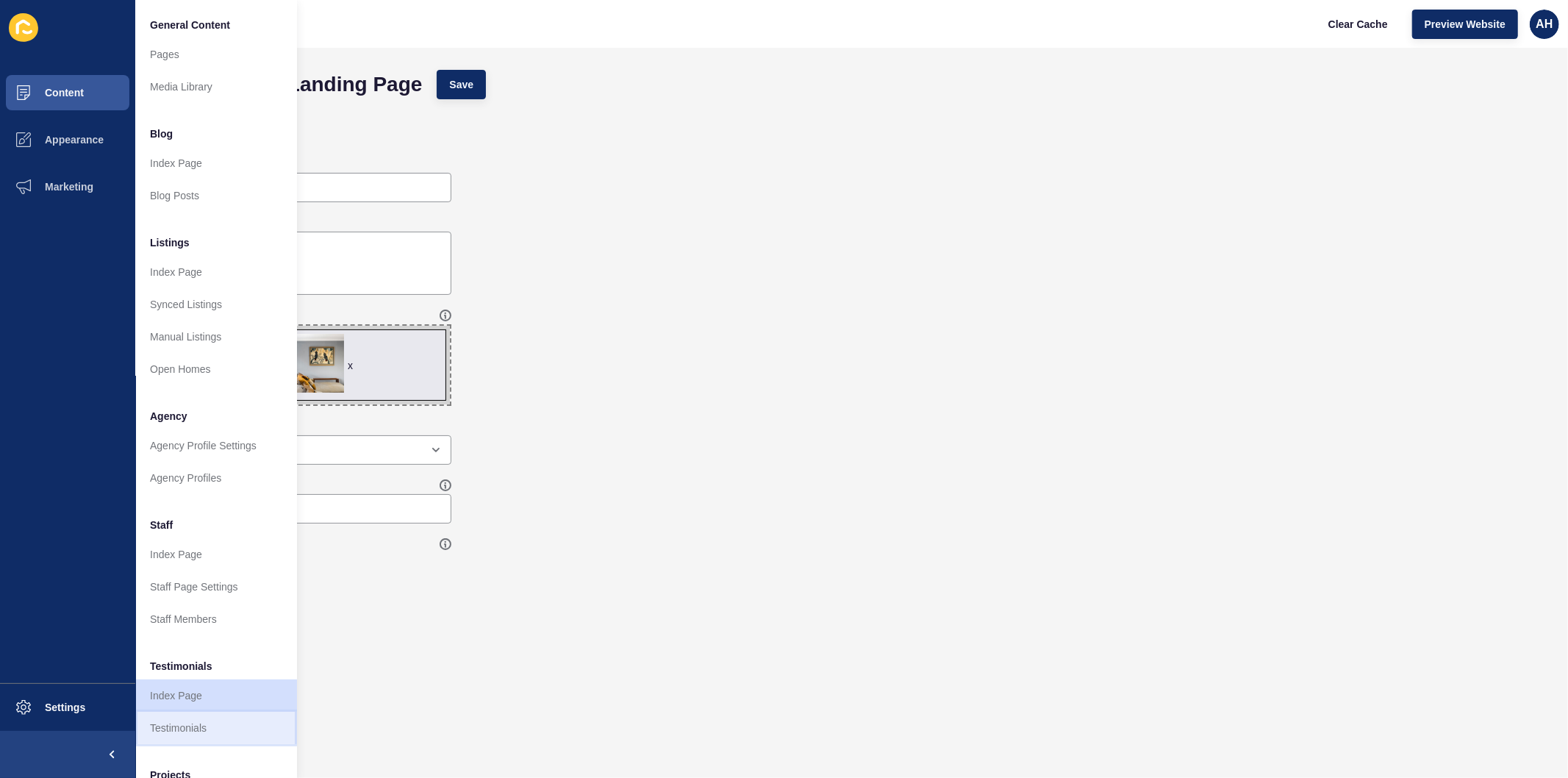
click at [241, 730] on link "Testimonials" at bounding box center [216, 728] width 162 height 32
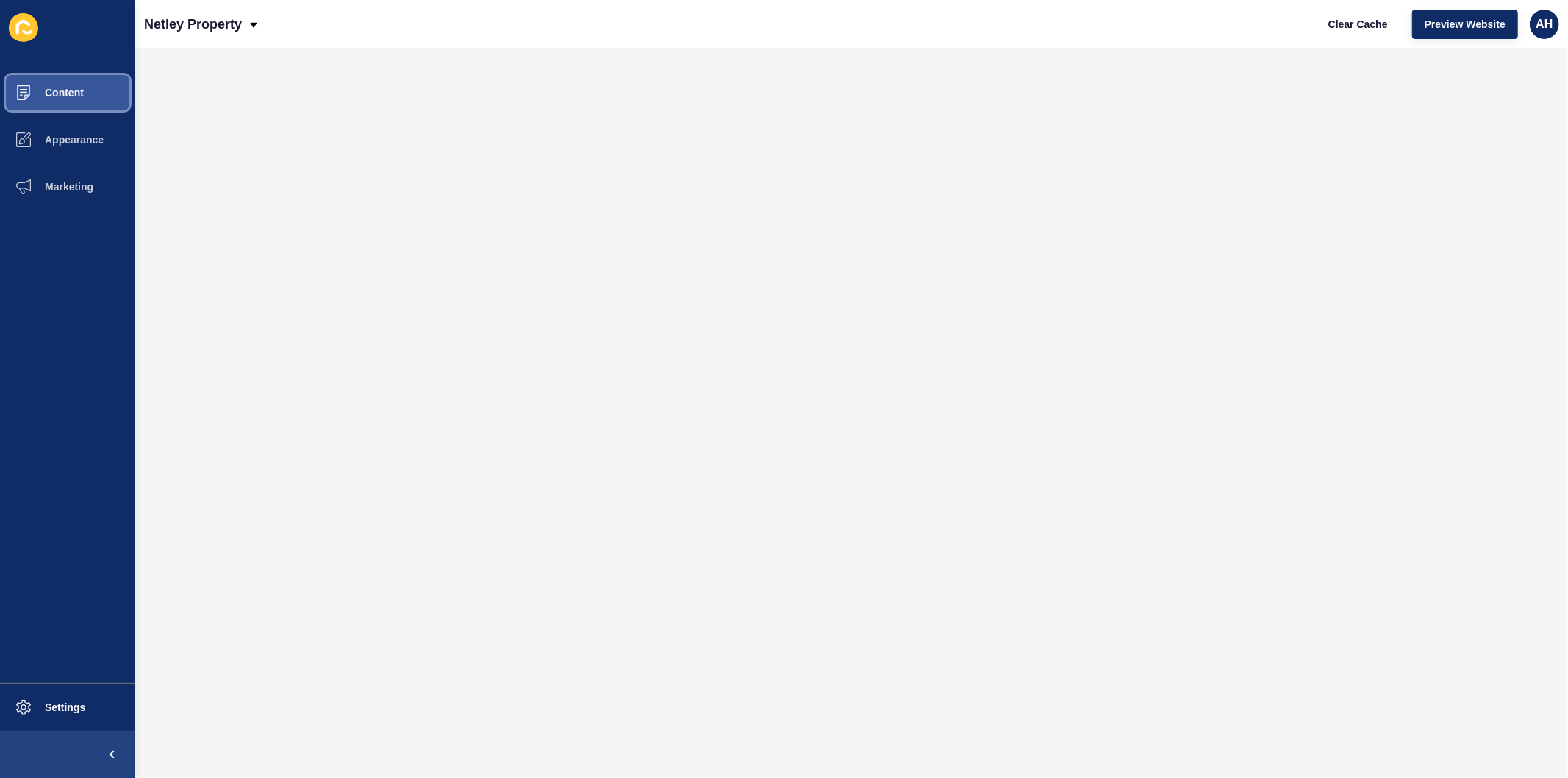
click at [103, 98] on button "Content" at bounding box center [67, 92] width 135 height 47
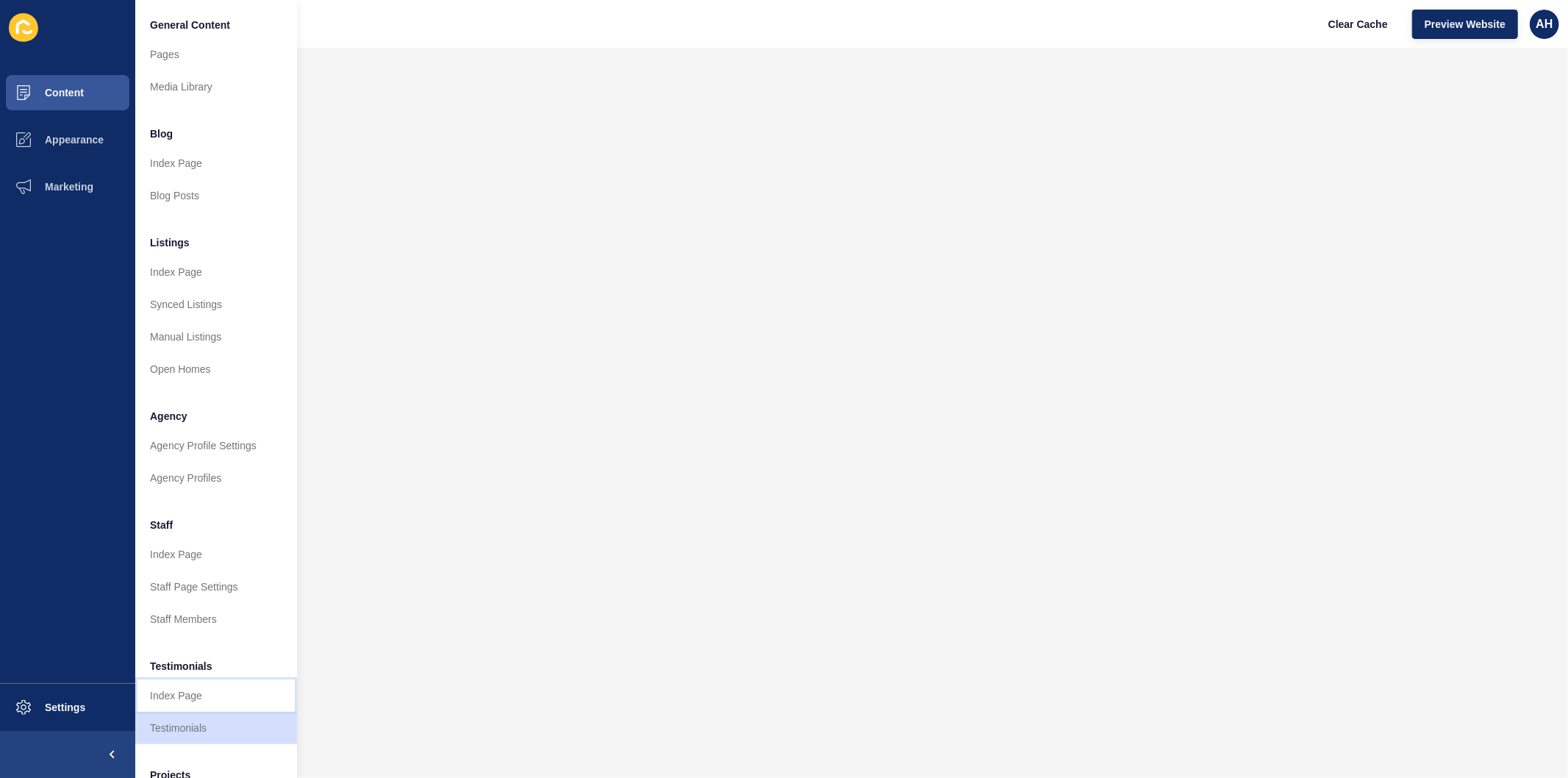
drag, startPoint x: 202, startPoint y: 689, endPoint x: 221, endPoint y: 689, distance: 19.0
click at [202, 688] on link "Index Page" at bounding box center [216, 696] width 162 height 32
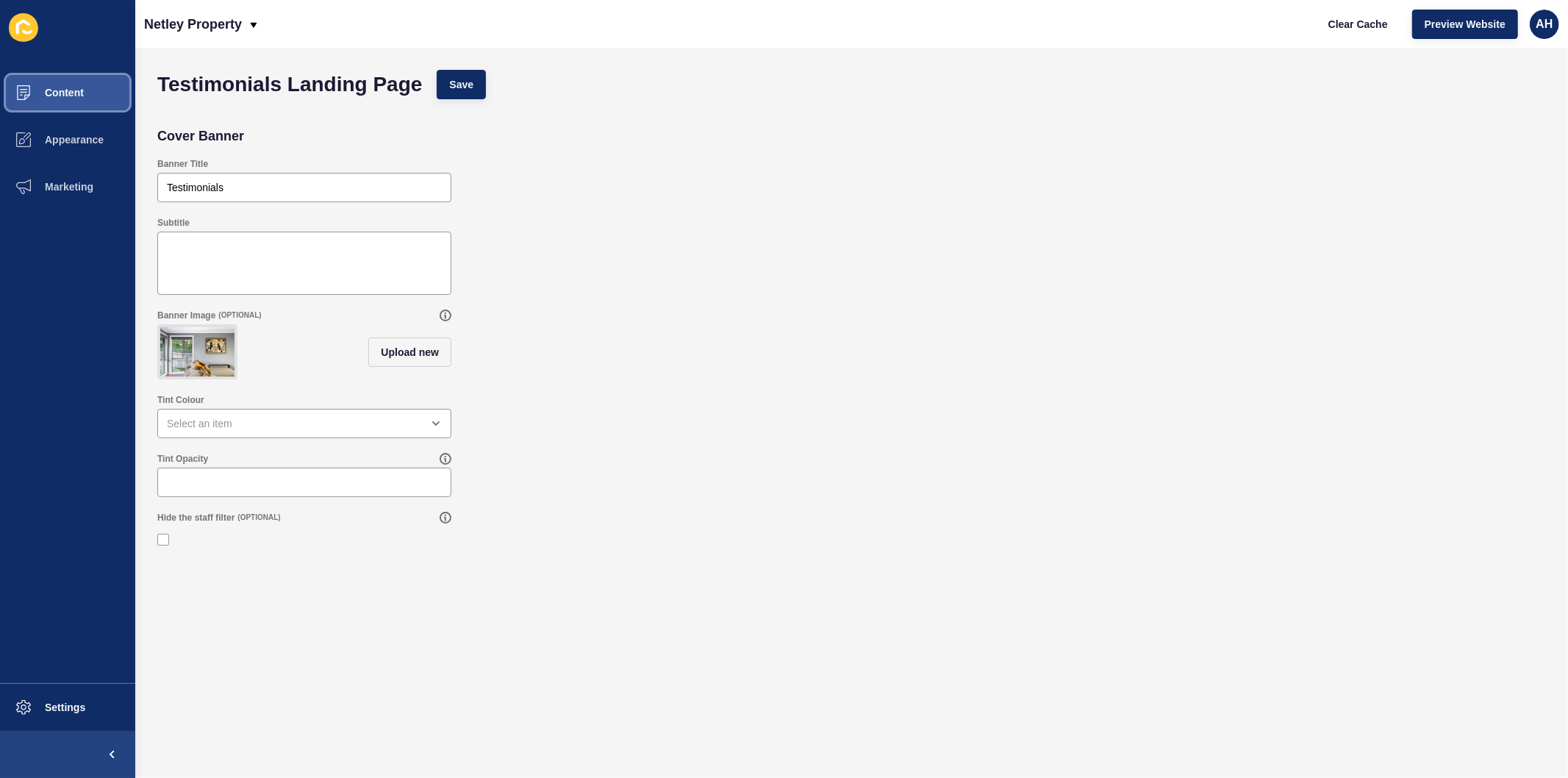
click at [65, 78] on button "Content" at bounding box center [67, 92] width 135 height 47
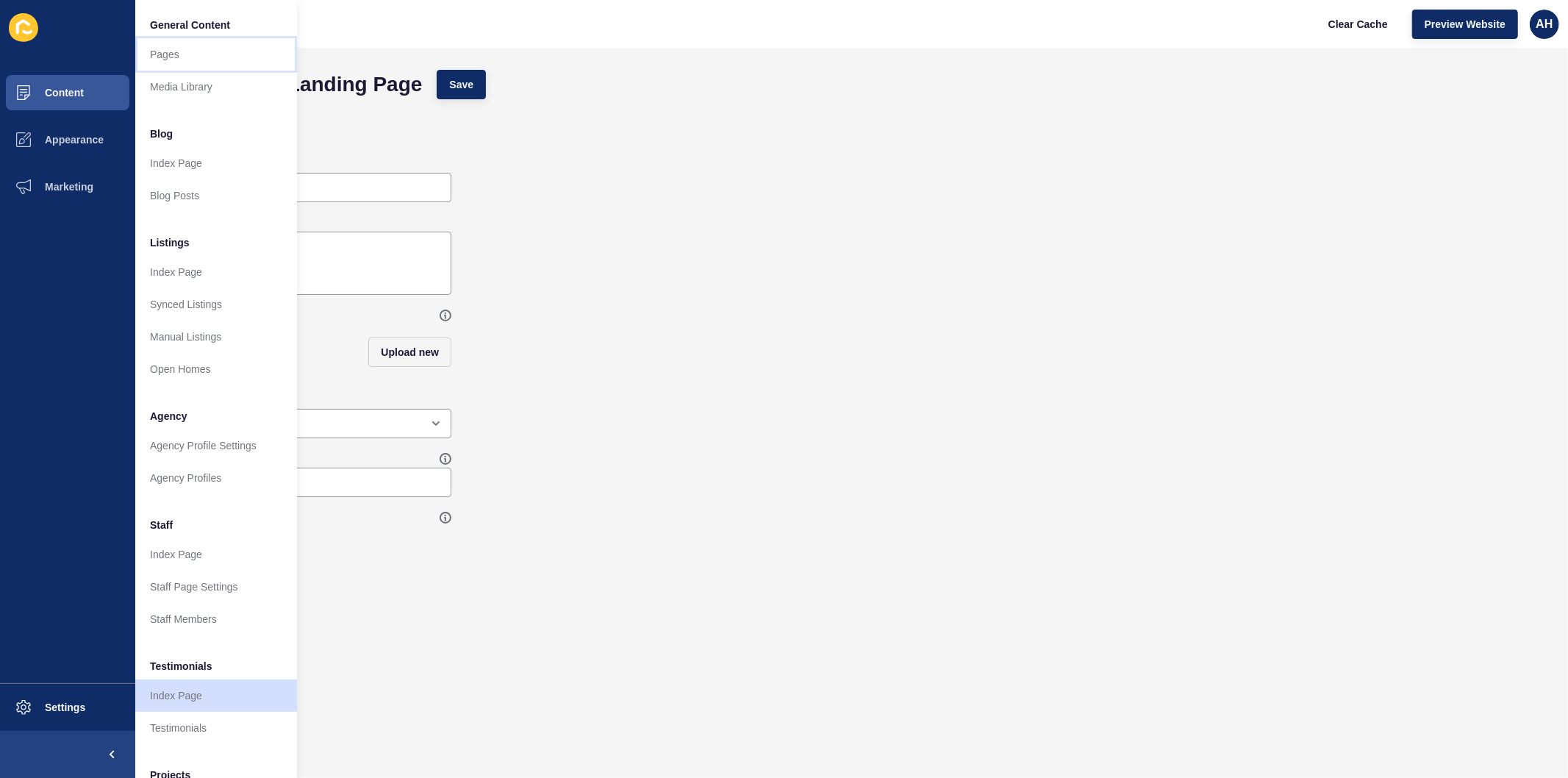
click at [152, 52] on link "Pages" at bounding box center [216, 54] width 162 height 32
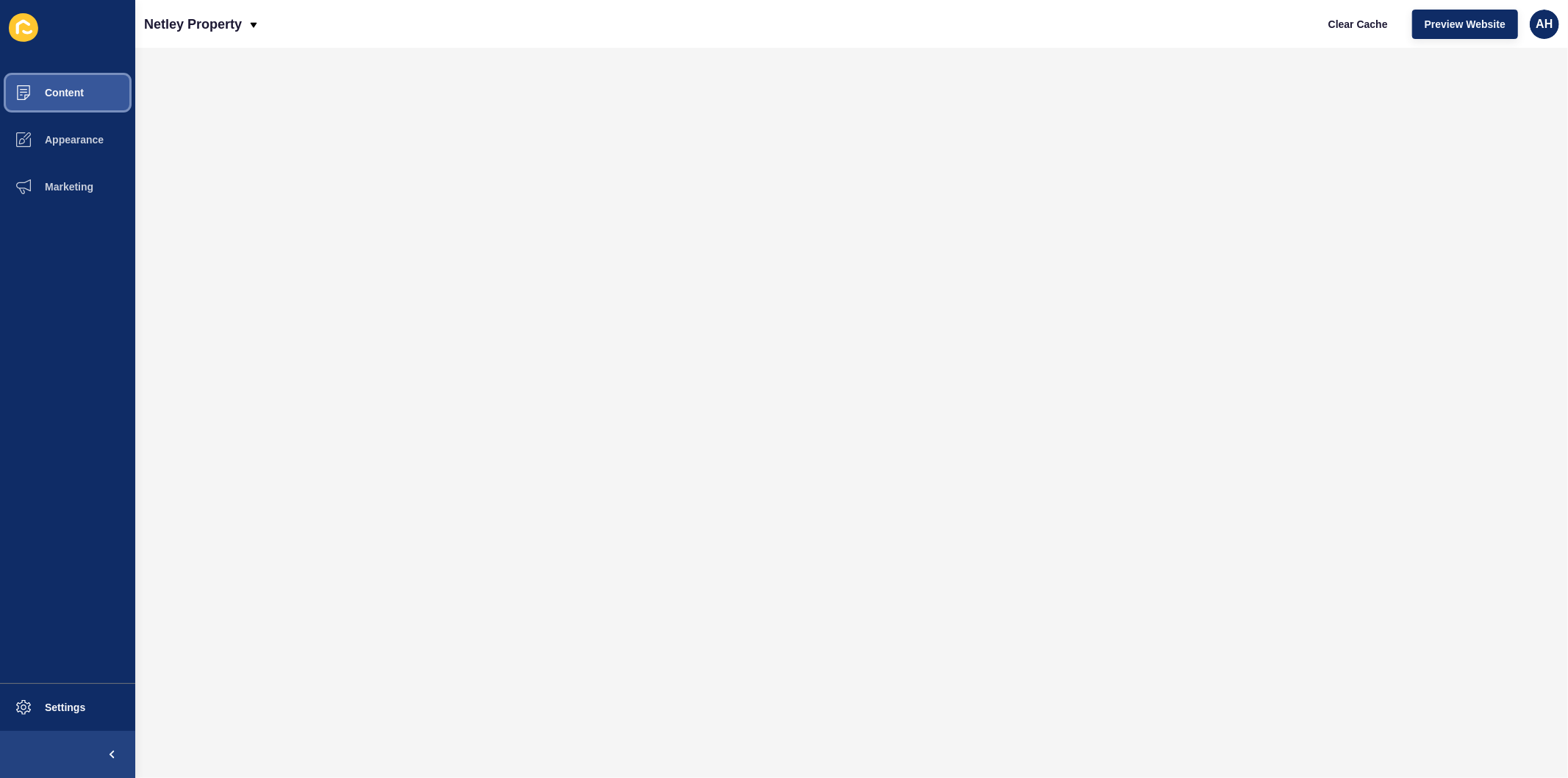
click at [78, 91] on span "Content" at bounding box center [41, 92] width 86 height 12
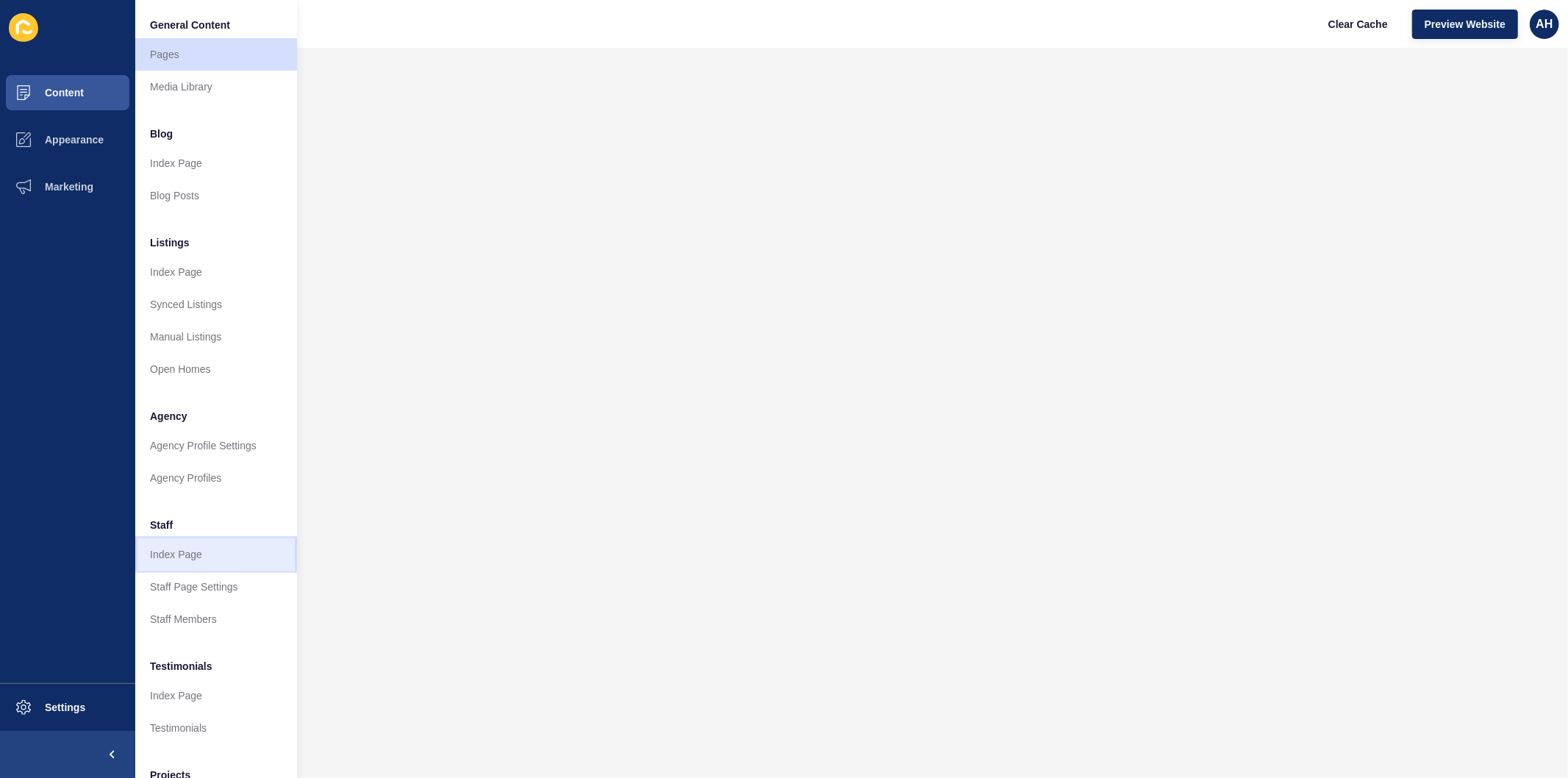
click at [202, 555] on link "Index Page" at bounding box center [216, 554] width 162 height 32
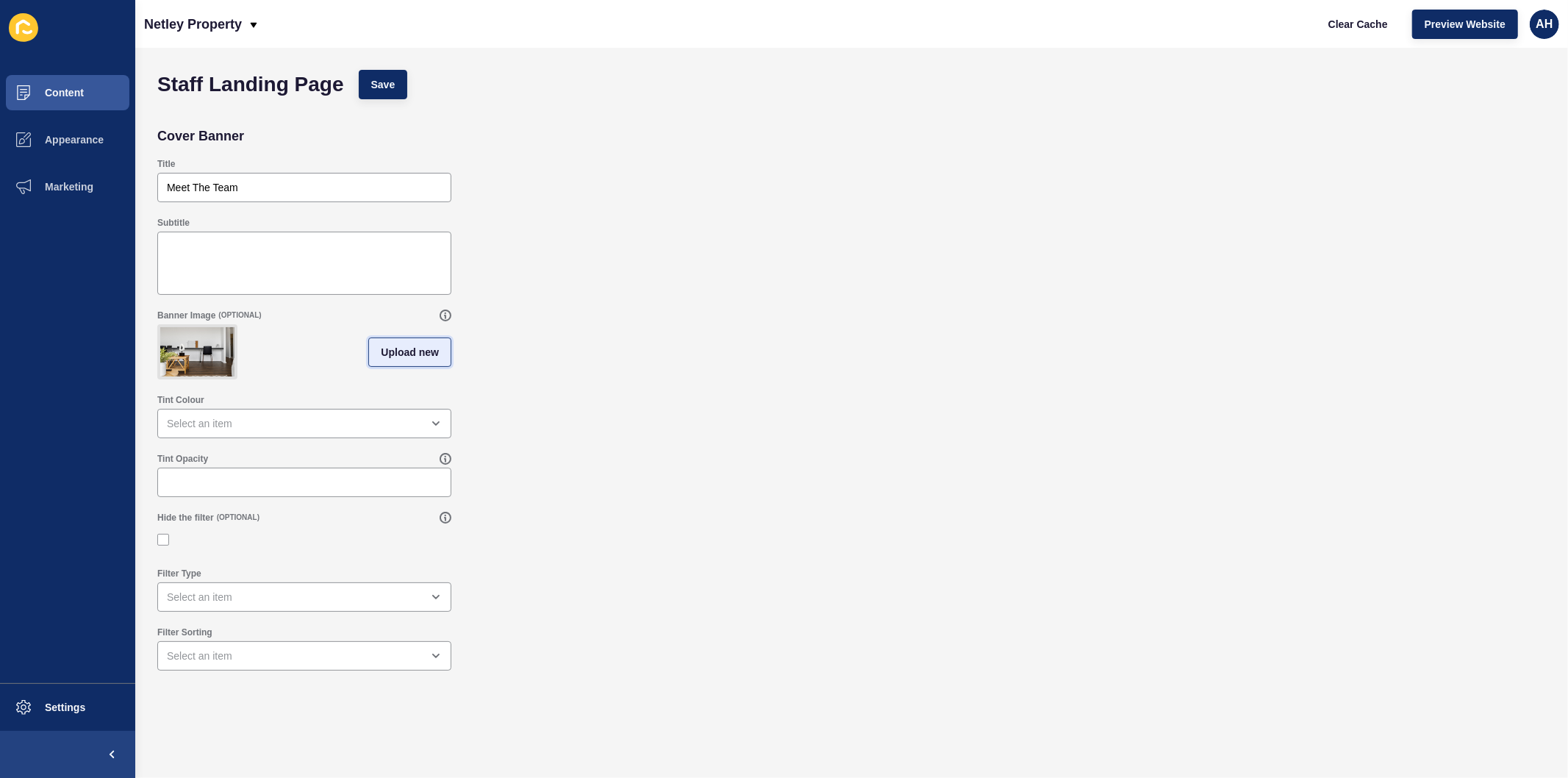
click at [383, 357] on span "Upload new" at bounding box center [409, 352] width 58 height 14
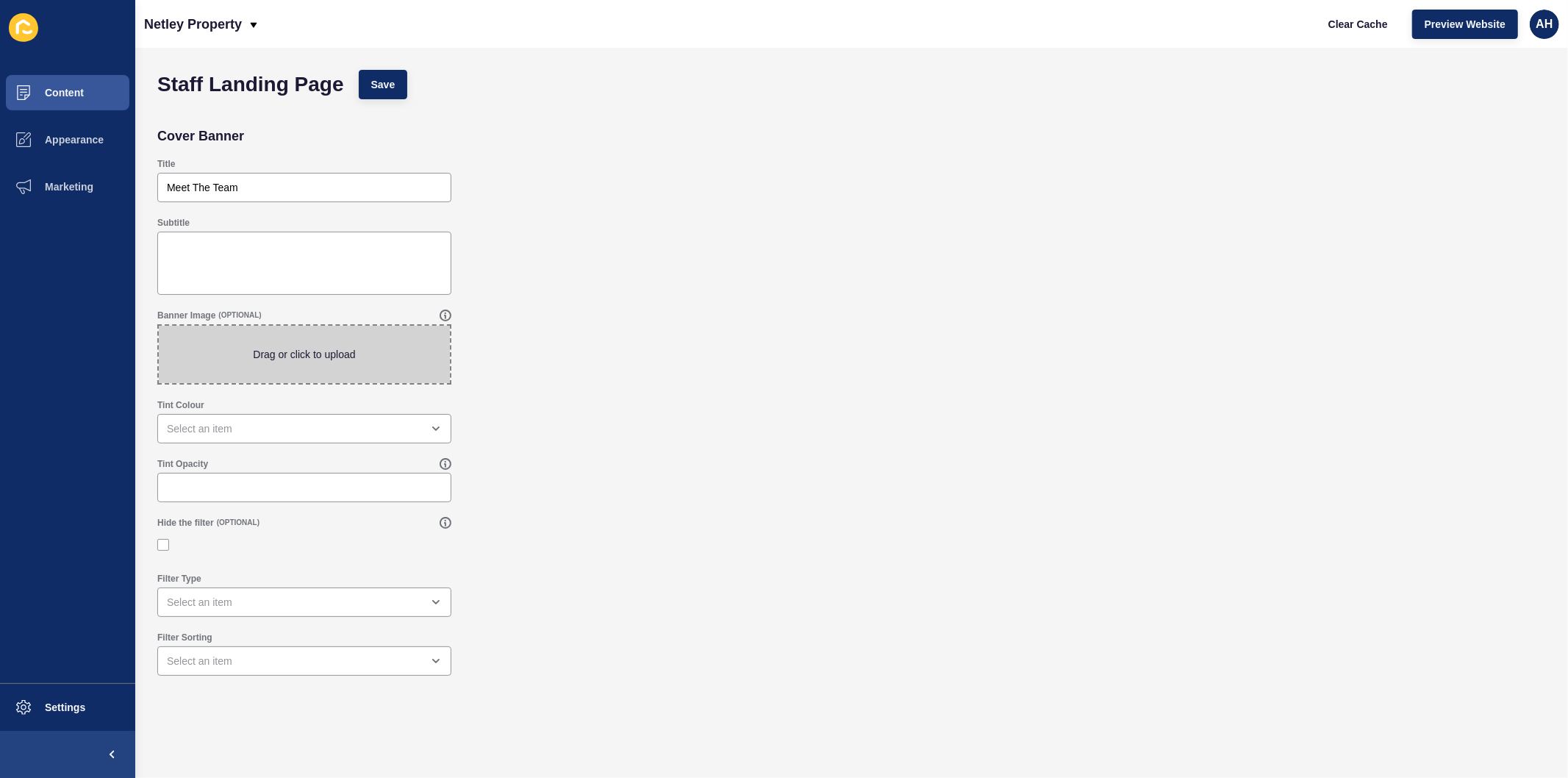
click at [260, 349] on span at bounding box center [305, 354] width 291 height 58
click at [159, 325] on input "Drag or click to upload" at bounding box center [159, 325] width 0 height 0
type input "C:\fakepath\DSC04766.jpg"
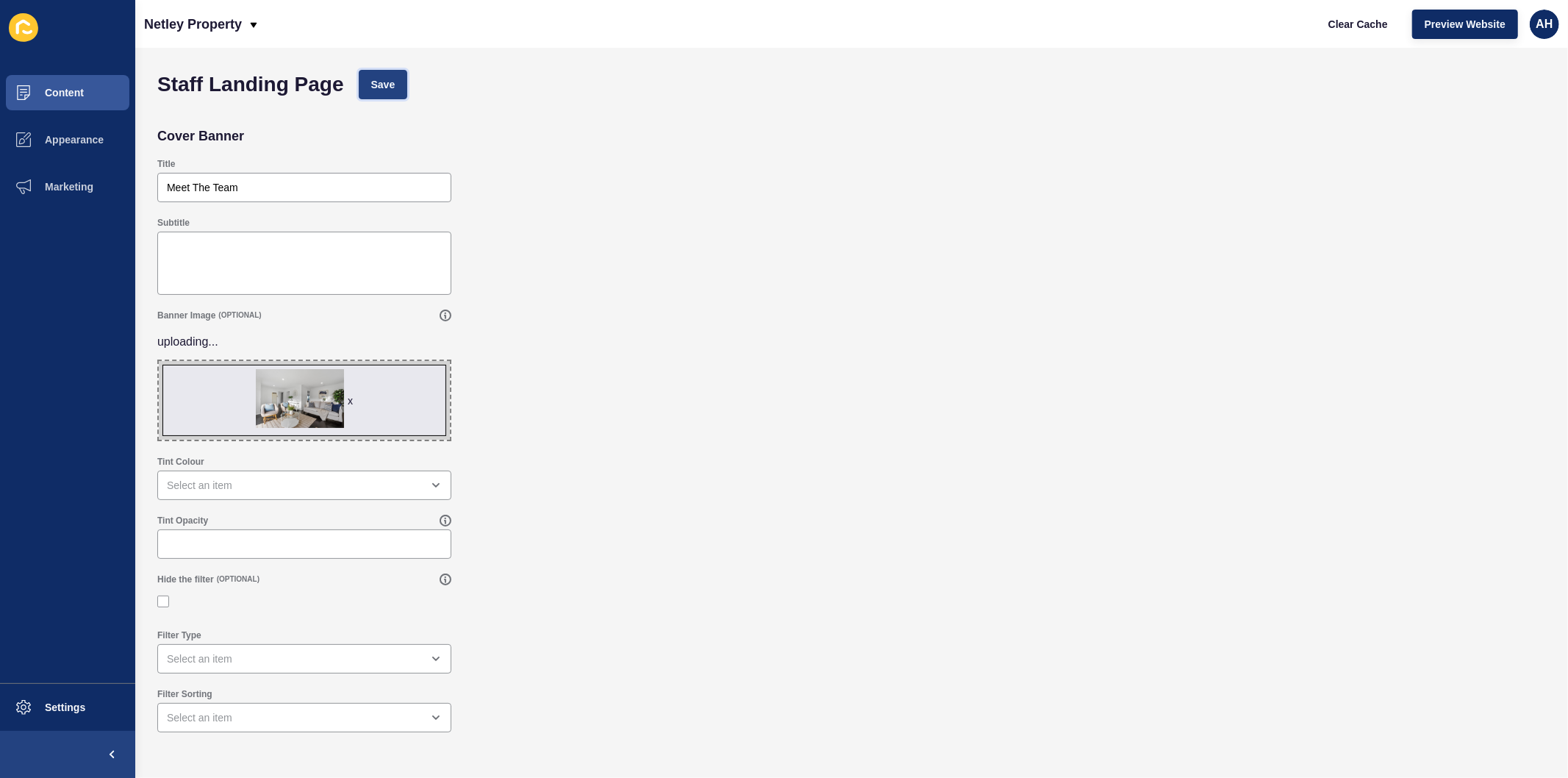
click at [379, 94] on button "Save" at bounding box center [384, 84] width 50 height 30
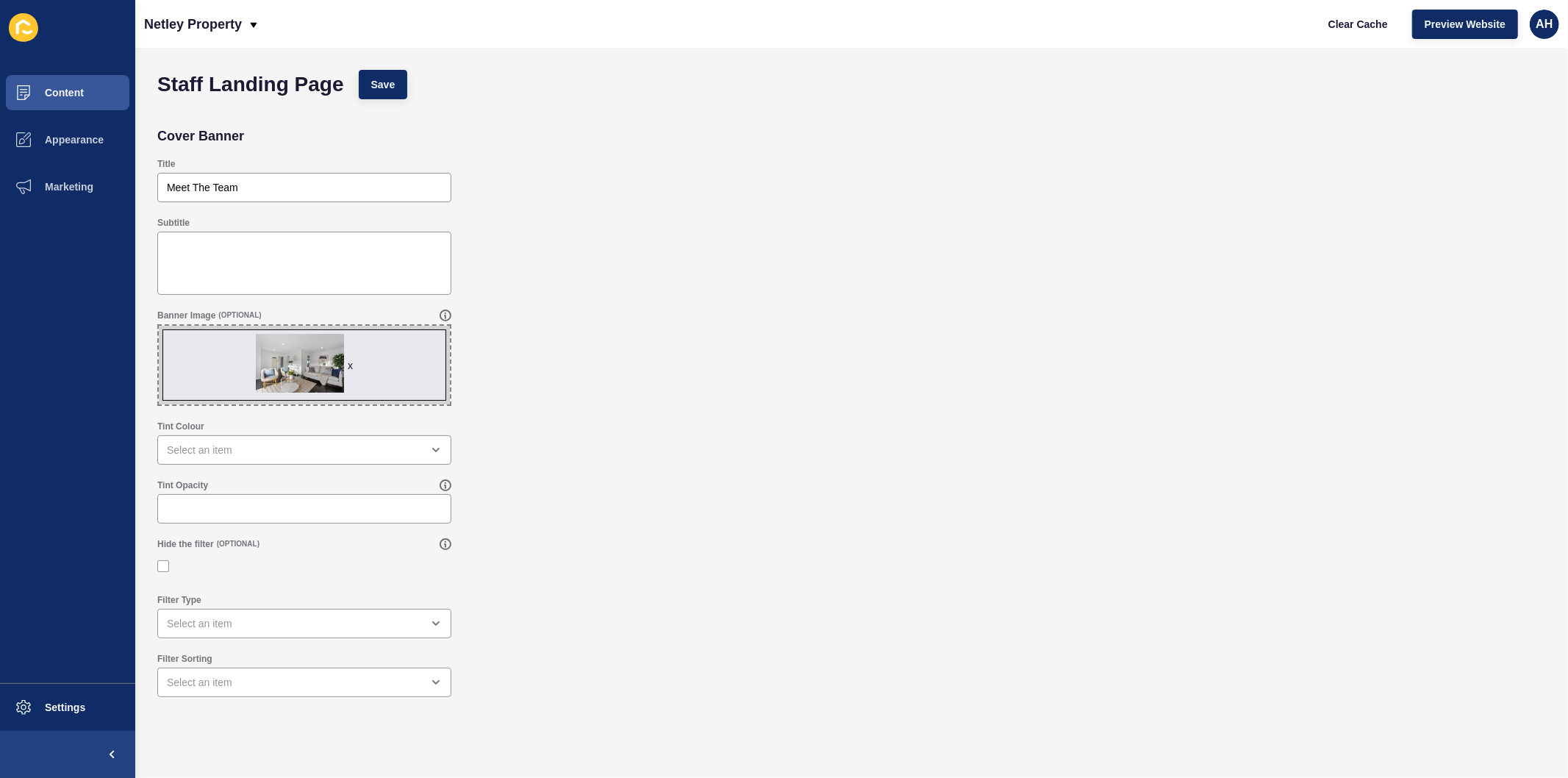
click at [370, 61] on div "Staff Landing Page Save Cover Banner Title Meet The Team Subtitle Banner Image …" at bounding box center [852, 413] width 1433 height 730
click at [376, 91] on span "Save" at bounding box center [383, 85] width 24 height 14
click at [376, 89] on span "Save" at bounding box center [383, 85] width 24 height 14
click at [55, 149] on button "Appearance" at bounding box center [67, 139] width 135 height 47
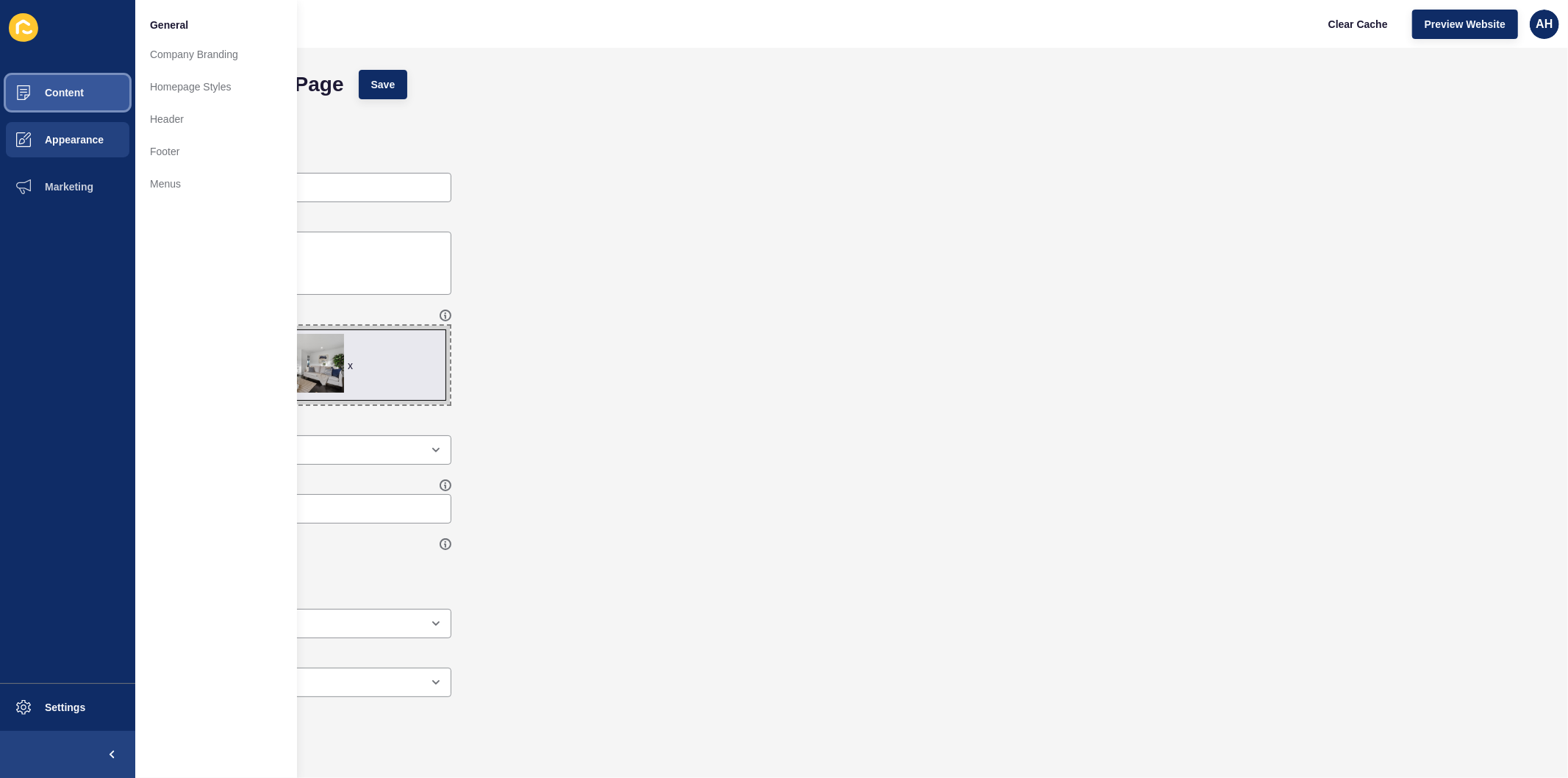
click at [86, 89] on button "Content" at bounding box center [67, 92] width 135 height 47
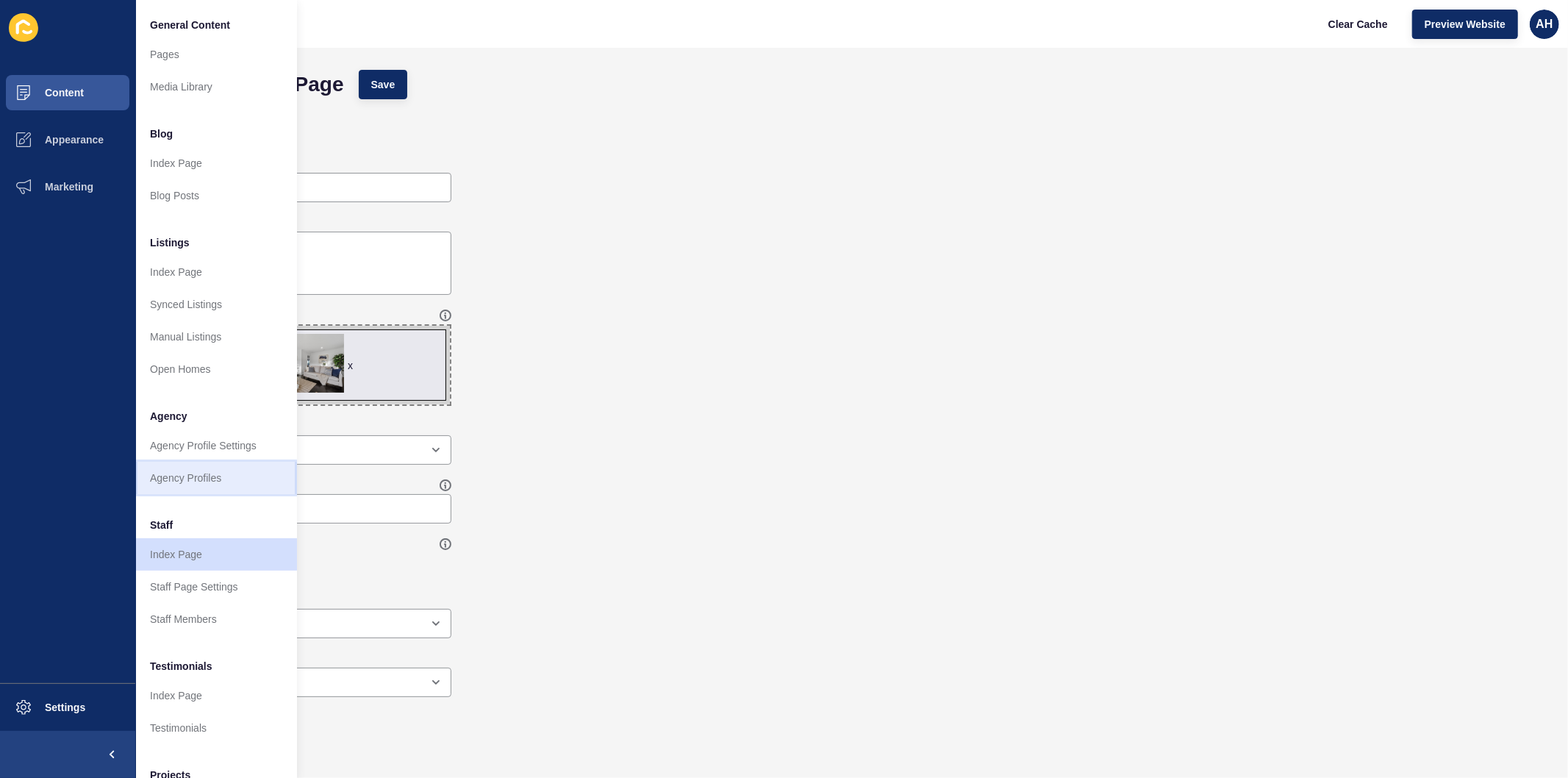
click at [201, 485] on link "Agency Profiles" at bounding box center [216, 477] width 162 height 32
